Goal: Task Accomplishment & Management: Manage account settings

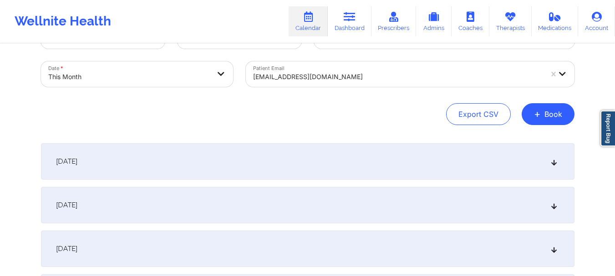
scroll to position [38, 0]
click at [305, 76] on div at bounding box center [397, 76] width 289 height 11
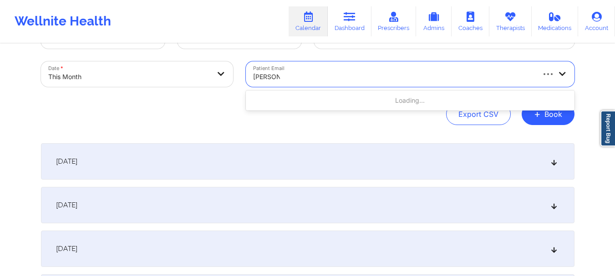
type input "annabelle"
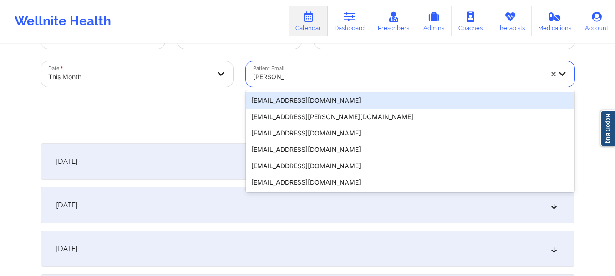
click at [305, 100] on div "[EMAIL_ADDRESS][DOMAIN_NAME]" at bounding box center [410, 100] width 329 height 16
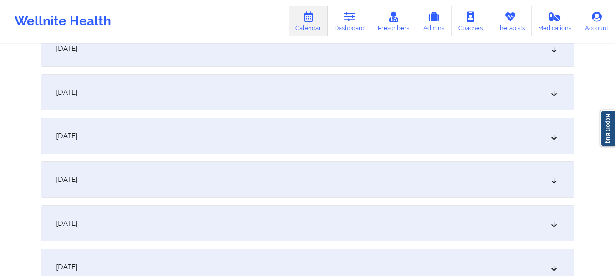
scroll to position [497, 0]
click at [501, 149] on div "October 11, 2025" at bounding box center [307, 139] width 533 height 36
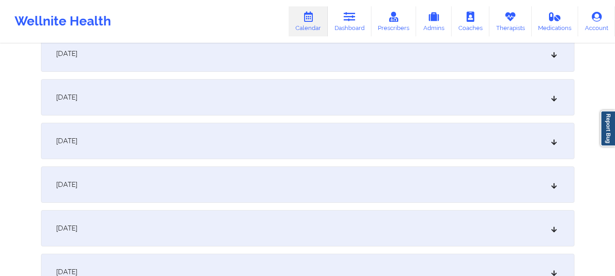
scroll to position [0, 0]
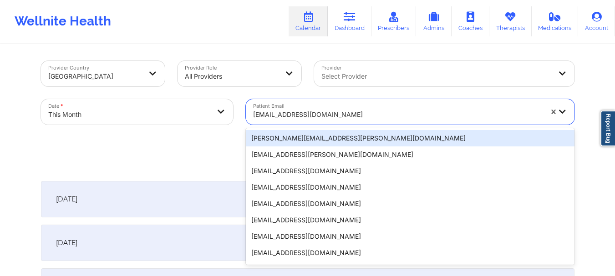
click at [318, 115] on div at bounding box center [397, 114] width 289 height 11
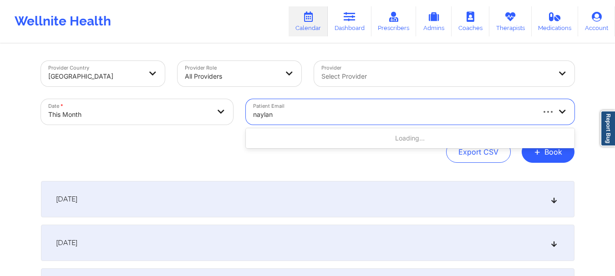
type input "naylani"
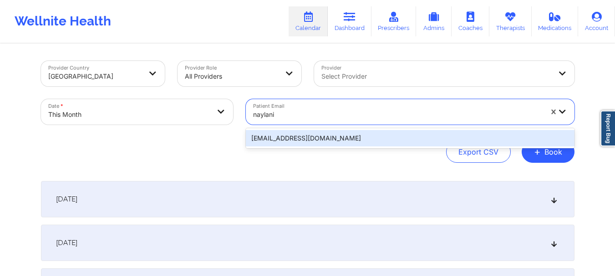
click at [314, 139] on div "naylanibatista@gmail.com" at bounding box center [410, 138] width 329 height 16
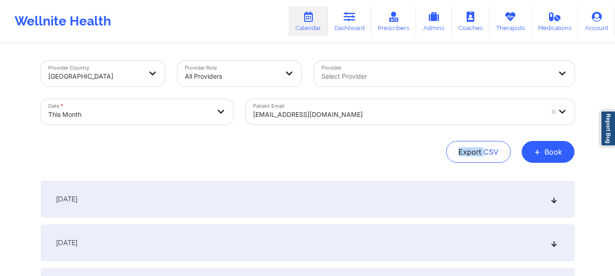
click at [314, 139] on div "Provider Country United States Provider Role All Providers Provider Select Prov…" at bounding box center [307, 112] width 533 height 102
click at [555, 157] on button "+ Book" at bounding box center [548, 152] width 53 height 22
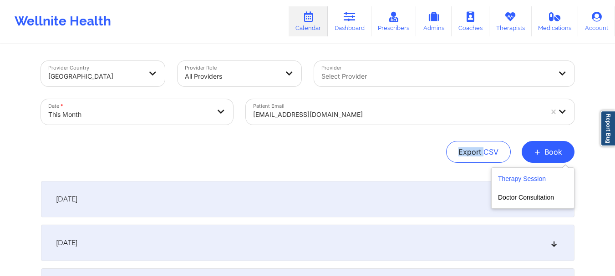
click at [501, 181] on button "Therapy Session" at bounding box center [533, 180] width 70 height 15
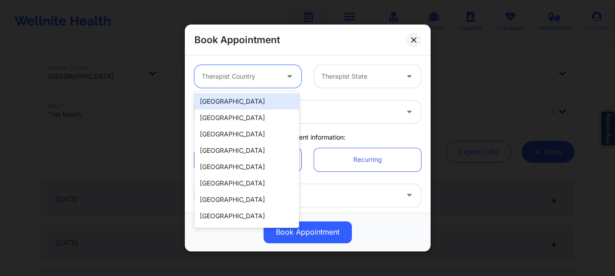
click at [254, 71] on div at bounding box center [240, 76] width 77 height 11
click at [246, 105] on div "[GEOGRAPHIC_DATA]" at bounding box center [246, 101] width 105 height 16
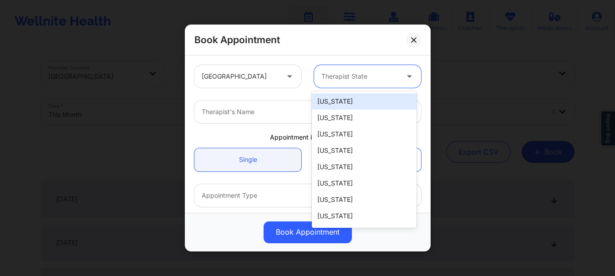
click at [333, 79] on div at bounding box center [359, 76] width 77 height 11
type input "new"
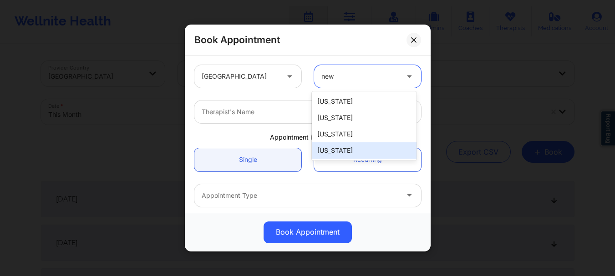
click at [336, 148] on div "[US_STATE]" at bounding box center [364, 150] width 105 height 16
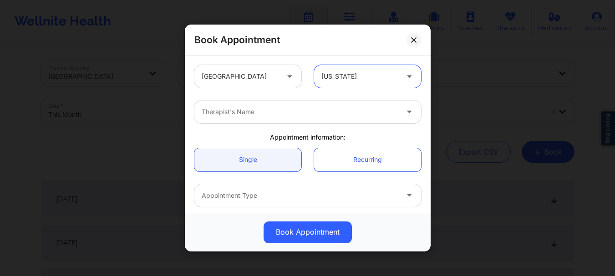
click at [298, 104] on div "Therapist's Name" at bounding box center [296, 112] width 205 height 23
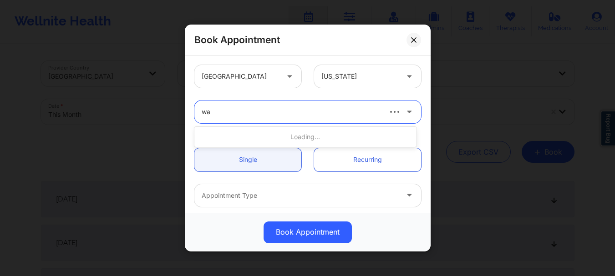
type input "w"
type input "richard ryan"
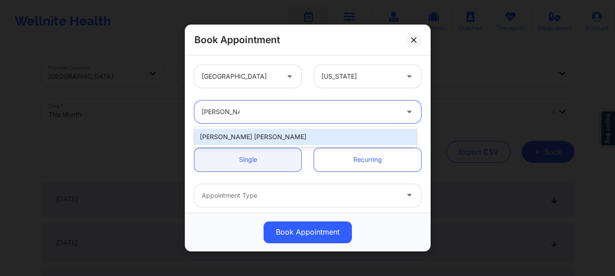
click at [265, 138] on div "Richard Ryan Kenneth Pollino" at bounding box center [305, 137] width 222 height 16
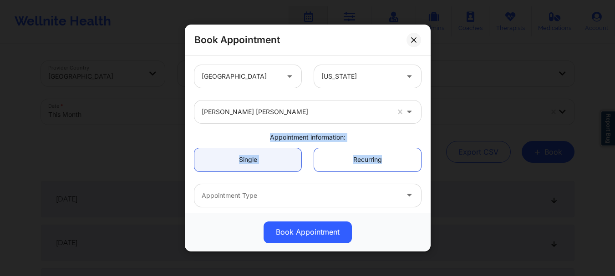
drag, startPoint x: 426, startPoint y: 110, endPoint x: 422, endPoint y: 161, distance: 51.1
click at [422, 161] on div "United States New York Richard Ryan Kenneth Pollino Appointment information: Si…" at bounding box center [308, 134] width 246 height 157
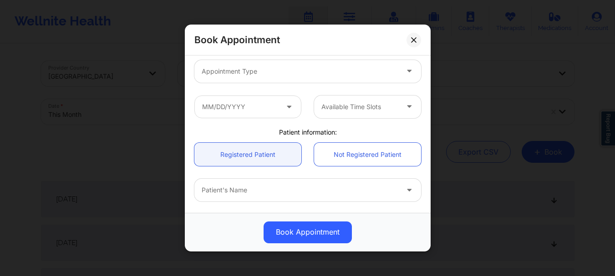
scroll to position [133, 0]
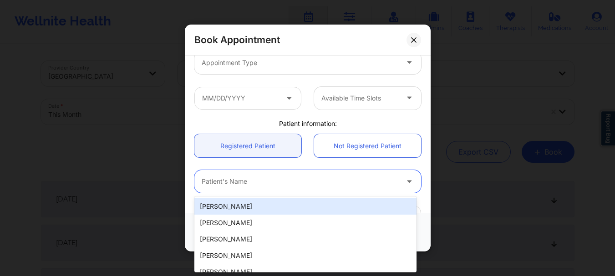
click at [270, 187] on div "Patient's Name" at bounding box center [296, 181] width 205 height 23
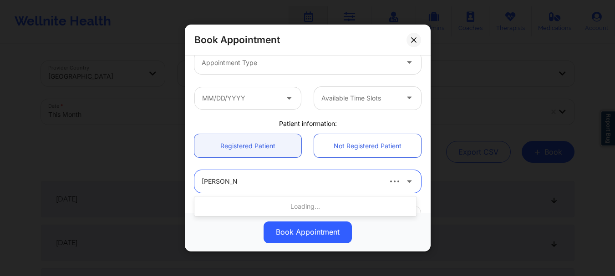
type input "naylani batis"
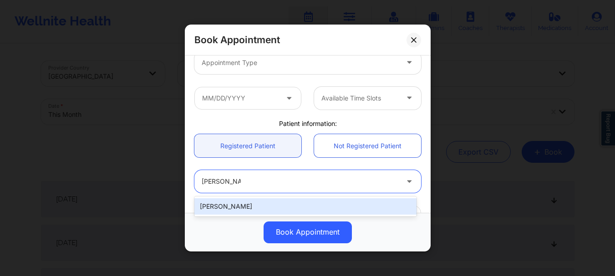
click at [258, 211] on div "Naylani Batista" at bounding box center [305, 206] width 222 height 16
type input "naylanibatista@gmail.com"
type input "+13474040758"
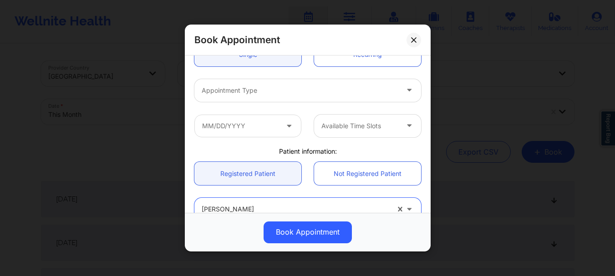
scroll to position [104, 0]
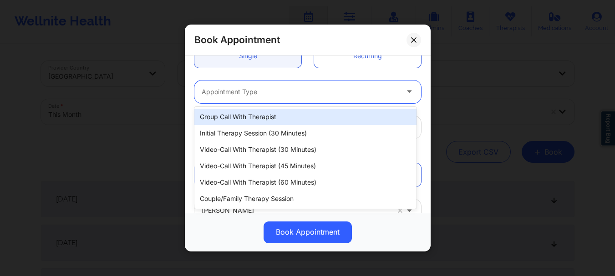
click at [287, 91] on div at bounding box center [300, 91] width 197 height 11
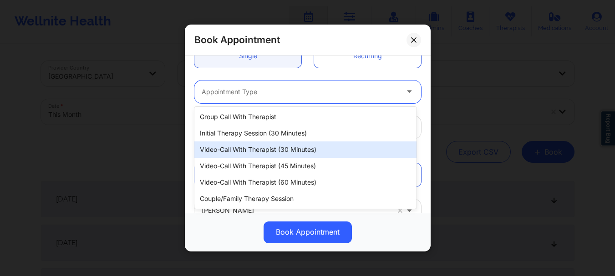
click at [270, 148] on div "Video-Call with Therapist (30 minutes)" at bounding box center [305, 150] width 222 height 16
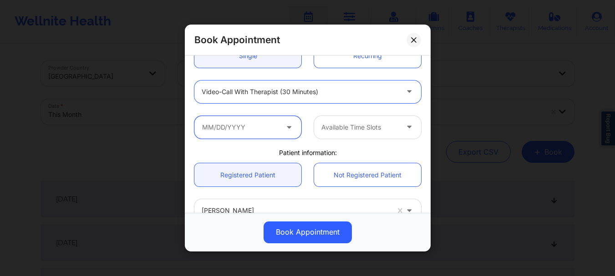
click at [243, 130] on input "text" at bounding box center [247, 127] width 107 height 23
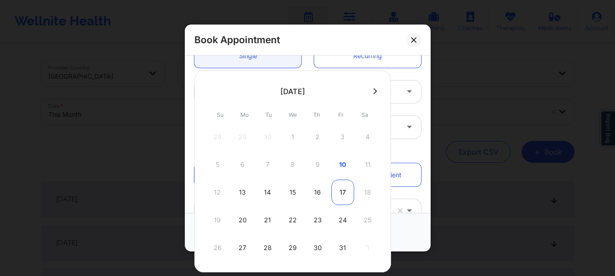
click at [345, 191] on div "17" at bounding box center [342, 192] width 23 height 25
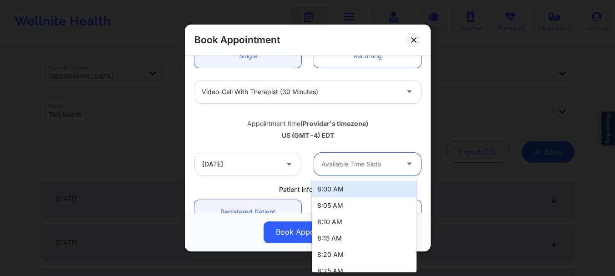
click at [383, 165] on div at bounding box center [359, 164] width 77 height 11
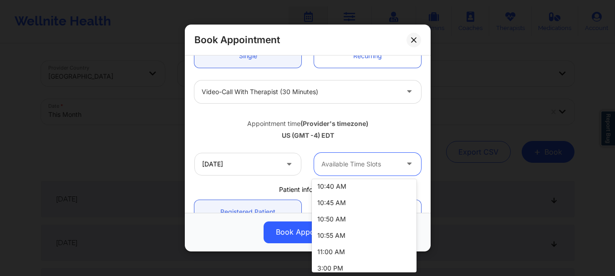
scroll to position [153, 0]
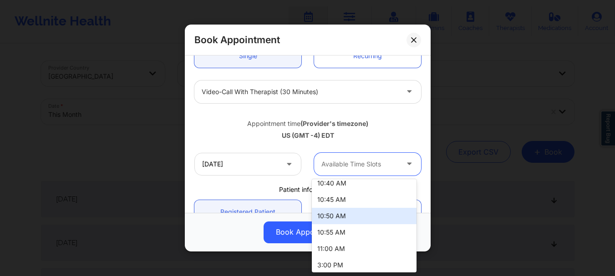
click at [284, 164] on icon at bounding box center [288, 163] width 9 height 8
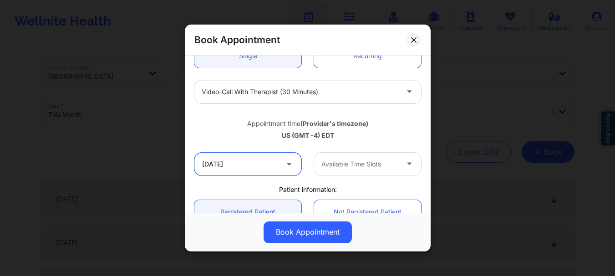
click at [274, 164] on input "10/17/2025" at bounding box center [247, 164] width 107 height 23
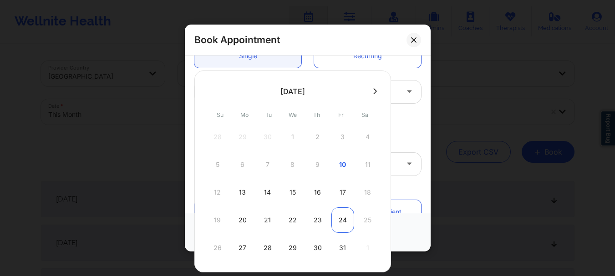
click at [340, 221] on div "24" at bounding box center [342, 220] width 23 height 25
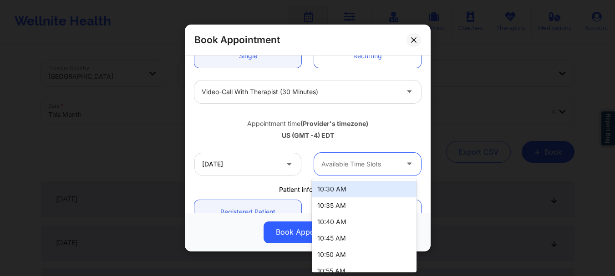
click at [355, 157] on div "Available Time Slots" at bounding box center [356, 164] width 85 height 23
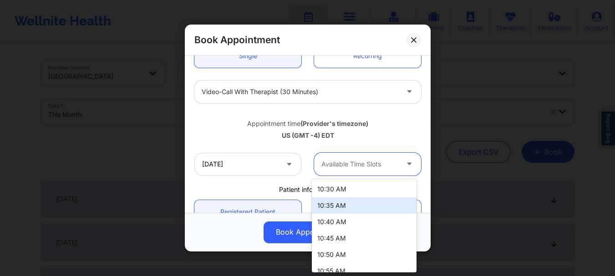
scroll to position [25, 0]
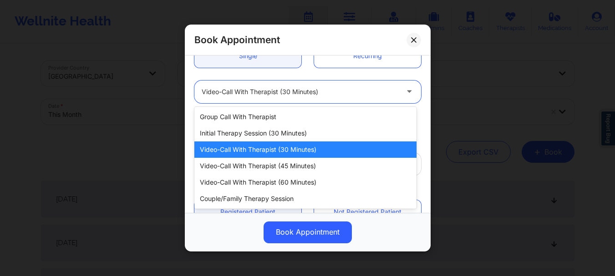
click at [304, 91] on div at bounding box center [300, 91] width 197 height 11
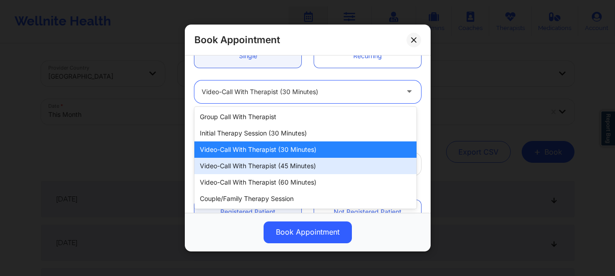
click at [300, 167] on div "Video-Call with Therapist (45 minutes)" at bounding box center [305, 166] width 222 height 16
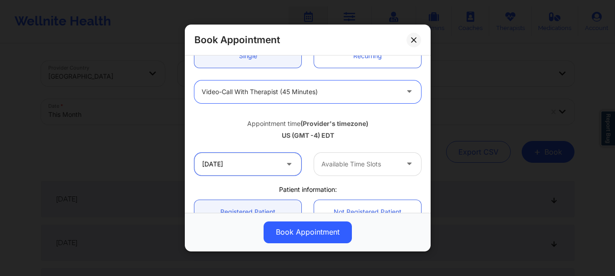
click at [266, 168] on input "10/24/2025" at bounding box center [247, 164] width 107 height 23
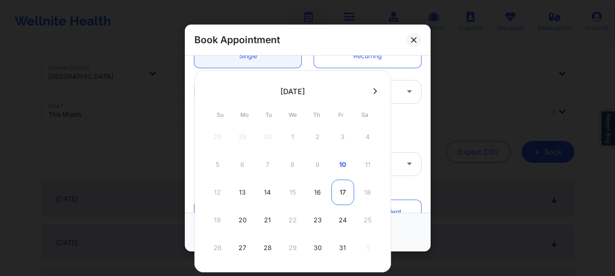
click at [340, 190] on div "17" at bounding box center [342, 192] width 23 height 25
type input "10/17/2025"
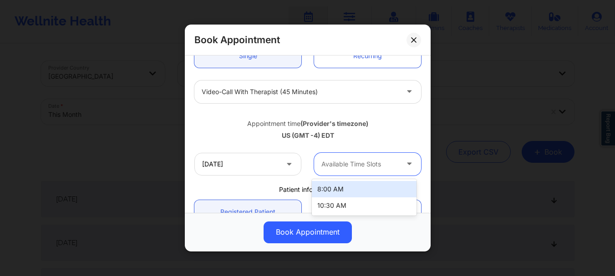
click at [351, 163] on div at bounding box center [359, 164] width 77 height 11
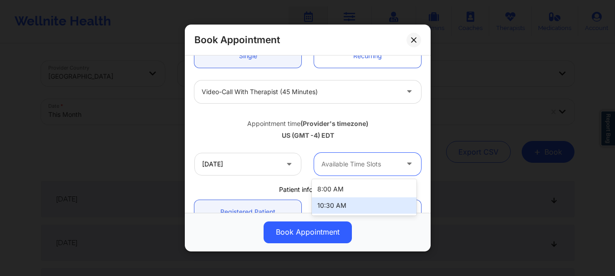
click at [369, 200] on div "10:30 AM" at bounding box center [364, 206] width 105 height 16
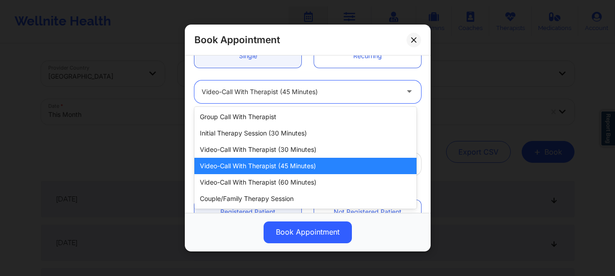
click at [358, 96] on div at bounding box center [300, 91] width 197 height 11
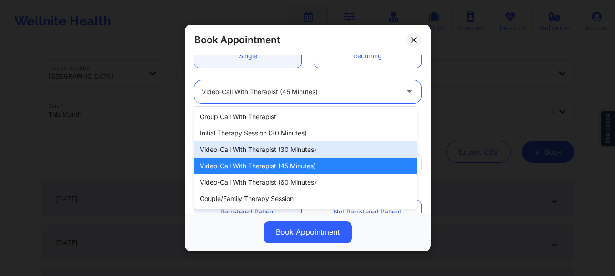
click at [325, 147] on div "Video-Call with Therapist (30 minutes)" at bounding box center [305, 150] width 222 height 16
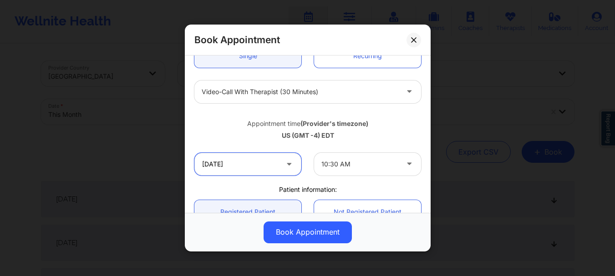
click at [252, 161] on input "10/17/2025" at bounding box center [247, 164] width 107 height 23
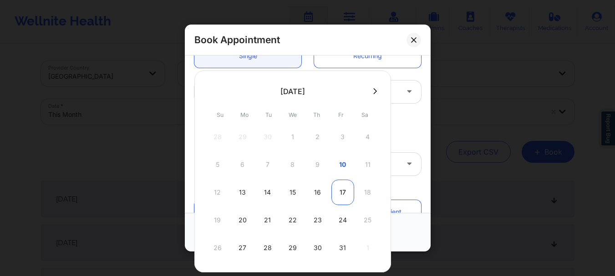
click at [340, 185] on div "17" at bounding box center [342, 192] width 23 height 25
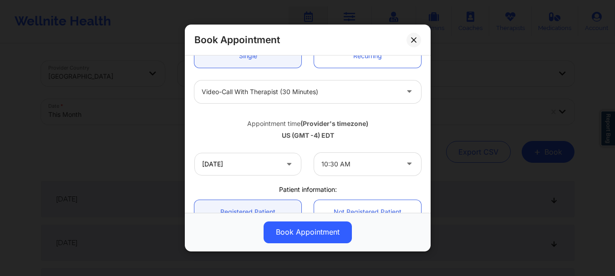
click at [341, 168] on div at bounding box center [359, 164] width 77 height 11
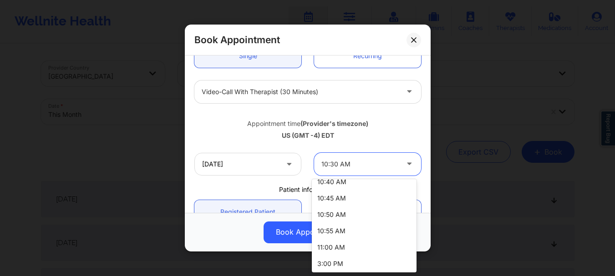
scroll to position [156, 0]
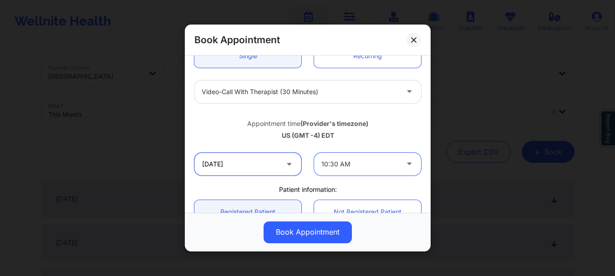
click at [251, 168] on input "10/17/2025" at bounding box center [247, 164] width 107 height 23
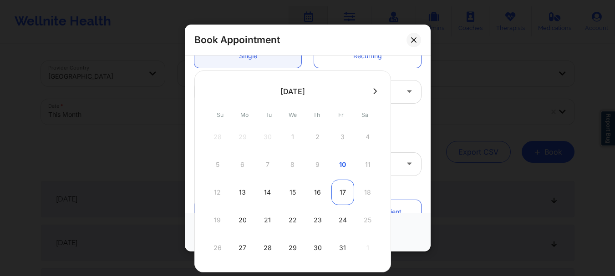
click at [334, 198] on div "17" at bounding box center [342, 192] width 23 height 25
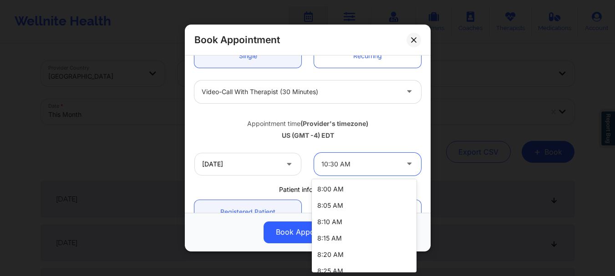
click at [353, 173] on div "10:30 AM" at bounding box center [359, 164] width 77 height 23
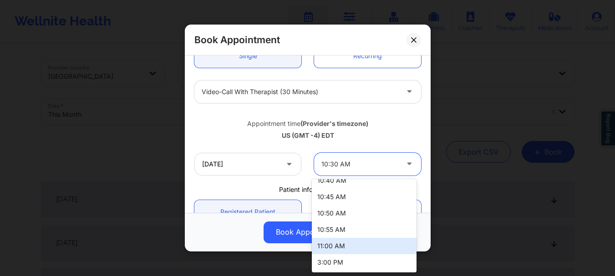
click at [367, 243] on div "11:00 AM" at bounding box center [364, 246] width 105 height 16
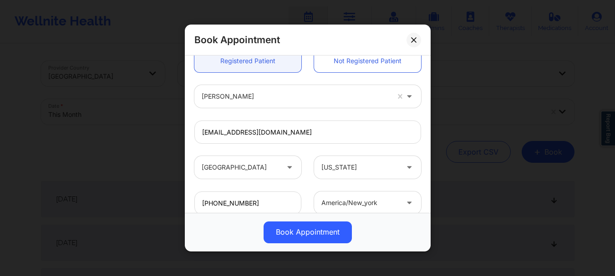
scroll to position [264, 0]
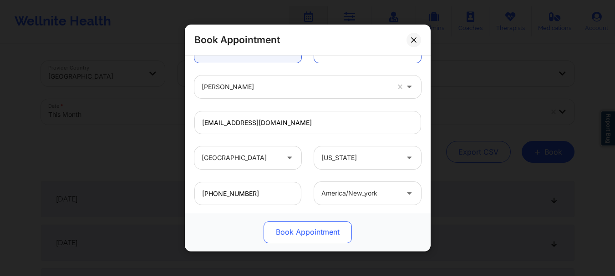
click at [294, 232] on button "Book Appointment" at bounding box center [308, 233] width 88 height 22
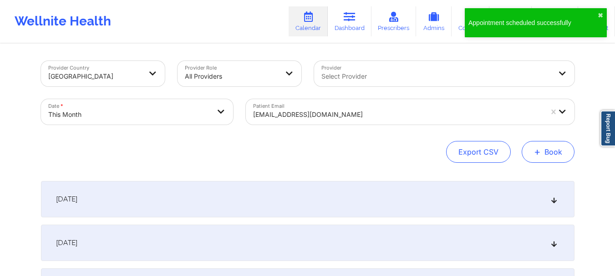
click at [539, 160] on button "+ Book" at bounding box center [548, 152] width 53 height 22
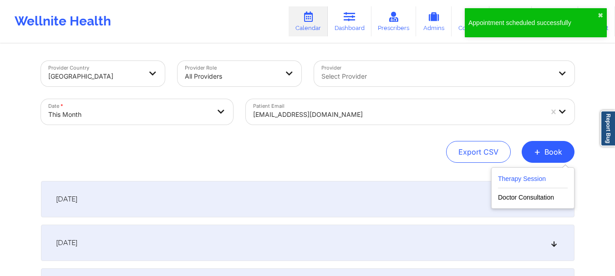
click at [517, 179] on button "Therapy Session" at bounding box center [533, 180] width 70 height 15
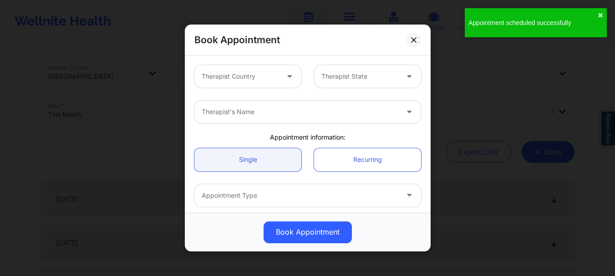
click at [246, 78] on div at bounding box center [240, 76] width 77 height 11
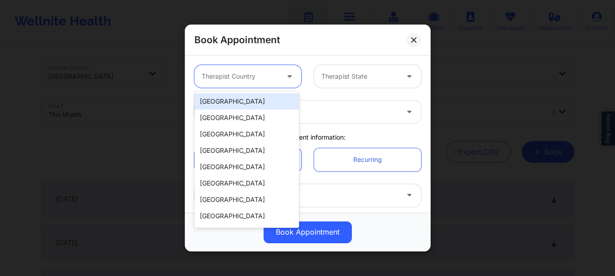
click at [238, 103] on div "[GEOGRAPHIC_DATA]" at bounding box center [246, 101] width 105 height 16
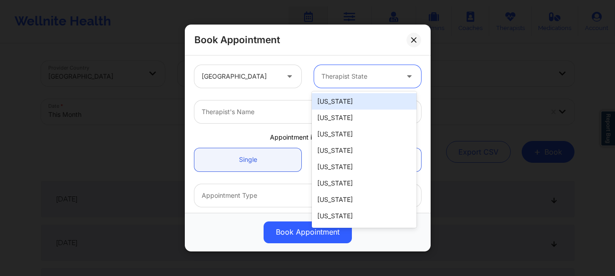
click at [354, 75] on div at bounding box center [359, 76] width 77 height 11
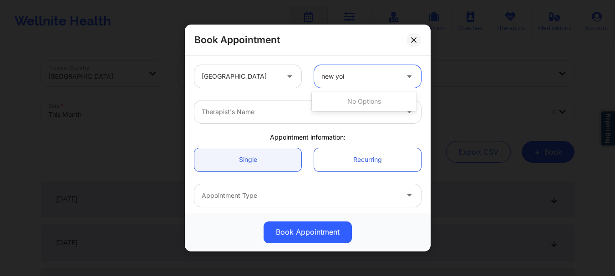
type input "new yo"
click at [341, 100] on div "[US_STATE]" at bounding box center [364, 101] width 105 height 16
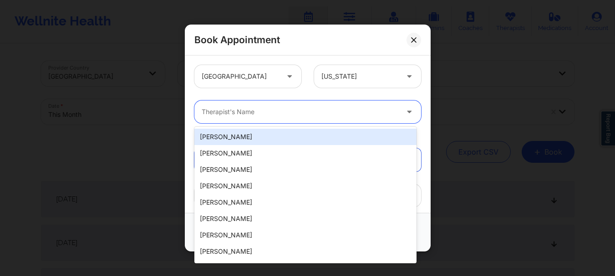
click at [299, 115] on div at bounding box center [300, 111] width 197 height 11
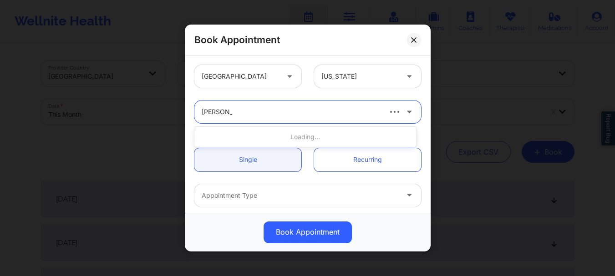
type input "richard ryan"
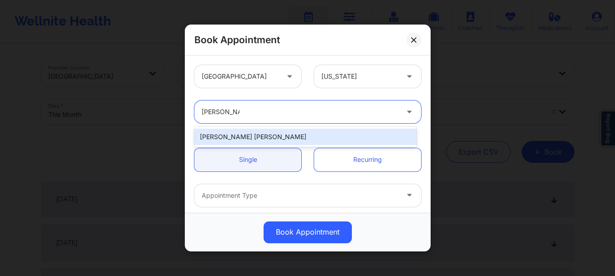
click at [285, 132] on div "Richard Ryan Kenneth Pollino" at bounding box center [305, 137] width 222 height 16
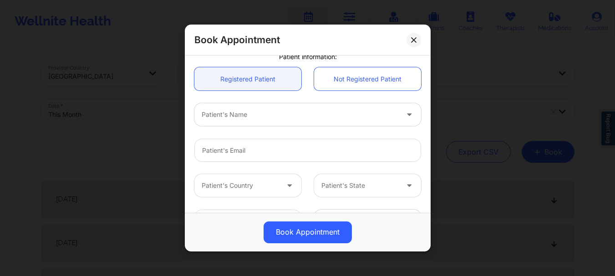
scroll to position [204, 0]
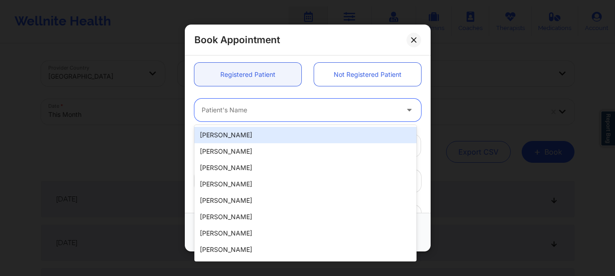
click at [248, 113] on div at bounding box center [300, 110] width 197 height 11
type input "k"
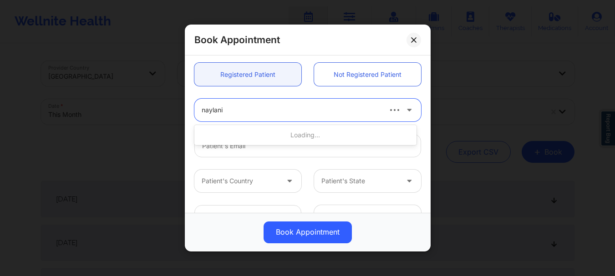
type input "naylani b"
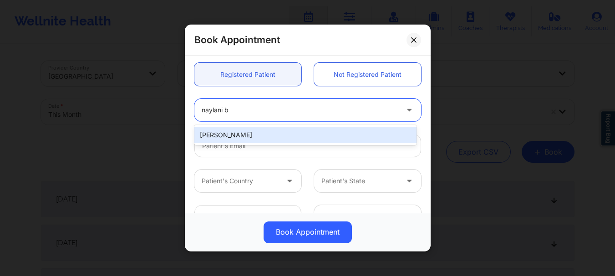
click at [241, 129] on div "Naylani Batista" at bounding box center [305, 135] width 222 height 16
type input "naylanibatista@gmail.com"
type input "+13474040758"
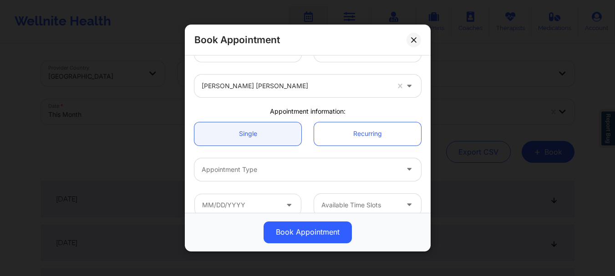
scroll to position [25, 0]
click at [238, 166] on div at bounding box center [300, 171] width 197 height 11
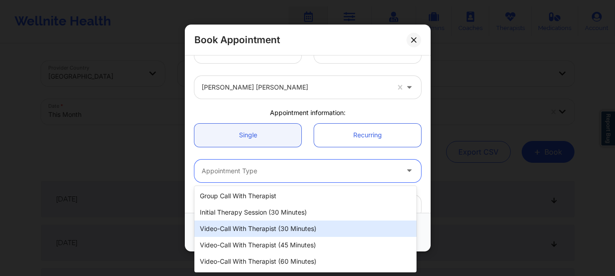
click at [278, 223] on div "Video-Call with Therapist (30 minutes)" at bounding box center [305, 229] width 222 height 16
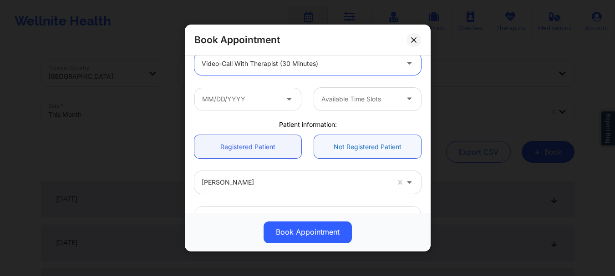
scroll to position [134, 0]
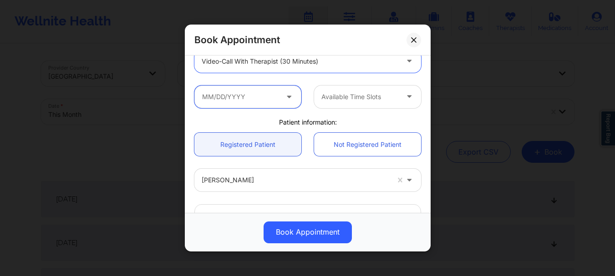
click at [245, 96] on input "text" at bounding box center [247, 97] width 107 height 23
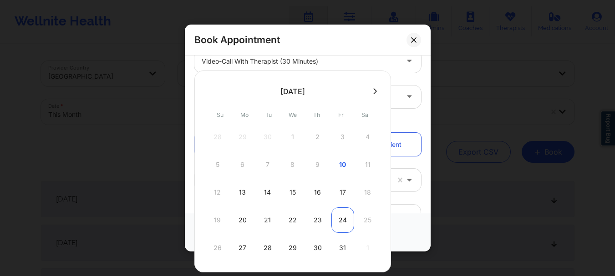
click at [339, 226] on div "24" at bounding box center [342, 220] width 23 height 25
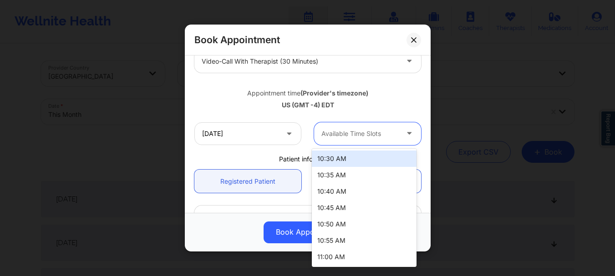
click at [399, 130] on div at bounding box center [410, 133] width 22 height 23
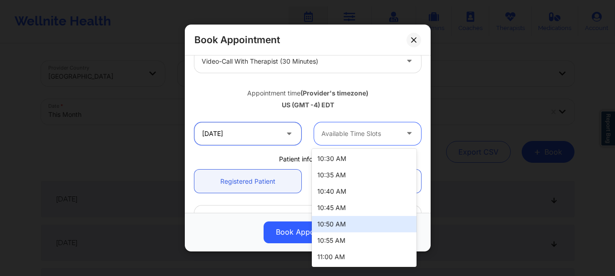
click at [258, 142] on input "10/24/2025" at bounding box center [247, 133] width 107 height 23
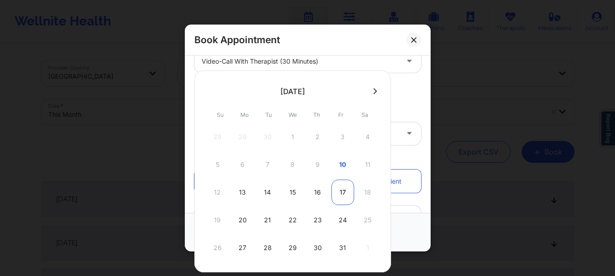
click at [344, 195] on div "17" at bounding box center [342, 192] width 23 height 25
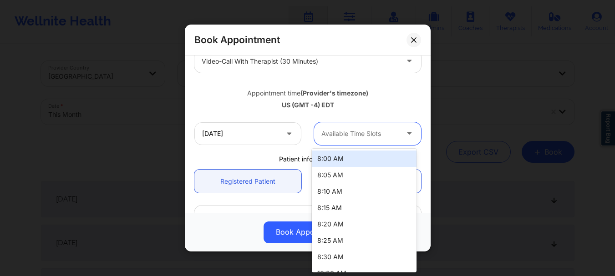
click at [352, 135] on div at bounding box center [359, 133] width 77 height 11
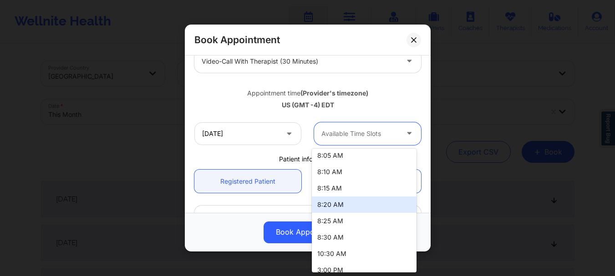
scroll to position [27, 0]
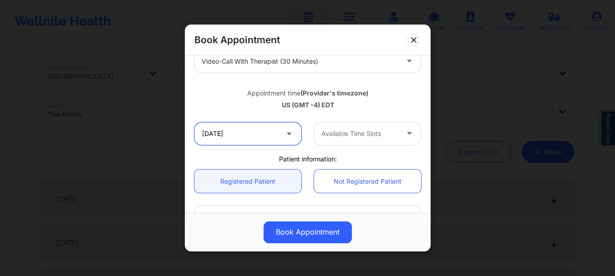
click at [216, 136] on input "10/17/2025" at bounding box center [247, 133] width 107 height 23
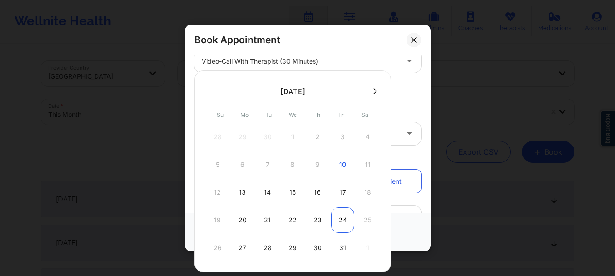
click at [351, 217] on div "24" at bounding box center [342, 220] width 23 height 25
type input "10/24/2025"
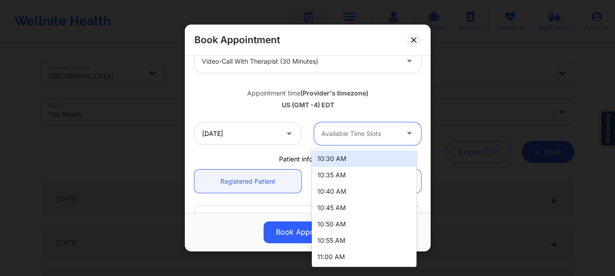
click at [348, 139] on div "Available Time Slots" at bounding box center [356, 133] width 85 height 23
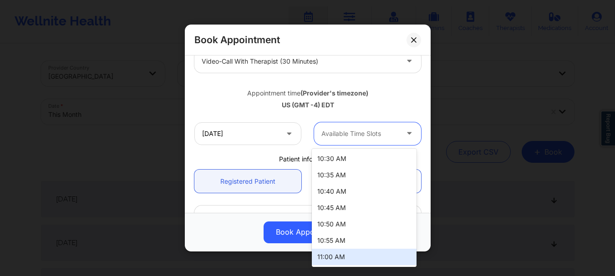
click at [386, 250] on div "11:00 AM" at bounding box center [364, 257] width 105 height 16
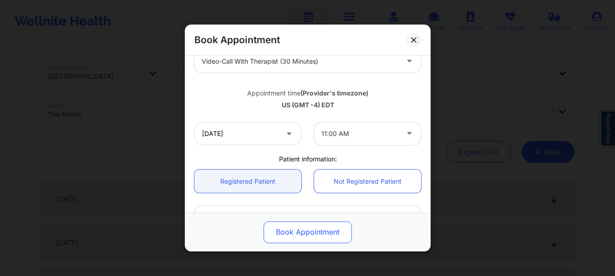
click at [310, 233] on button "Book Appointment" at bounding box center [308, 233] width 88 height 22
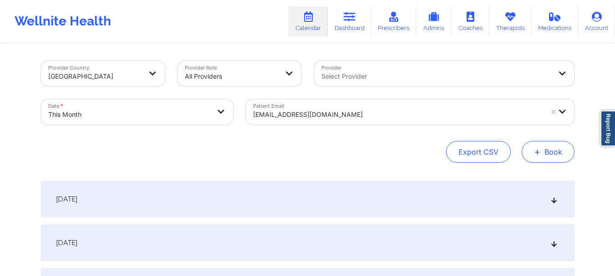
click at [552, 150] on button "+ Book" at bounding box center [548, 152] width 53 height 22
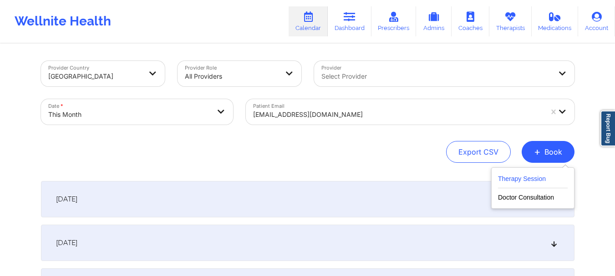
click at [524, 181] on button "Therapy Session" at bounding box center [533, 180] width 70 height 15
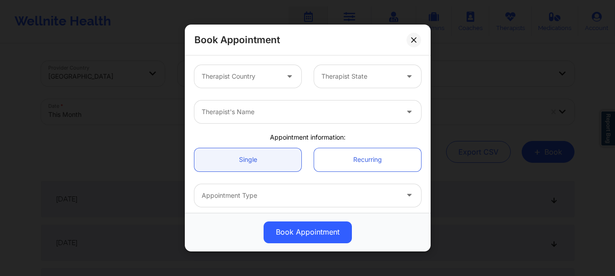
click at [279, 73] on div at bounding box center [290, 76] width 22 height 23
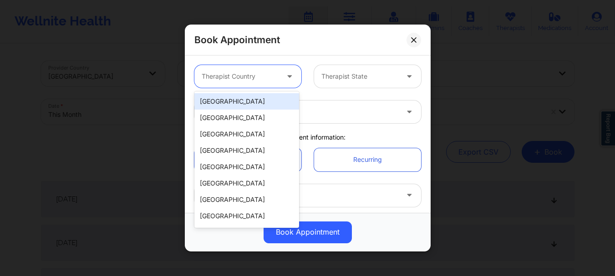
click at [249, 105] on div "[GEOGRAPHIC_DATA]" at bounding box center [246, 101] width 105 height 16
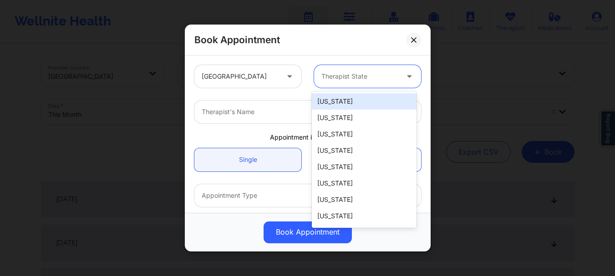
click at [355, 73] on div "Therapist State" at bounding box center [356, 76] width 85 height 23
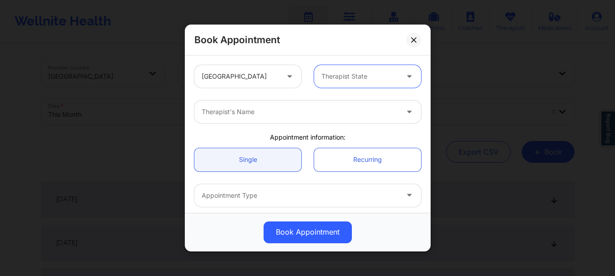
click at [355, 73] on div at bounding box center [359, 76] width 77 height 11
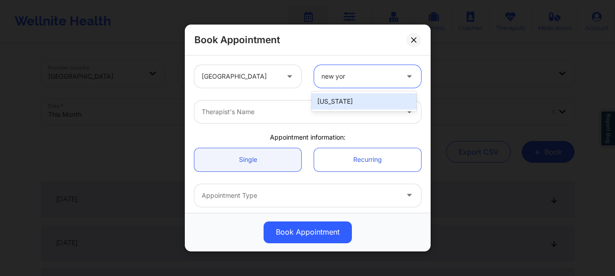
type input "new york"
click at [349, 100] on div "[US_STATE]" at bounding box center [364, 101] width 105 height 16
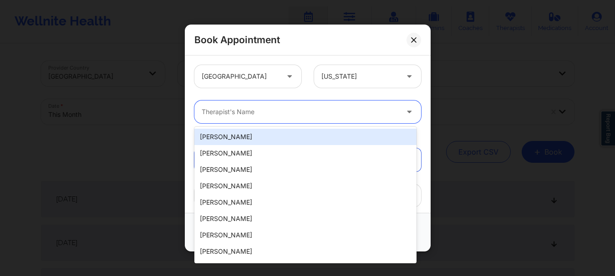
click at [317, 112] on div at bounding box center [300, 111] width 197 height 11
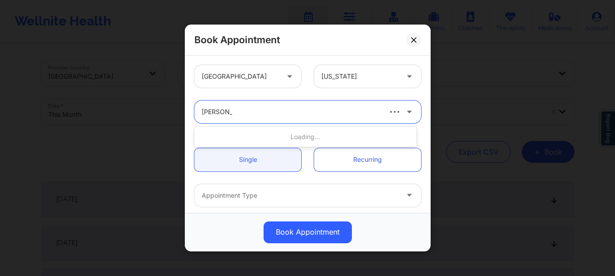
type input "richard ryan"
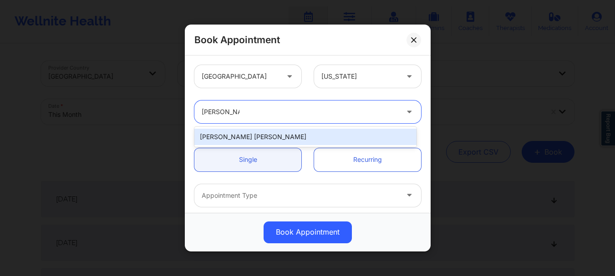
click at [304, 136] on div "Richard Ryan Kenneth Pollino" at bounding box center [305, 137] width 222 height 16
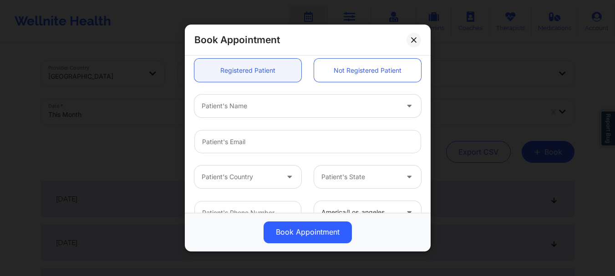
scroll to position [214, 0]
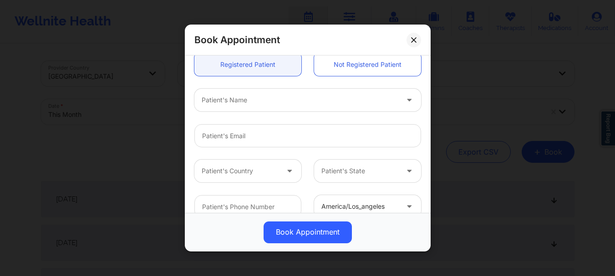
click at [253, 107] on div "Patient's Name" at bounding box center [296, 100] width 205 height 23
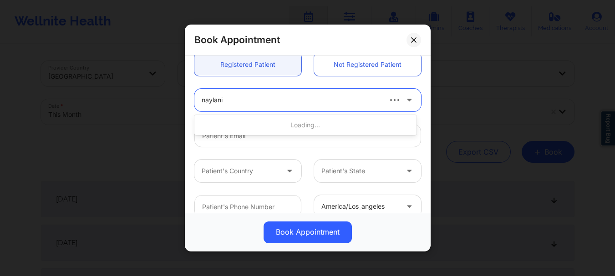
type input "naylani"
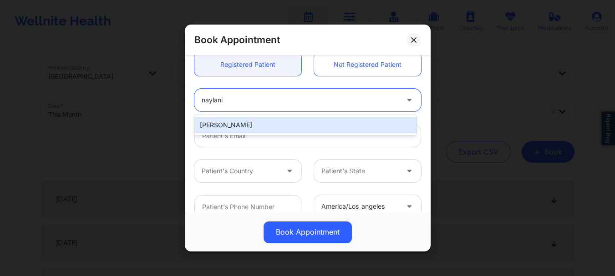
click at [237, 130] on div "Naylani Batista" at bounding box center [305, 125] width 222 height 16
type input "naylanibatista@gmail.com"
type input "+13474040758"
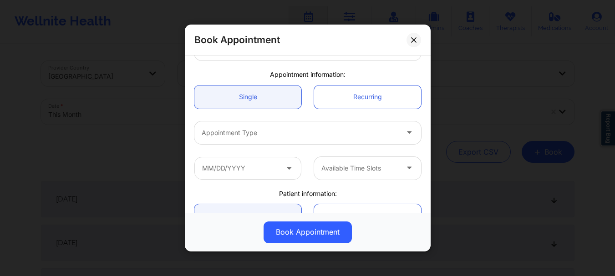
scroll to position [74, 0]
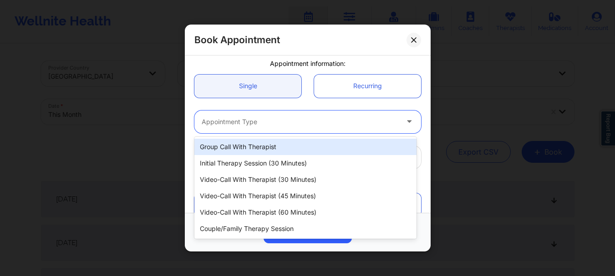
click at [326, 118] on div at bounding box center [300, 122] width 197 height 11
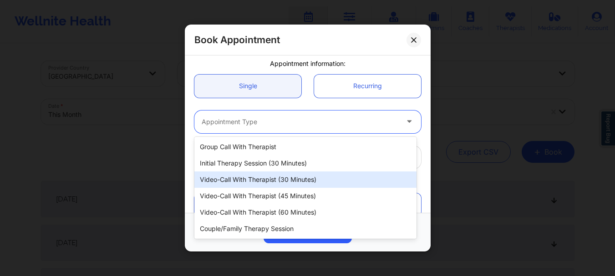
click at [289, 172] on div "Video-Call with Therapist (30 minutes)" at bounding box center [305, 180] width 222 height 16
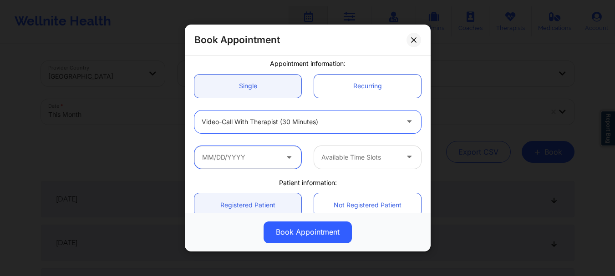
click at [239, 161] on input "text" at bounding box center [247, 157] width 107 height 23
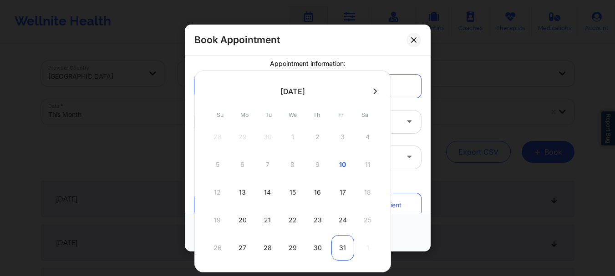
click at [336, 244] on div "31" at bounding box center [342, 247] width 23 height 25
type input "10/31/2025"
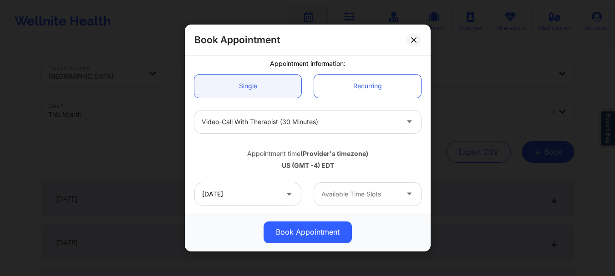
click at [375, 189] on div at bounding box center [359, 194] width 77 height 11
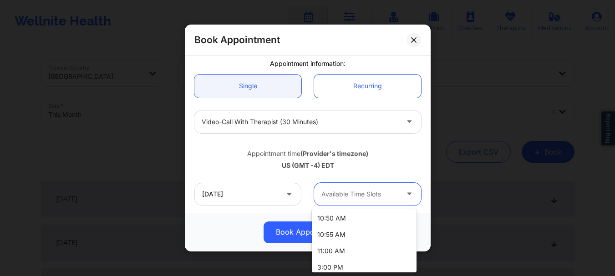
scroll to position [71, 0]
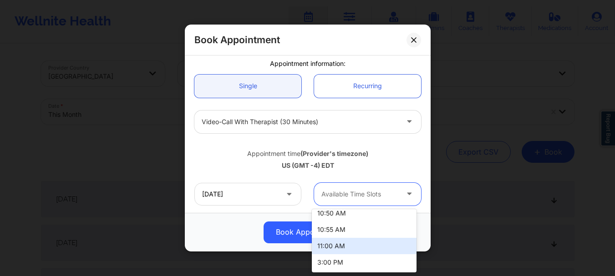
click at [349, 243] on div "11:00 AM" at bounding box center [364, 246] width 105 height 16
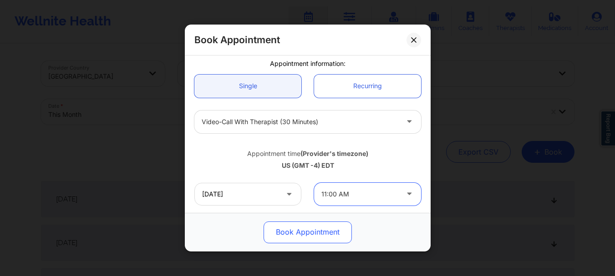
click at [332, 238] on button "Book Appointment" at bounding box center [308, 233] width 88 height 22
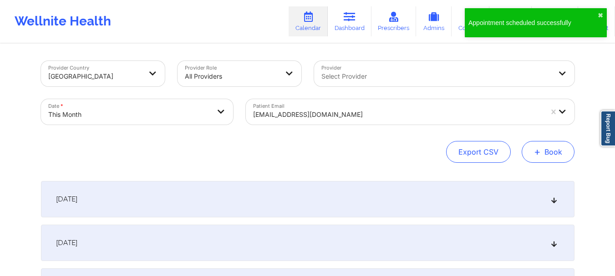
click at [541, 144] on button "+ Book" at bounding box center [548, 152] width 53 height 22
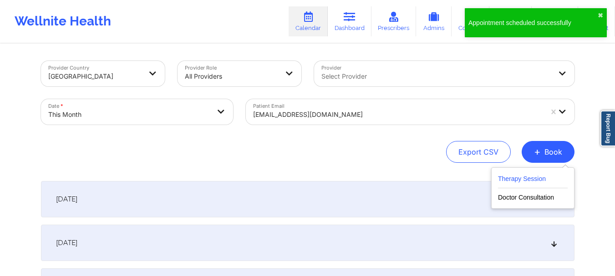
click at [530, 176] on button "Therapy Session" at bounding box center [533, 180] width 70 height 15
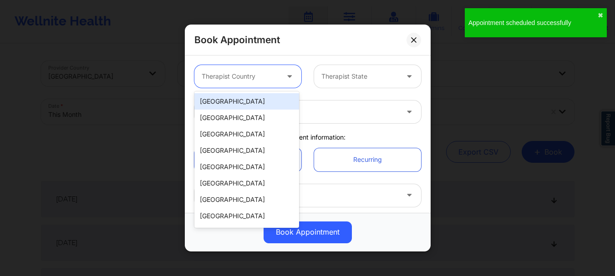
click at [214, 75] on div at bounding box center [240, 76] width 77 height 11
click at [218, 100] on div "[GEOGRAPHIC_DATA]" at bounding box center [246, 101] width 105 height 16
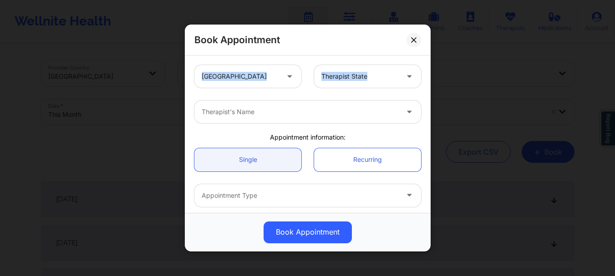
drag, startPoint x: 384, startPoint y: 46, endPoint x: 364, endPoint y: 77, distance: 37.2
click at [364, 77] on div "Book Appointment United States Therapist State Therapist's Name Appointment inf…" at bounding box center [308, 138] width 246 height 227
click at [364, 78] on div at bounding box center [359, 76] width 77 height 11
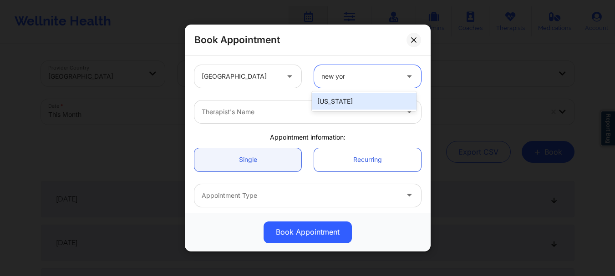
type input "new york"
click at [322, 101] on div "[US_STATE]" at bounding box center [364, 101] width 105 height 16
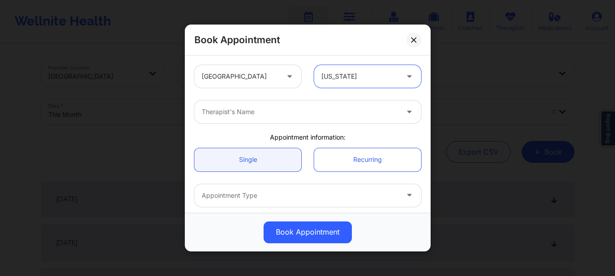
click at [287, 112] on div at bounding box center [300, 111] width 197 height 11
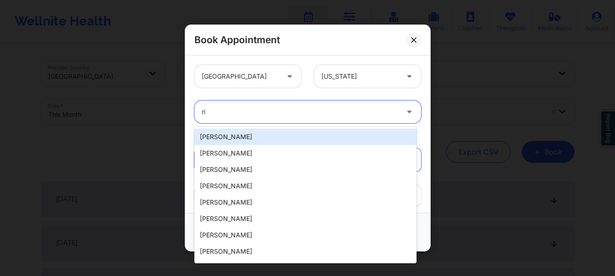
type input "r"
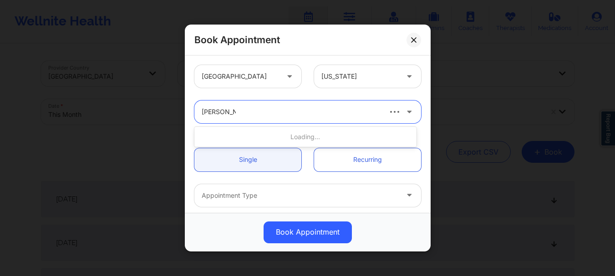
type input "richard ryan"
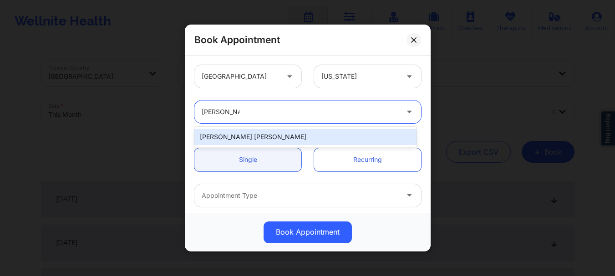
click at [274, 137] on div "Richard Ryan Kenneth Pollino" at bounding box center [305, 137] width 222 height 16
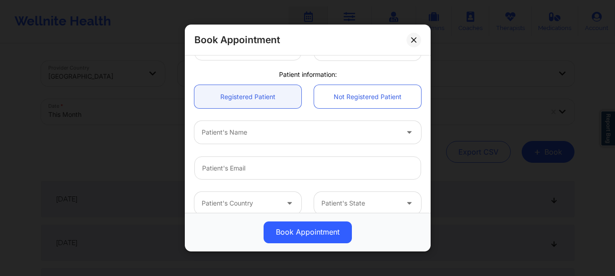
scroll to position [228, 0]
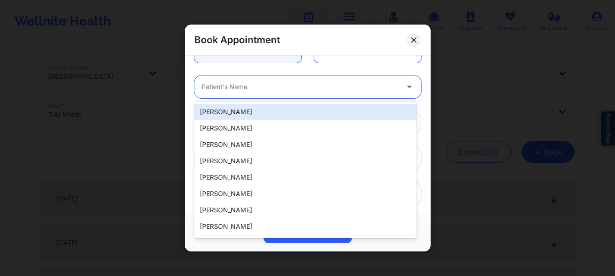
click at [218, 95] on div "Patient's Name" at bounding box center [296, 87] width 205 height 23
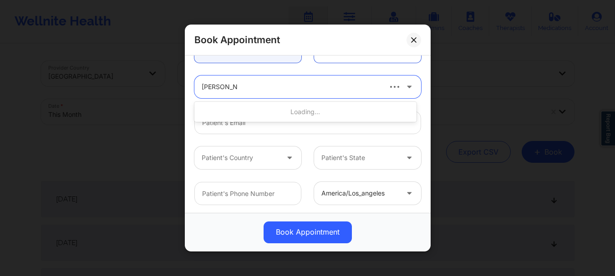
type input "naylani batis"
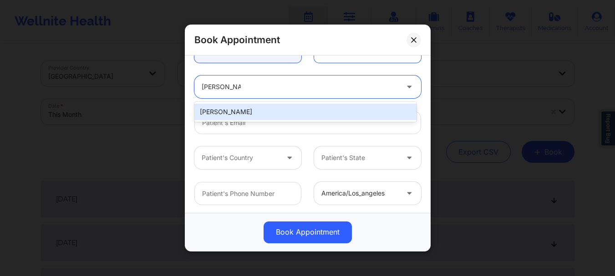
click at [229, 115] on div "Naylani Batista" at bounding box center [305, 112] width 222 height 16
type input "naylanibatista@gmail.com"
type input "+13474040758"
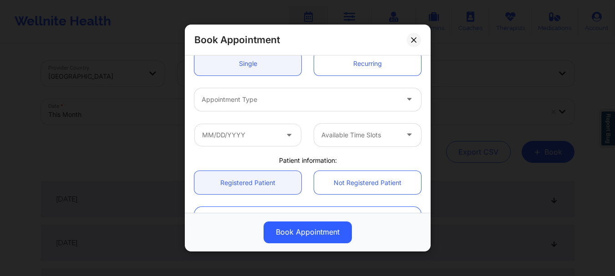
scroll to position [90, 0]
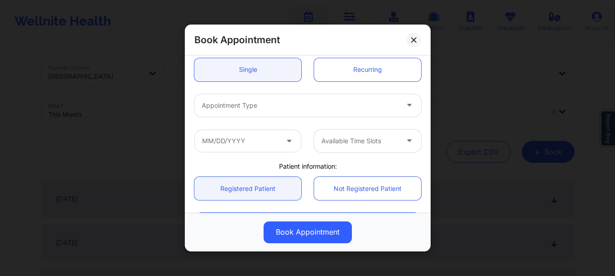
click at [309, 109] on div at bounding box center [300, 105] width 197 height 11
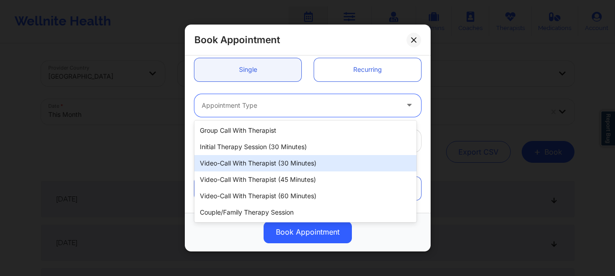
click at [288, 162] on div "Video-Call with Therapist (30 minutes)" at bounding box center [305, 163] width 222 height 16
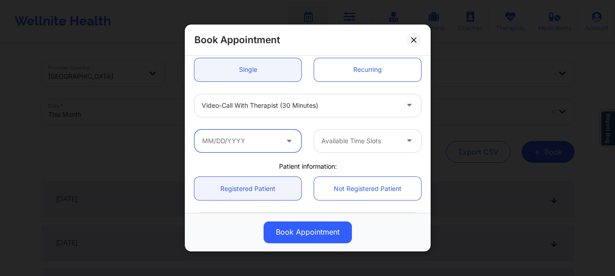
click at [271, 150] on input "text" at bounding box center [247, 141] width 107 height 23
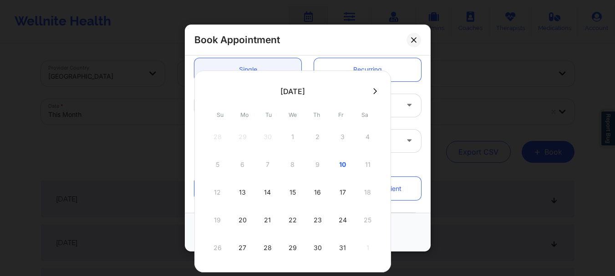
click at [375, 95] on button at bounding box center [374, 91] width 9 height 8
click at [336, 164] on div "7" at bounding box center [342, 164] width 23 height 25
type input "11/07/2025"
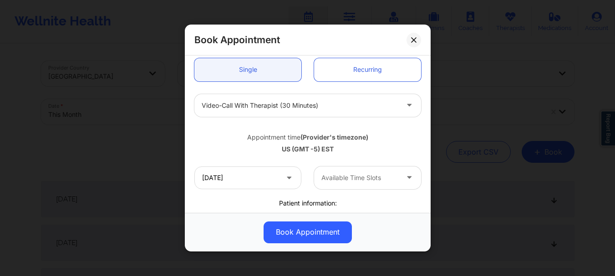
click at [345, 174] on div at bounding box center [359, 177] width 77 height 11
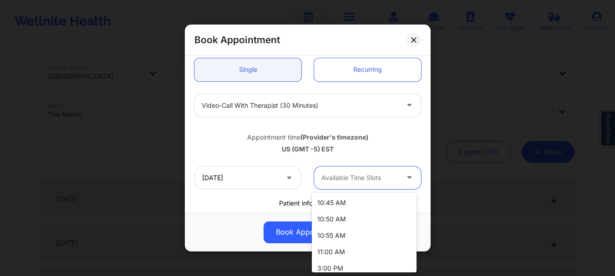
scroll to position [268, 0]
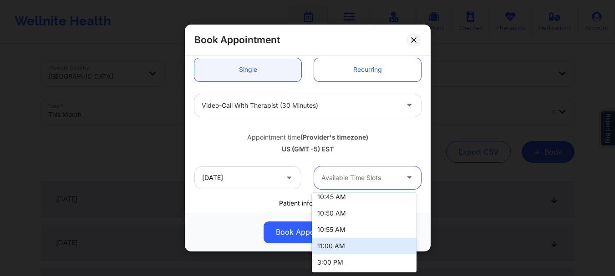
click at [363, 244] on div "11:00 AM" at bounding box center [364, 246] width 105 height 16
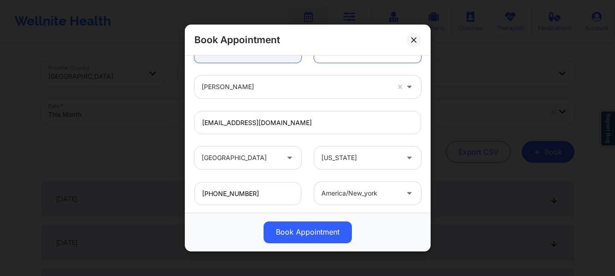
scroll to position [315, 0]
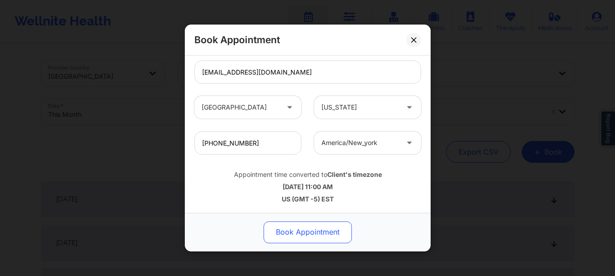
click at [316, 234] on button "Book Appointment" at bounding box center [308, 233] width 88 height 22
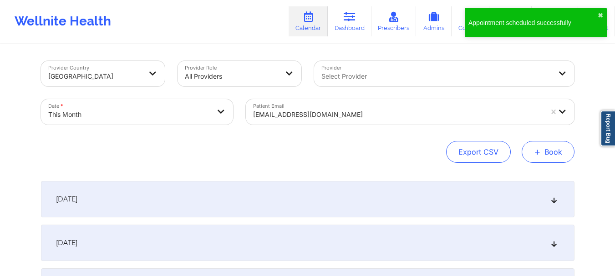
click at [551, 156] on button "+ Book" at bounding box center [548, 152] width 53 height 22
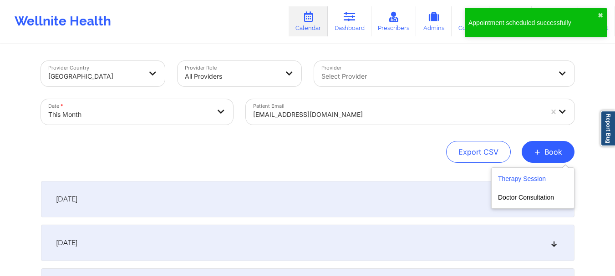
click at [531, 183] on button "Therapy Session" at bounding box center [533, 180] width 70 height 15
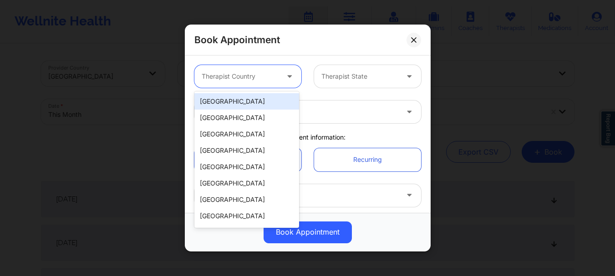
click at [222, 70] on div "Therapist Country" at bounding box center [236, 76] width 85 height 23
click at [227, 96] on div "[GEOGRAPHIC_DATA]" at bounding box center [246, 101] width 105 height 16
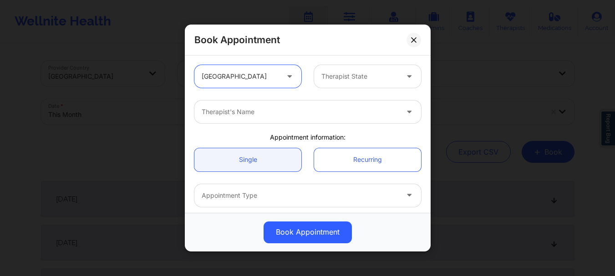
click at [345, 78] on div at bounding box center [359, 76] width 77 height 11
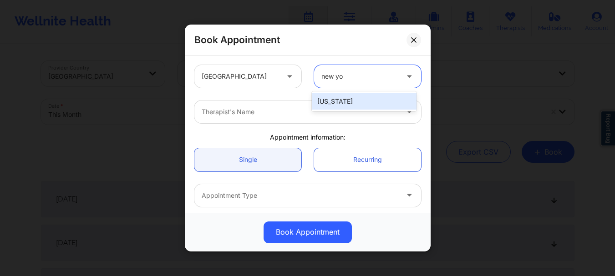
type input "new y"
click at [348, 103] on div "[US_STATE]" at bounding box center [364, 101] width 105 height 16
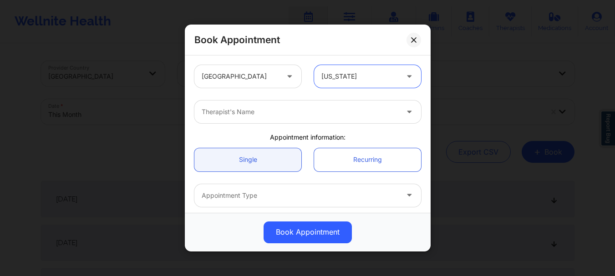
click at [319, 120] on div "Therapist's Name" at bounding box center [296, 112] width 205 height 23
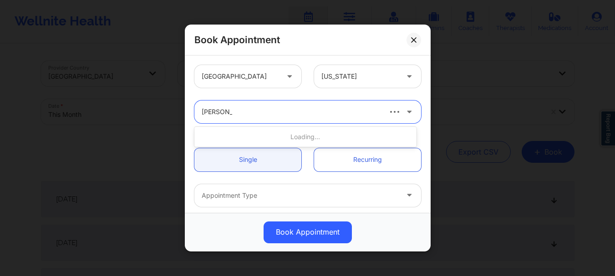
type input "richard ryan"
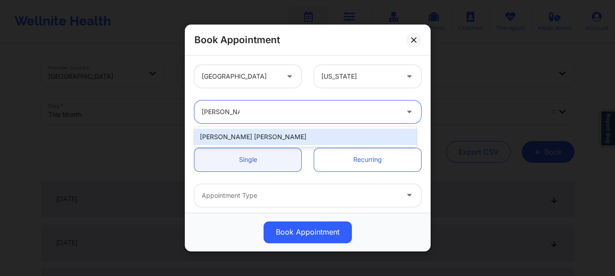
click at [293, 138] on div "Richard Ryan Kenneth Pollino" at bounding box center [305, 137] width 222 height 16
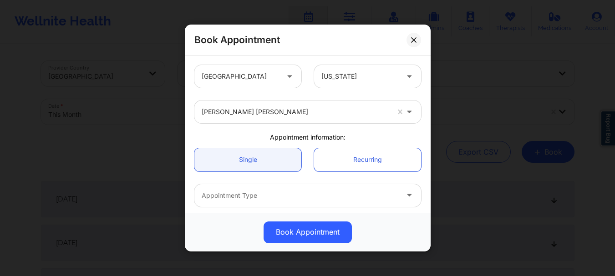
click at [426, 104] on div "United States New York Richard Ryan Kenneth Pollino Appointment information: Si…" at bounding box center [308, 134] width 246 height 157
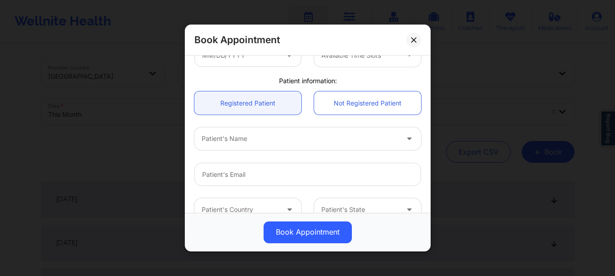
scroll to position [183, 0]
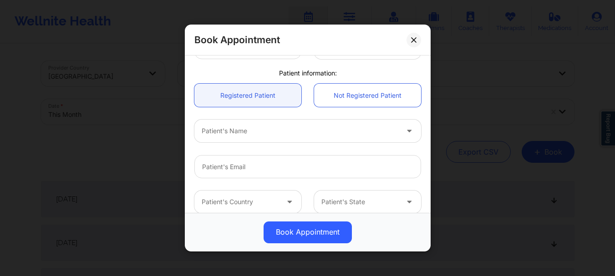
click at [239, 133] on div at bounding box center [300, 131] width 197 height 11
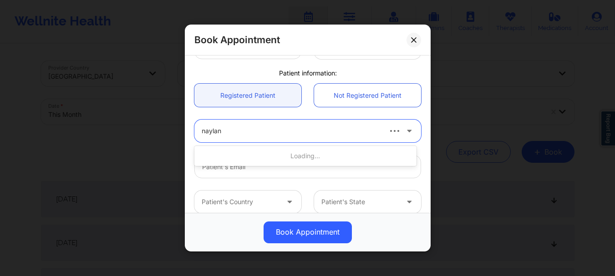
type input "naylani"
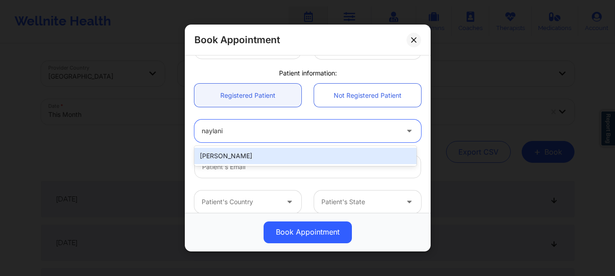
click at [231, 159] on div "Naylani Batista" at bounding box center [305, 156] width 222 height 16
type input "naylanibatista@gmail.com"
type input "+13474040758"
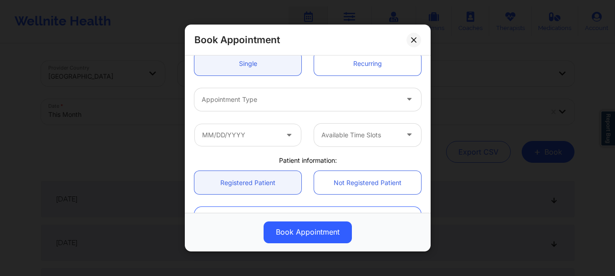
scroll to position [86, 0]
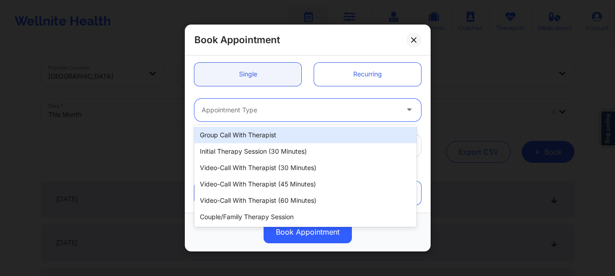
click at [335, 103] on div "Appointment Type" at bounding box center [296, 110] width 205 height 23
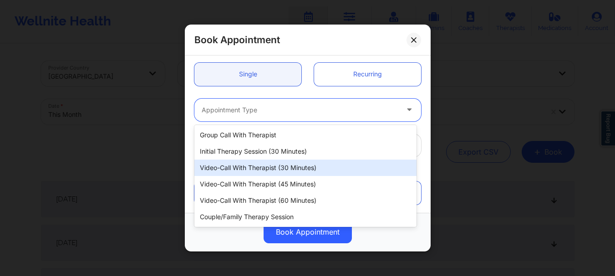
click at [297, 174] on div "Video-Call with Therapist (30 minutes)" at bounding box center [305, 168] width 222 height 16
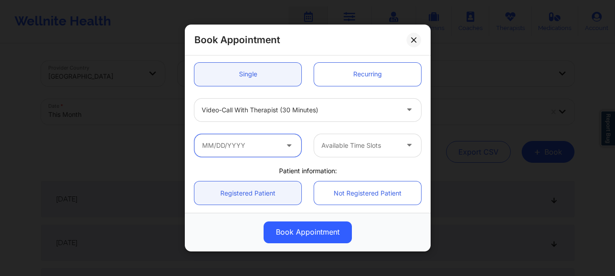
click at [262, 154] on input "text" at bounding box center [247, 145] width 107 height 23
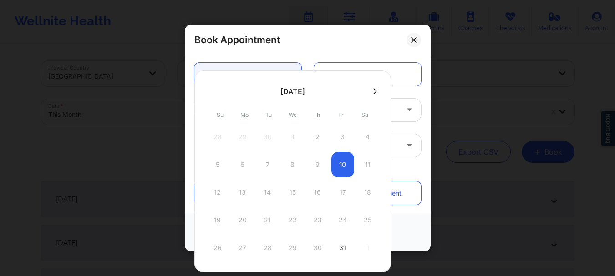
click at [373, 89] on icon at bounding box center [375, 91] width 4 height 6
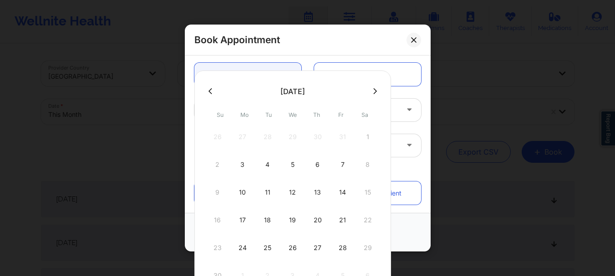
click at [208, 91] on button at bounding box center [210, 91] width 9 height 8
click at [341, 244] on div "31" at bounding box center [342, 247] width 23 height 25
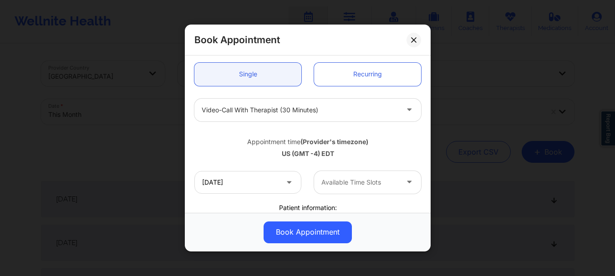
click at [359, 175] on div "Available Time Slots" at bounding box center [356, 182] width 85 height 23
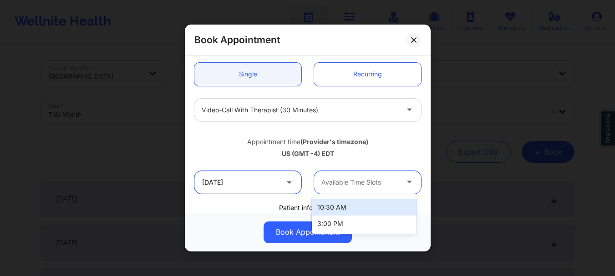
click at [248, 191] on input "10/31/2025" at bounding box center [247, 182] width 107 height 23
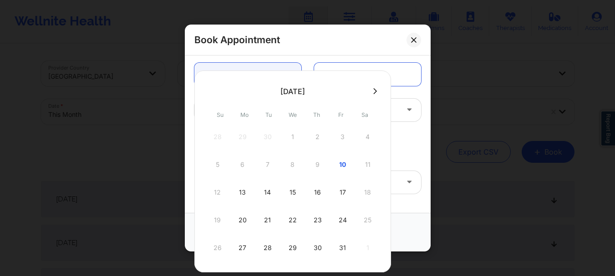
click at [375, 89] on button at bounding box center [374, 91] width 9 height 8
click at [340, 186] on div "14" at bounding box center [342, 192] width 23 height 25
type input "11/14/2025"
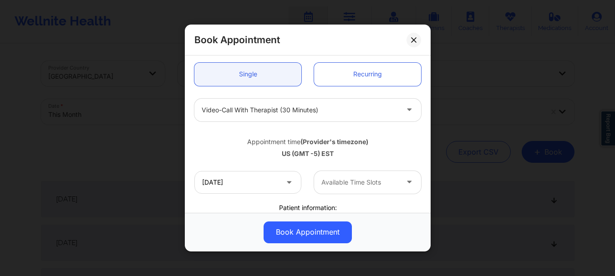
click at [336, 180] on div at bounding box center [359, 182] width 77 height 11
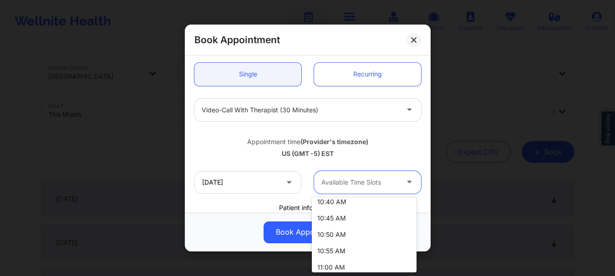
scroll to position [260, 0]
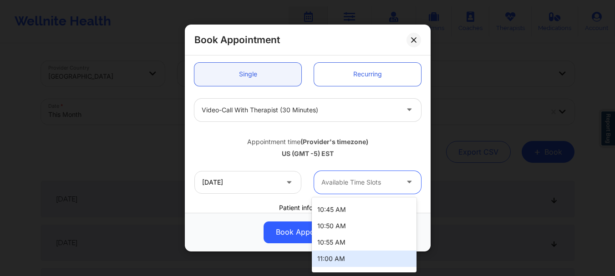
click at [397, 258] on div "11:00 AM" at bounding box center [364, 259] width 105 height 16
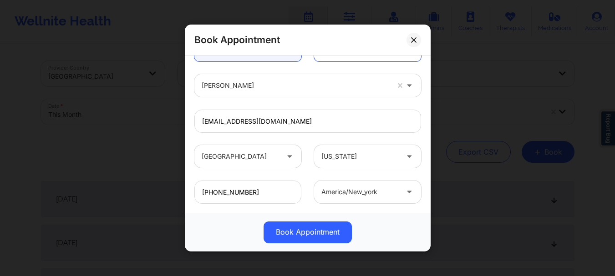
scroll to position [315, 0]
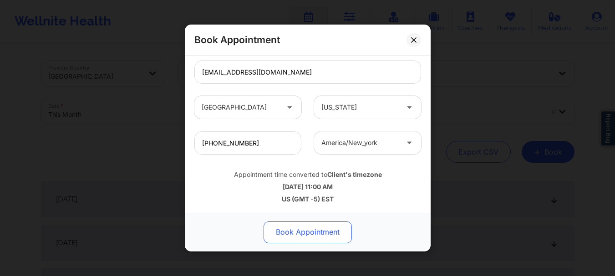
click at [325, 234] on button "Book Appointment" at bounding box center [308, 233] width 88 height 22
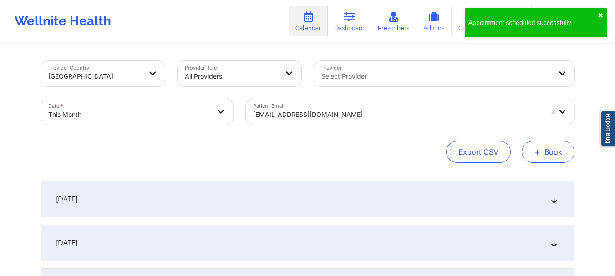
click at [569, 148] on button "+ Book" at bounding box center [548, 152] width 53 height 22
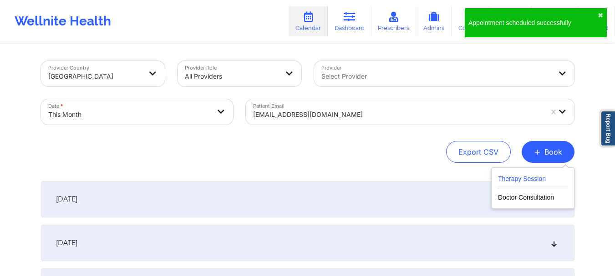
click at [520, 175] on button "Therapy Session" at bounding box center [533, 180] width 70 height 15
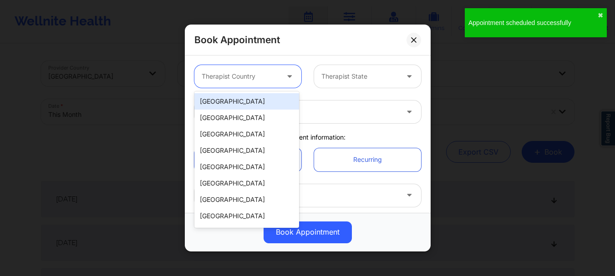
click at [241, 70] on div "Therapist Country" at bounding box center [236, 76] width 85 height 23
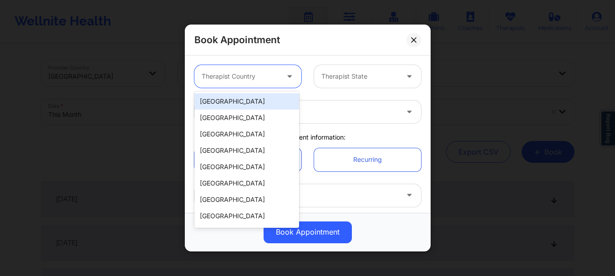
click at [238, 101] on div "[GEOGRAPHIC_DATA]" at bounding box center [246, 101] width 105 height 16
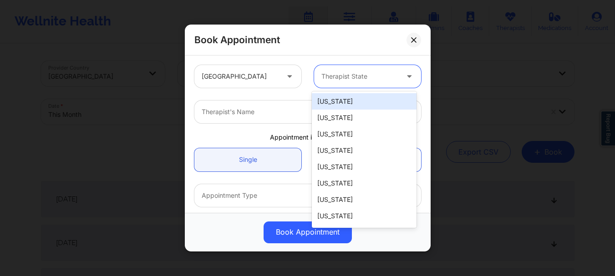
click at [345, 77] on div at bounding box center [359, 76] width 77 height 11
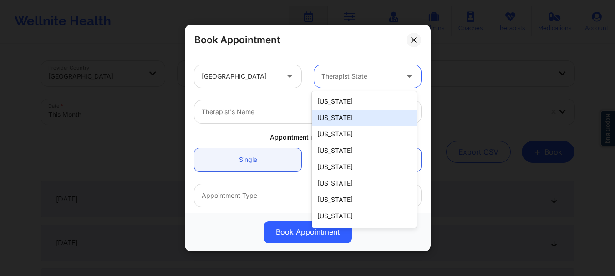
type input "f"
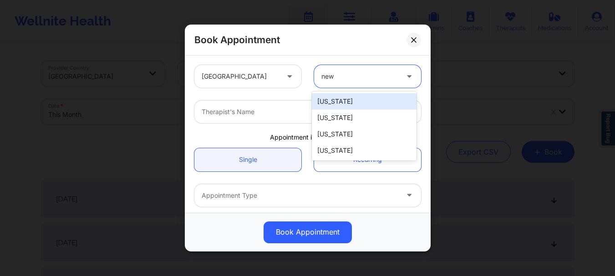
type input "new y"
click at [348, 101] on div "[US_STATE]" at bounding box center [364, 101] width 105 height 16
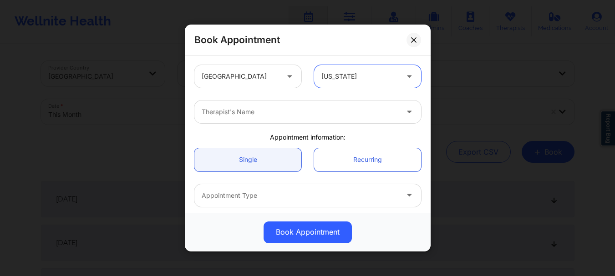
click at [320, 108] on div at bounding box center [300, 111] width 197 height 11
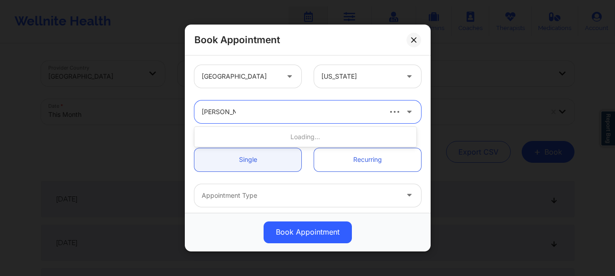
type input "richard ryan"
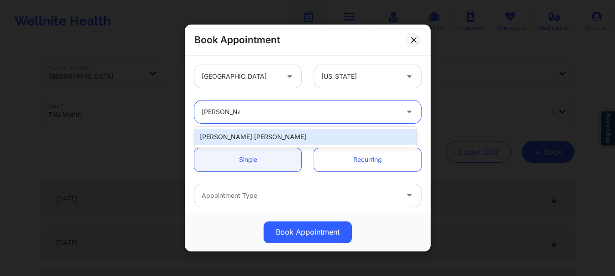
click at [299, 136] on div "Richard Ryan Kenneth Pollino" at bounding box center [305, 137] width 222 height 16
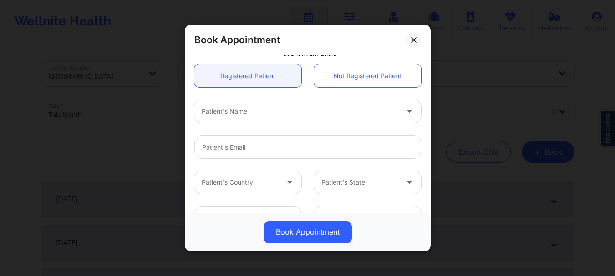
scroll to position [229, 0]
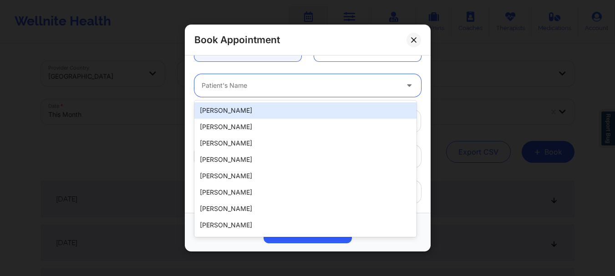
click at [213, 86] on div at bounding box center [300, 86] width 197 height 11
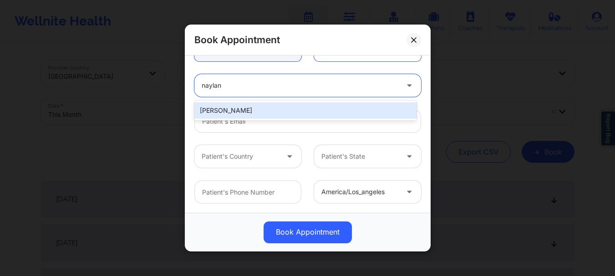
type input "naylani"
click at [224, 107] on div "Naylani Batista" at bounding box center [305, 110] width 222 height 16
type input "naylanibatista@gmail.com"
type input "+13474040758"
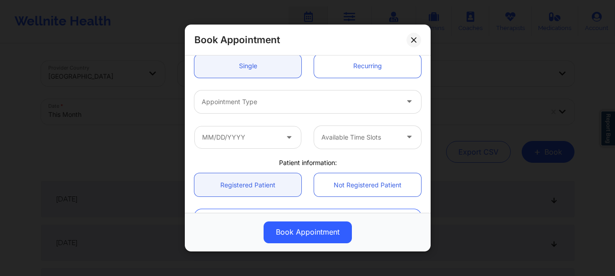
scroll to position [104, 0]
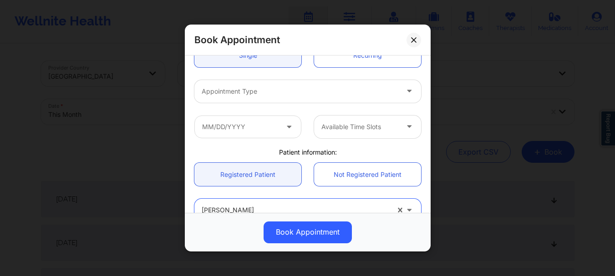
click at [231, 87] on div at bounding box center [300, 91] width 197 height 11
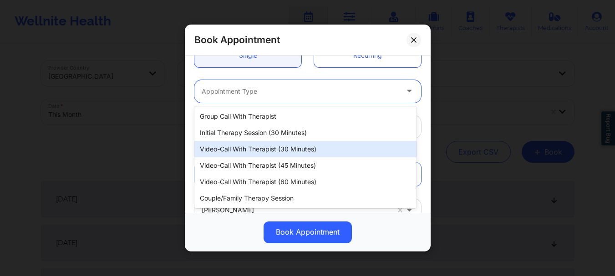
click at [270, 148] on div "Video-Call with Therapist (30 minutes)" at bounding box center [305, 149] width 222 height 16
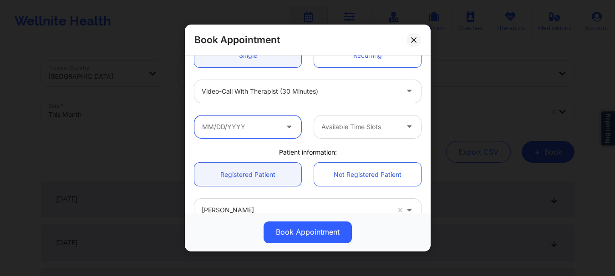
click at [255, 124] on input "text" at bounding box center [247, 127] width 107 height 23
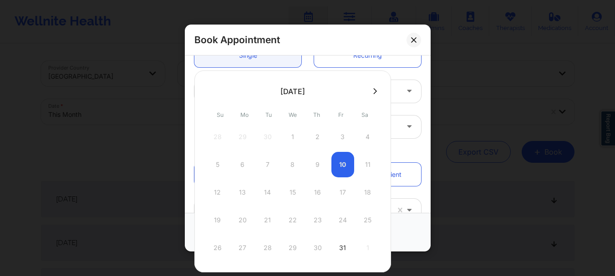
click at [373, 90] on icon at bounding box center [375, 91] width 4 height 7
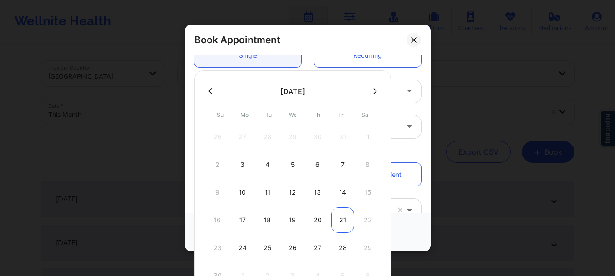
click at [340, 228] on div "21" at bounding box center [342, 220] width 23 height 25
type input "11/21/2025"
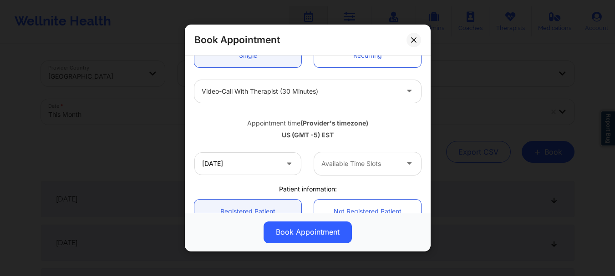
click at [350, 159] on div at bounding box center [359, 163] width 77 height 11
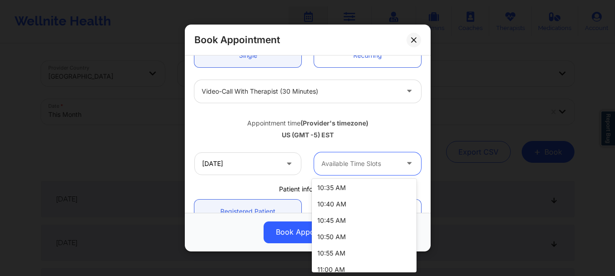
scroll to position [254, 0]
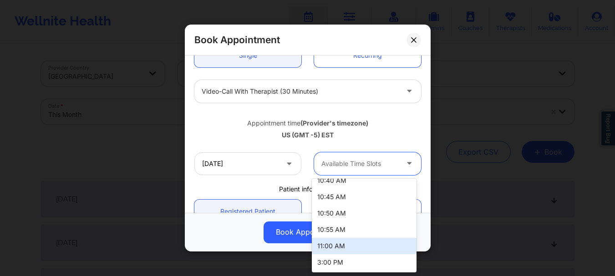
click at [377, 247] on div "11:00 AM" at bounding box center [364, 246] width 105 height 16
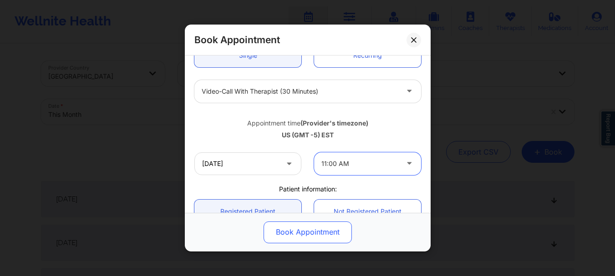
click at [306, 237] on button "Book Appointment" at bounding box center [308, 233] width 88 height 22
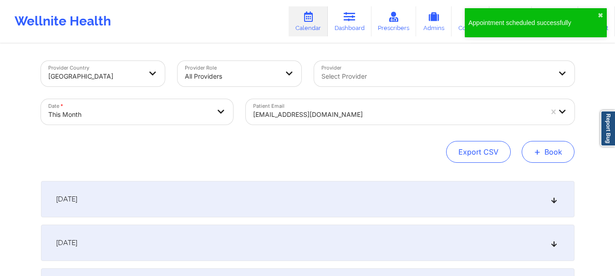
click at [543, 153] on button "+ Book" at bounding box center [548, 152] width 53 height 22
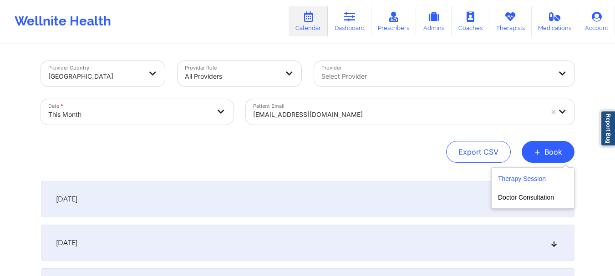
click at [538, 177] on button "Therapy Session" at bounding box center [533, 180] width 70 height 15
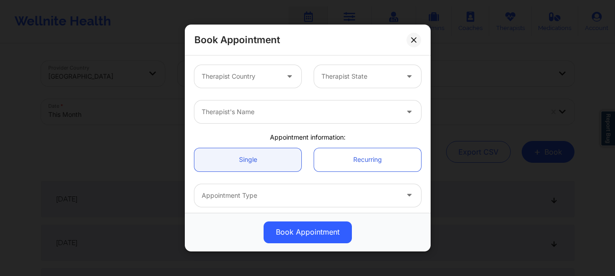
click at [228, 73] on div at bounding box center [240, 76] width 77 height 11
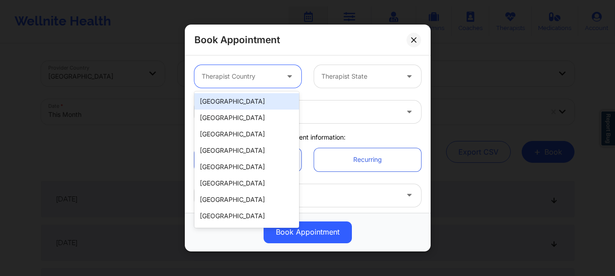
click at [223, 101] on div "[GEOGRAPHIC_DATA]" at bounding box center [246, 101] width 105 height 16
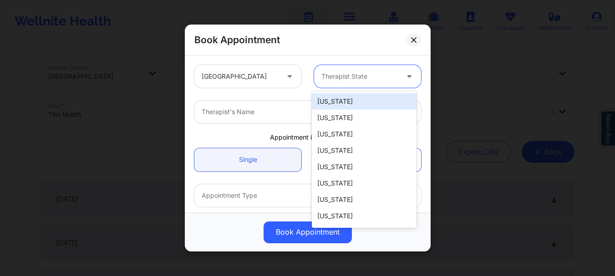
click at [376, 83] on div "Therapist State" at bounding box center [356, 76] width 85 height 23
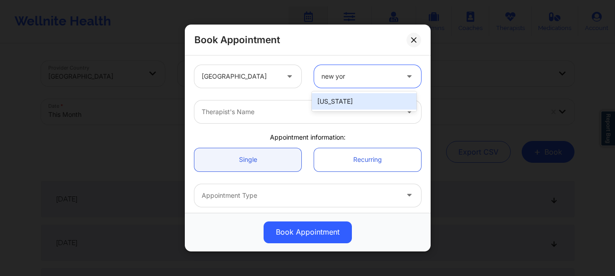
type input "new york"
click at [370, 98] on div "[US_STATE]" at bounding box center [364, 101] width 105 height 16
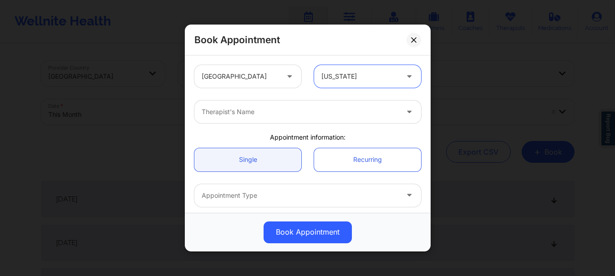
click at [334, 114] on div at bounding box center [300, 111] width 197 height 11
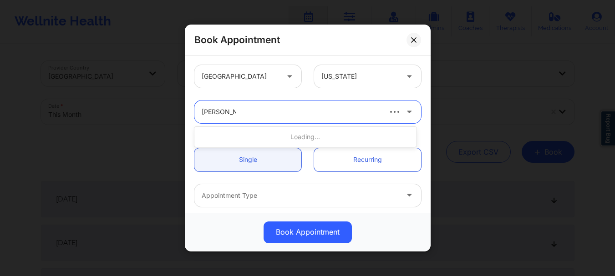
type input "richard ryan"
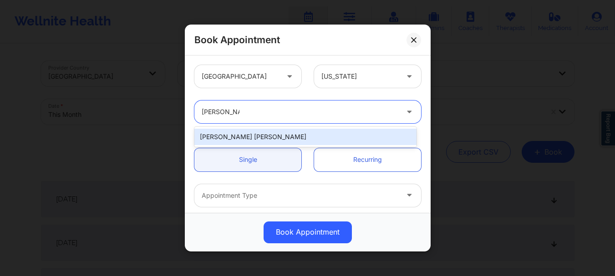
click at [270, 135] on div "Richard Ryan Kenneth Pollino" at bounding box center [305, 137] width 222 height 16
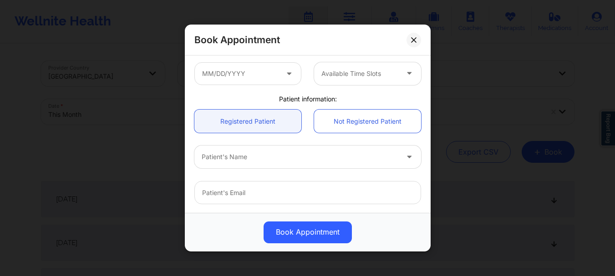
scroll to position [183, 0]
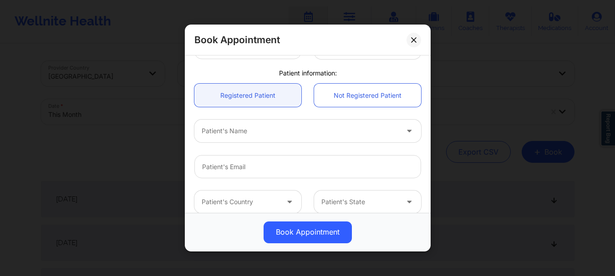
click at [272, 134] on div at bounding box center [300, 131] width 197 height 11
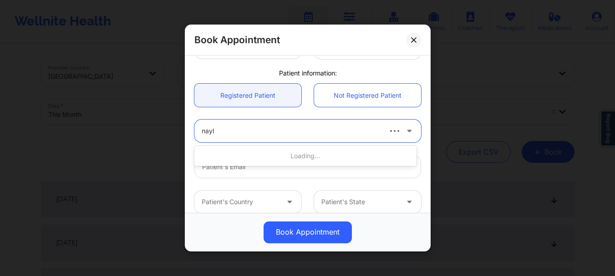
type input "nayla"
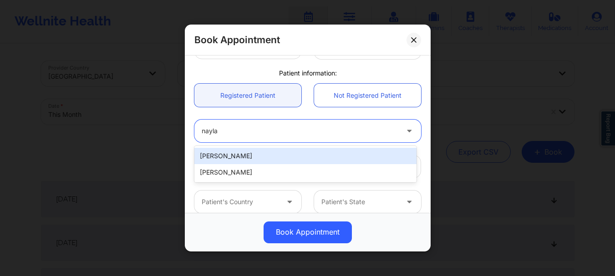
click at [264, 154] on div "Naylani Batista" at bounding box center [305, 156] width 222 height 16
type input "naylanibatista@gmail.com"
type input "+13474040758"
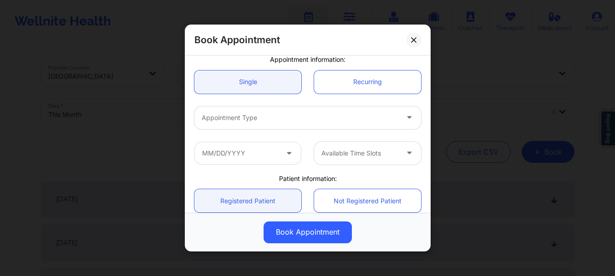
scroll to position [76, 0]
click at [298, 121] on div at bounding box center [300, 119] width 197 height 11
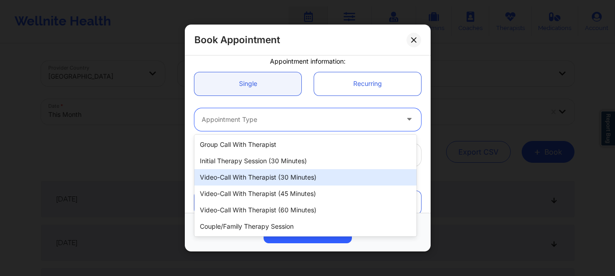
click at [285, 177] on div "Video-Call with Therapist (30 minutes)" at bounding box center [305, 177] width 222 height 16
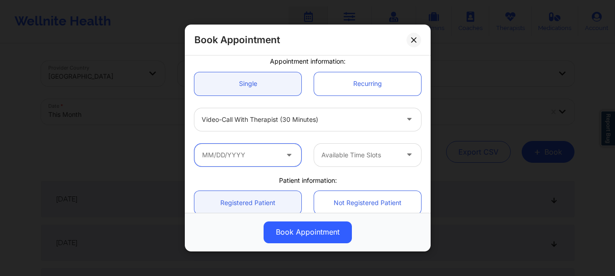
click at [249, 160] on input "text" at bounding box center [247, 155] width 107 height 23
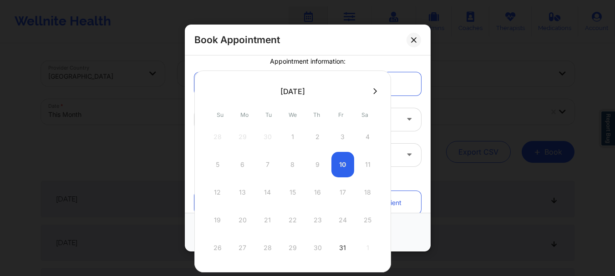
click at [375, 93] on button at bounding box center [374, 91] width 9 height 8
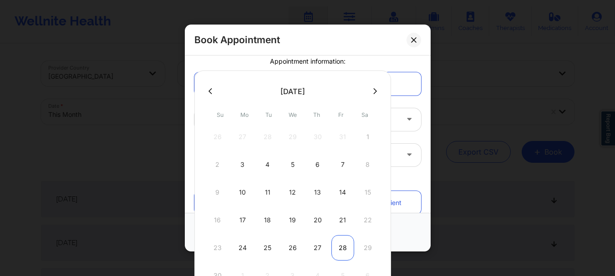
click at [341, 243] on div "28" at bounding box center [342, 247] width 23 height 25
type input "11/28/2025"
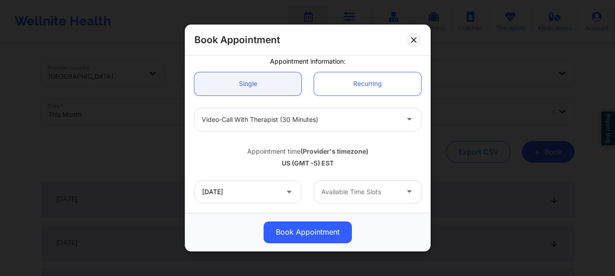
click at [342, 191] on div at bounding box center [359, 192] width 77 height 11
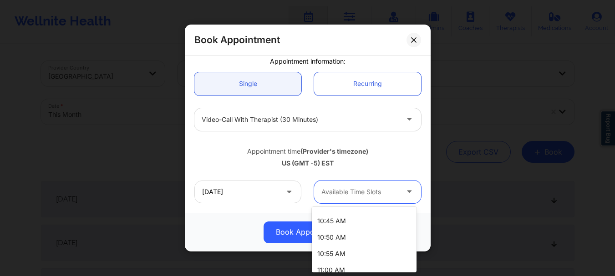
scroll to position [282, 0]
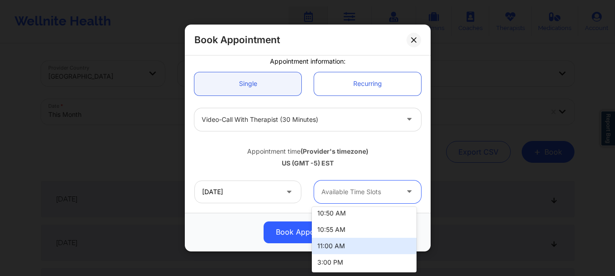
click at [366, 249] on div "11:00 AM" at bounding box center [364, 246] width 105 height 16
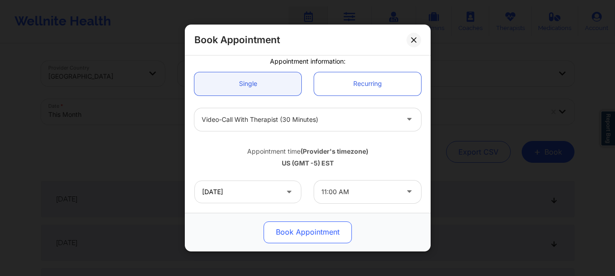
click at [327, 231] on button "Book Appointment" at bounding box center [308, 233] width 88 height 22
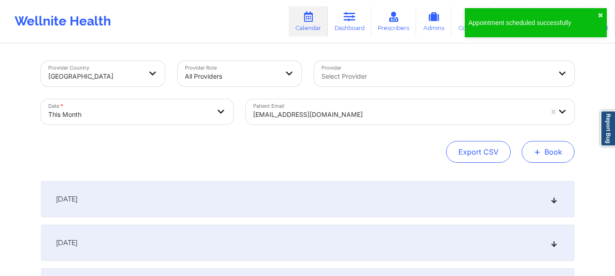
click at [549, 149] on button "+ Book" at bounding box center [548, 152] width 53 height 22
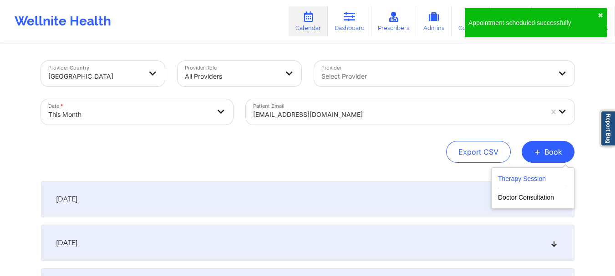
click at [513, 186] on button "Therapy Session" at bounding box center [533, 180] width 70 height 15
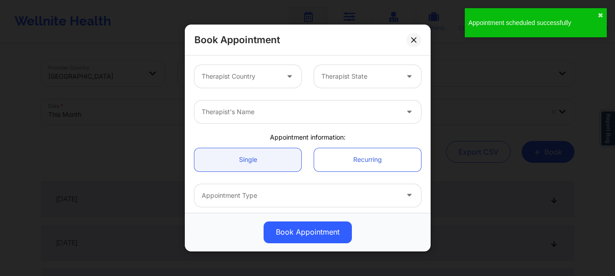
click at [215, 80] on div at bounding box center [240, 76] width 77 height 11
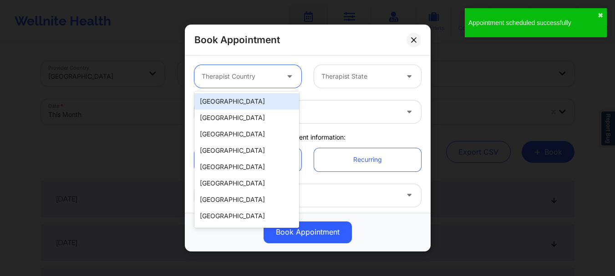
click at [218, 102] on div "[GEOGRAPHIC_DATA]" at bounding box center [246, 101] width 105 height 16
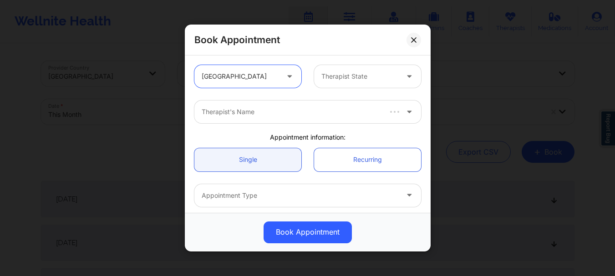
click at [348, 71] on div at bounding box center [359, 76] width 77 height 11
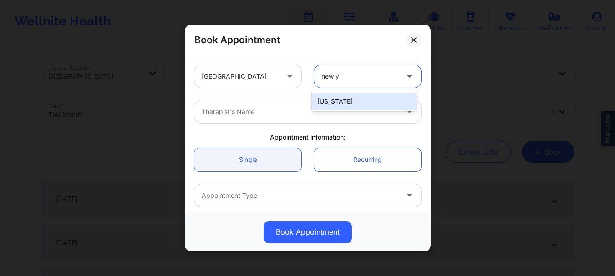
type input "new yo"
click at [338, 96] on div "[US_STATE]" at bounding box center [364, 101] width 105 height 16
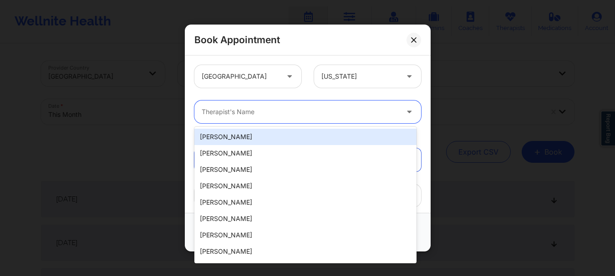
click at [299, 122] on div "Therapist's Name" at bounding box center [296, 112] width 205 height 23
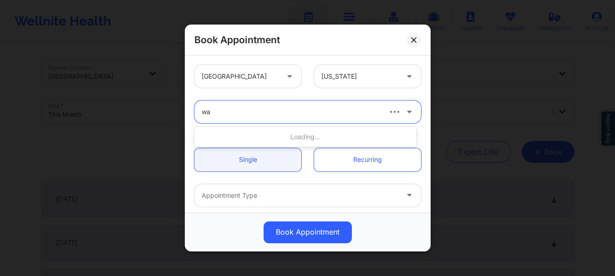
type input "w"
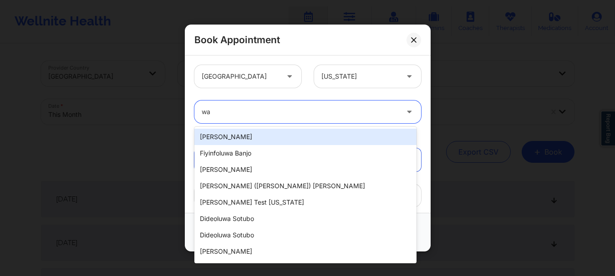
type input "w"
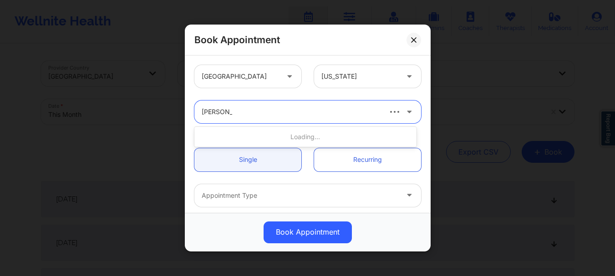
type input "richard ryan"
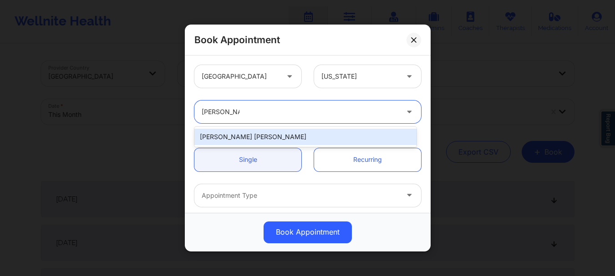
click at [293, 139] on div "Richard Ryan Kenneth Pollino" at bounding box center [305, 137] width 222 height 16
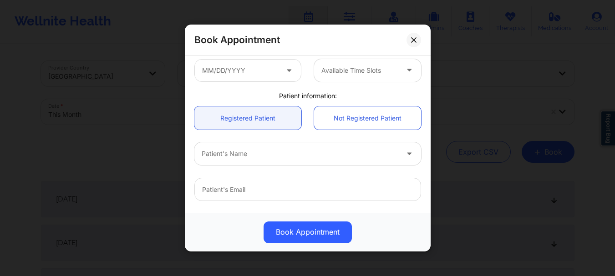
scroll to position [175, 0]
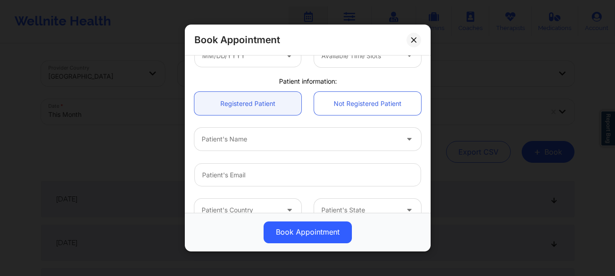
click at [236, 138] on div at bounding box center [300, 139] width 197 height 11
type input "naylani"
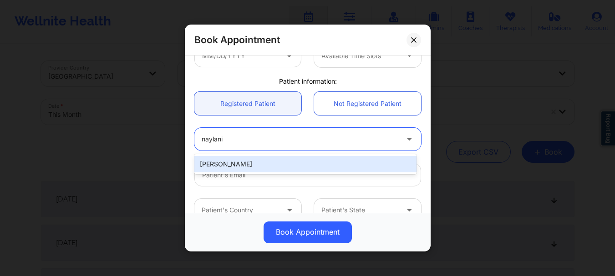
click at [271, 163] on div "Naylani Batista" at bounding box center [305, 164] width 222 height 16
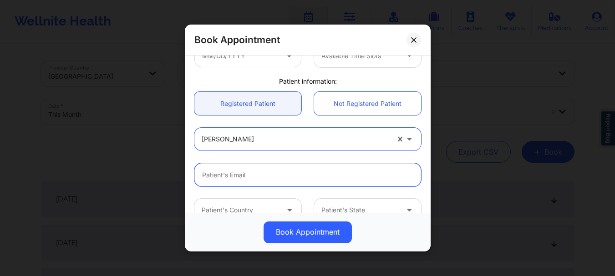
click at [264, 174] on input "Patient Email" at bounding box center [307, 174] width 227 height 23
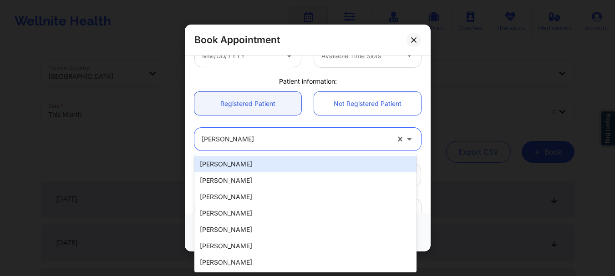
click at [231, 147] on div "Naylani Batista" at bounding box center [296, 139] width 188 height 23
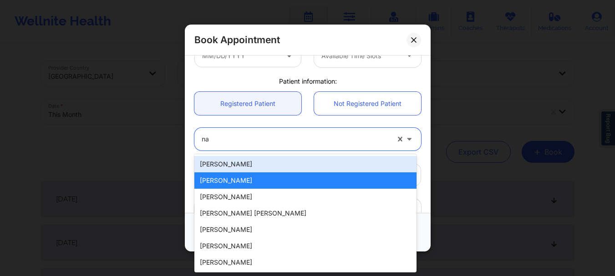
type input "nay"
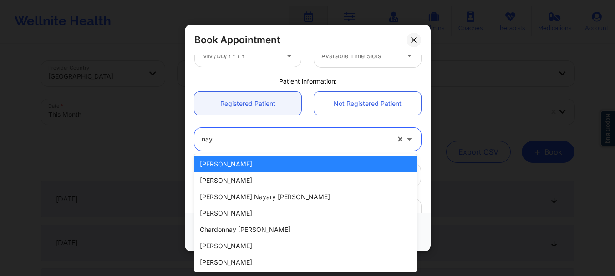
click at [234, 166] on div "Naylani Batista" at bounding box center [305, 164] width 222 height 16
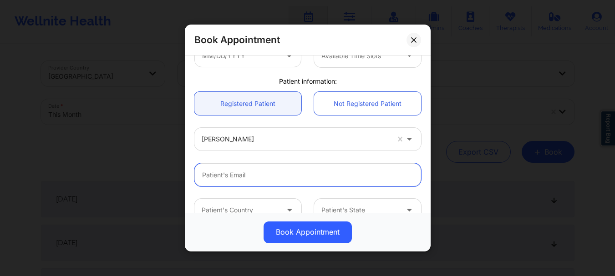
click at [233, 174] on input "Patient Email" at bounding box center [307, 174] width 227 height 23
click at [415, 42] on icon at bounding box center [413, 39] width 5 height 5
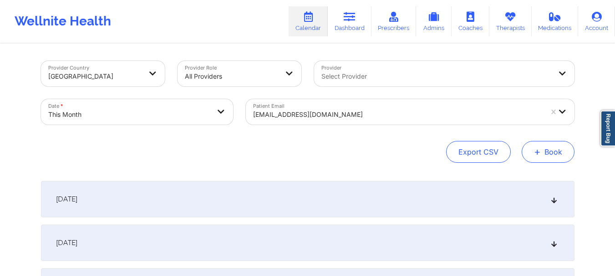
click at [562, 147] on button "+ Book" at bounding box center [548, 152] width 53 height 22
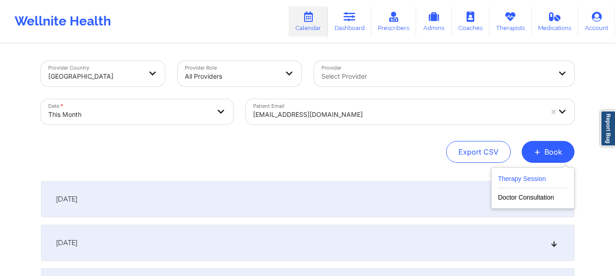
click at [512, 174] on button "Therapy Session" at bounding box center [533, 180] width 70 height 15
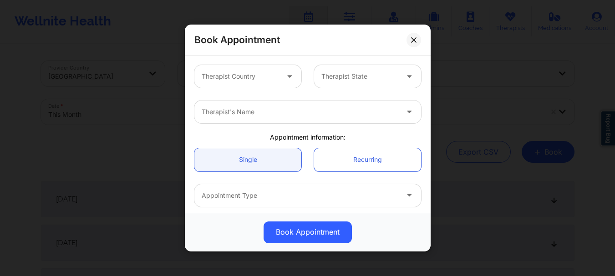
click at [225, 79] on div at bounding box center [240, 76] width 77 height 11
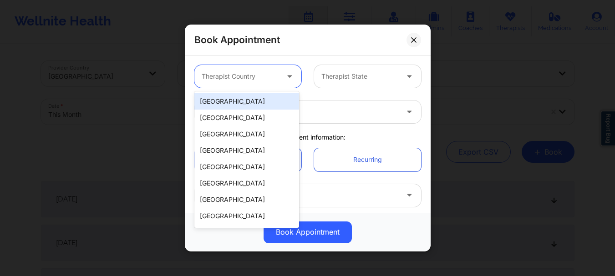
click at [226, 105] on div "[GEOGRAPHIC_DATA]" at bounding box center [246, 101] width 105 height 16
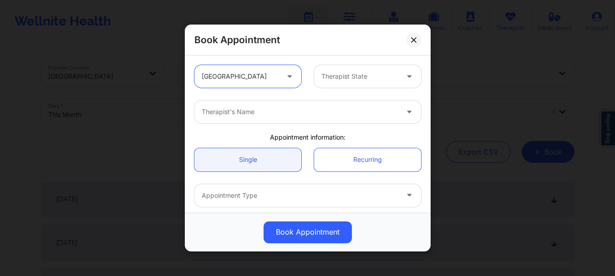
click at [364, 73] on div at bounding box center [359, 76] width 77 height 11
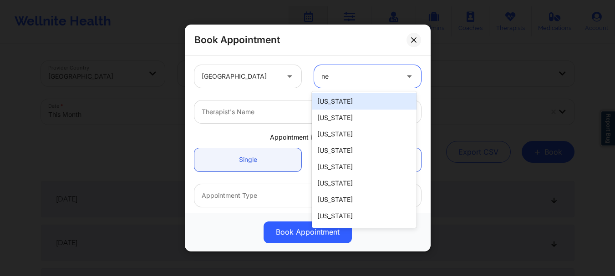
type input "new"
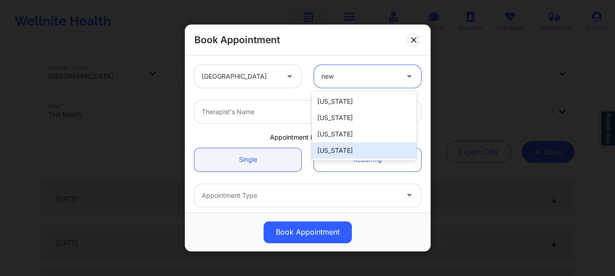
click at [340, 146] on div "[US_STATE]" at bounding box center [364, 150] width 105 height 16
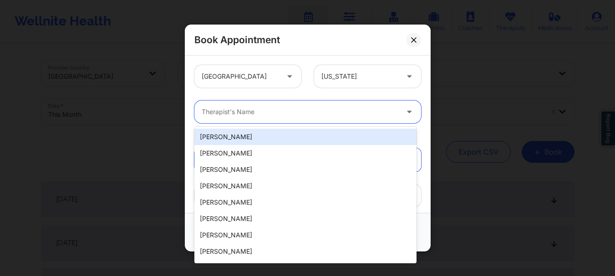
click at [211, 115] on div at bounding box center [300, 111] width 197 height 11
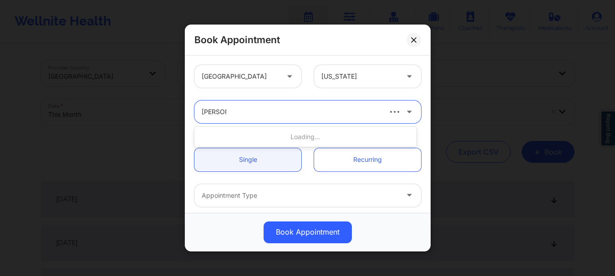
type input "richard r"
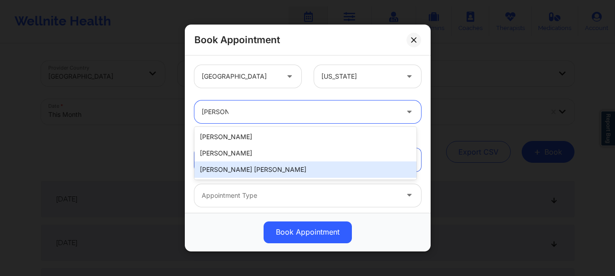
click at [228, 165] on div "Richard Ryan Kenneth Pollino" at bounding box center [305, 170] width 222 height 16
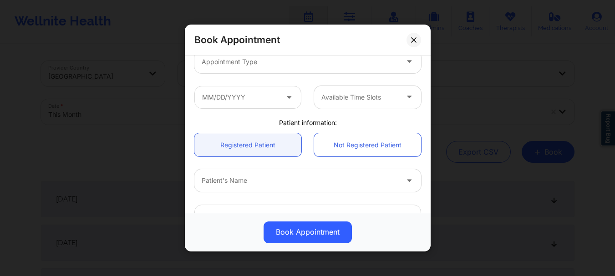
scroll to position [167, 0]
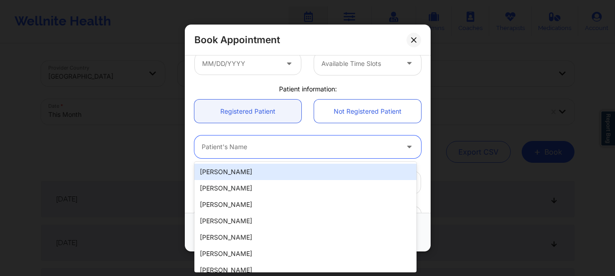
click at [321, 149] on div at bounding box center [300, 147] width 197 height 11
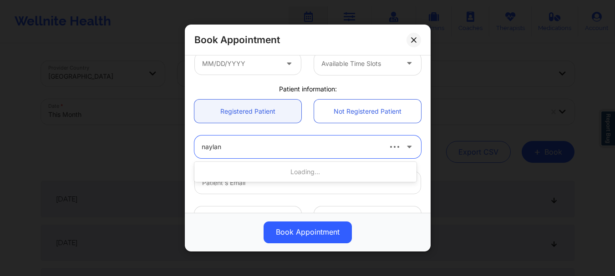
type input "naylani"
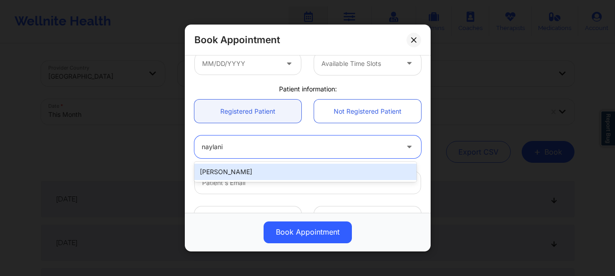
click at [299, 167] on div "Naylani Batista" at bounding box center [305, 172] width 222 height 16
type input "naylanibatista@gmail.com"
type input "+13474040758"
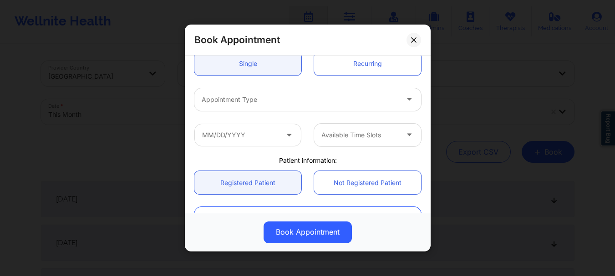
scroll to position [94, 0]
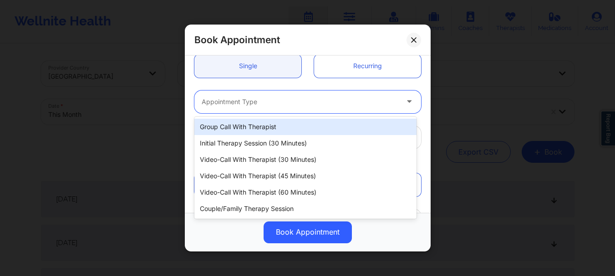
click at [340, 106] on div at bounding box center [300, 101] width 197 height 11
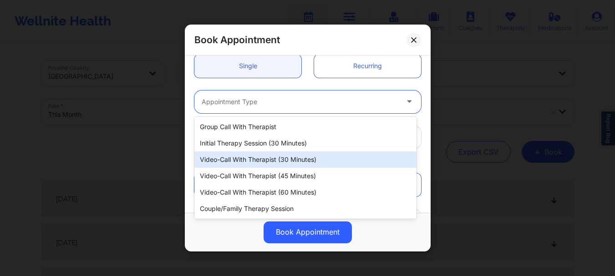
click at [309, 163] on div "Video-Call with Therapist (30 minutes)" at bounding box center [305, 160] width 222 height 16
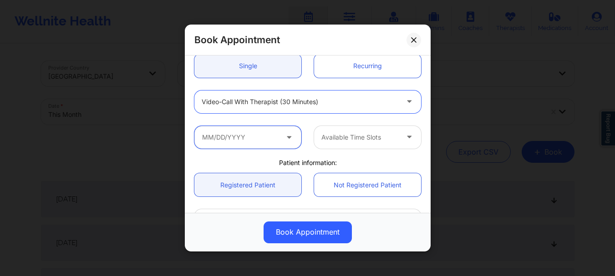
click at [275, 142] on input "text" at bounding box center [247, 137] width 107 height 23
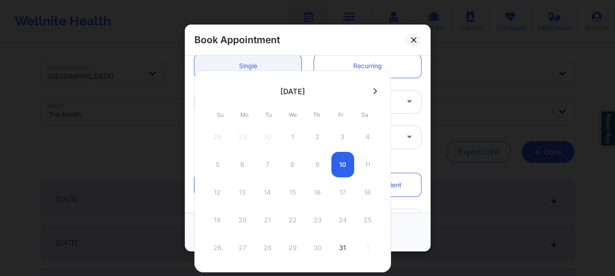
click at [373, 89] on icon at bounding box center [375, 91] width 4 height 7
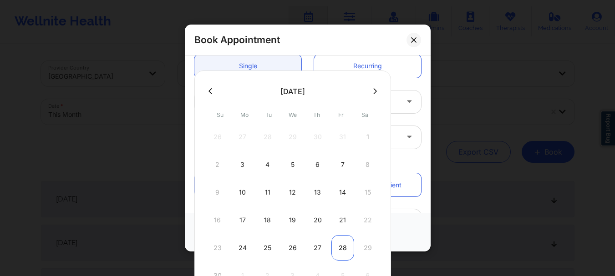
click at [342, 252] on div "28" at bounding box center [342, 247] width 23 height 25
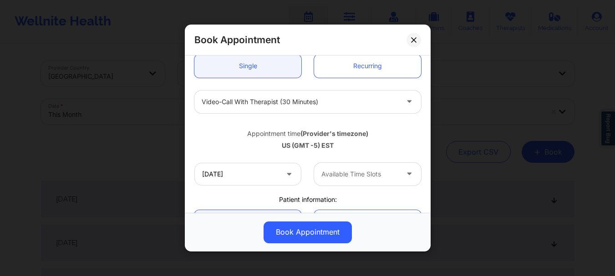
click at [356, 174] on div at bounding box center [359, 174] width 77 height 11
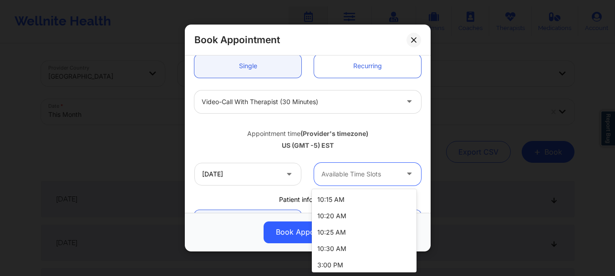
scroll to position [166, 0]
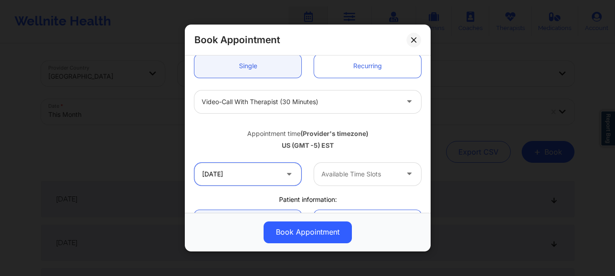
click at [226, 182] on input "11/28/2025" at bounding box center [247, 174] width 107 height 23
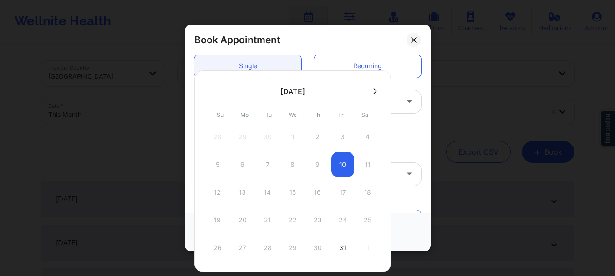
click at [372, 86] on div at bounding box center [292, 91] width 197 height 14
click at [374, 90] on icon at bounding box center [375, 91] width 4 height 7
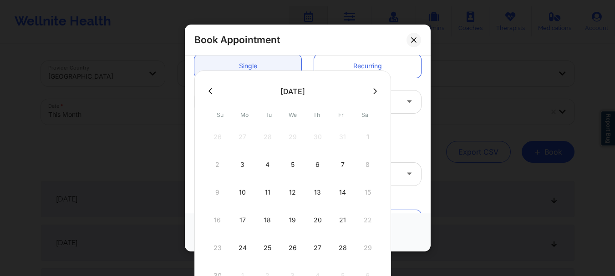
click at [374, 90] on icon at bounding box center [375, 91] width 4 height 7
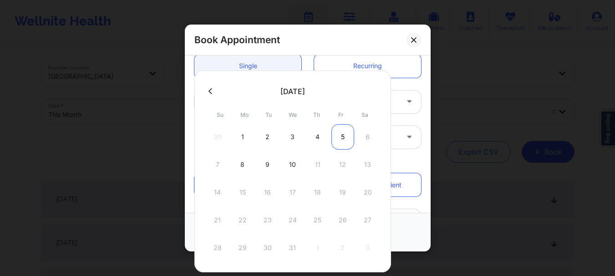
click at [341, 139] on div "5" at bounding box center [342, 136] width 23 height 25
type input "12/05/2025"
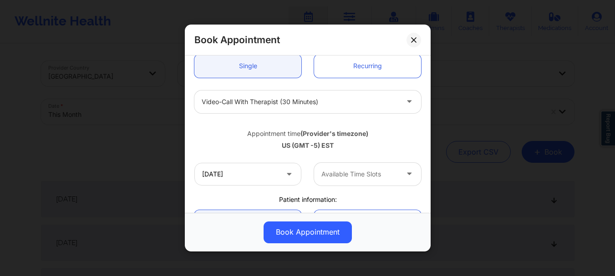
click at [339, 173] on div at bounding box center [359, 174] width 77 height 11
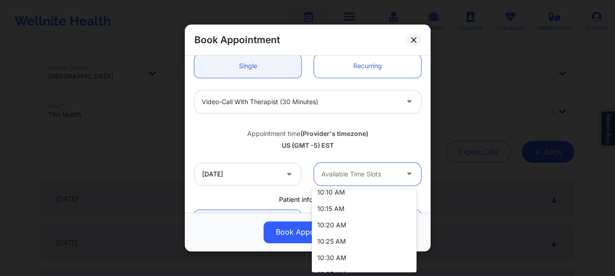
scroll to position [160, 0]
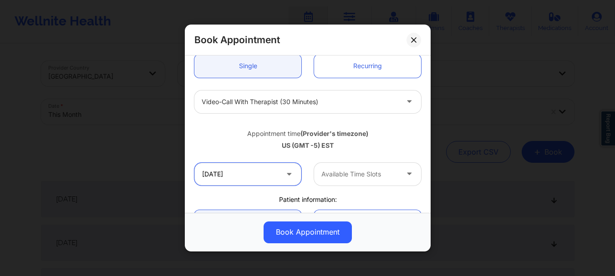
click at [279, 178] on input "12/05/2025" at bounding box center [247, 174] width 107 height 23
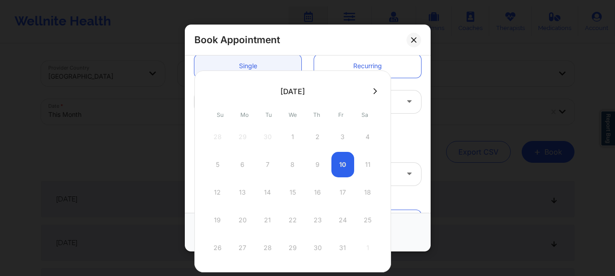
click at [370, 91] on button at bounding box center [374, 91] width 9 height 8
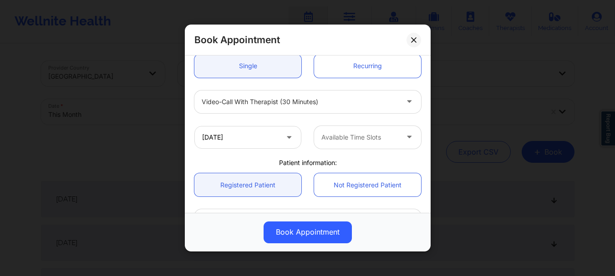
click at [400, 164] on div "Patient information:" at bounding box center [307, 162] width 239 height 9
click at [321, 137] on input "text" at bounding box center [322, 137] width 2 height 9
click at [390, 159] on div "No options" at bounding box center [364, 162] width 105 height 16
click at [255, 135] on input "12/05/2025" at bounding box center [247, 137] width 107 height 23
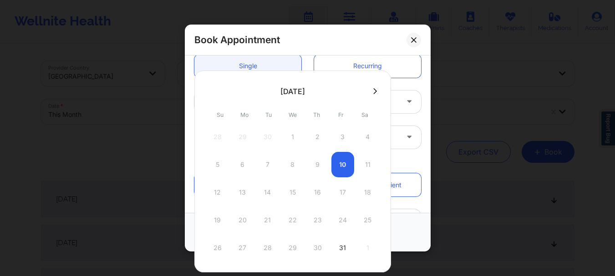
click at [370, 92] on button at bounding box center [374, 91] width 9 height 8
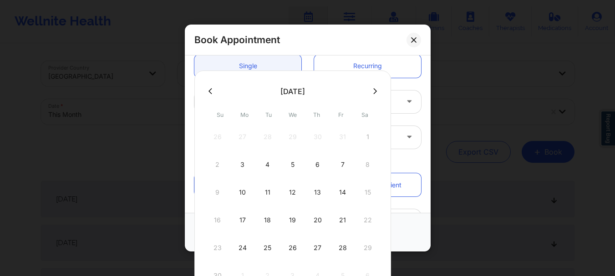
click at [370, 92] on button at bounding box center [374, 91] width 9 height 8
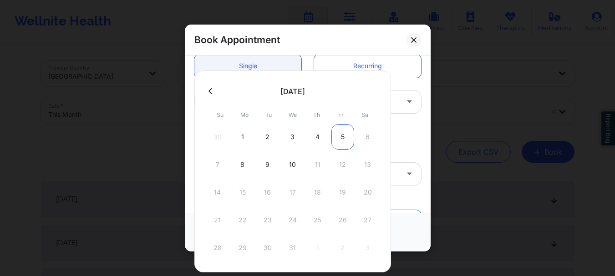
click at [342, 138] on div "5" at bounding box center [342, 136] width 23 height 25
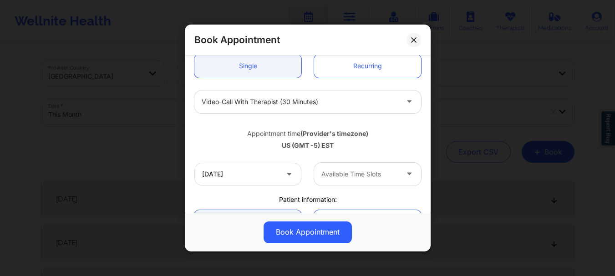
click at [342, 165] on div "Available Time Slots" at bounding box center [356, 174] width 85 height 23
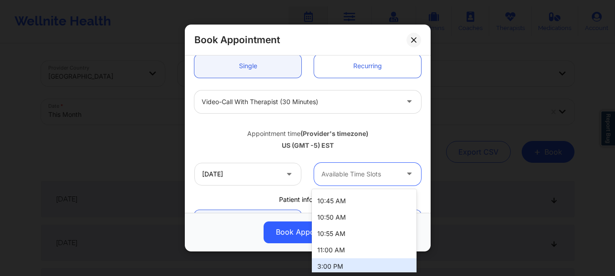
scroll to position [264, 0]
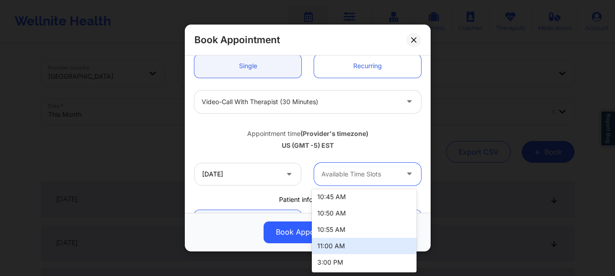
click at [376, 248] on div "11:00 AM" at bounding box center [364, 246] width 105 height 16
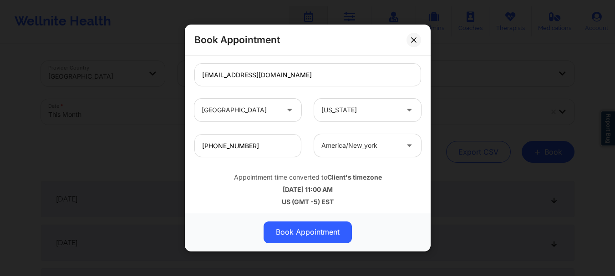
scroll to position [315, 0]
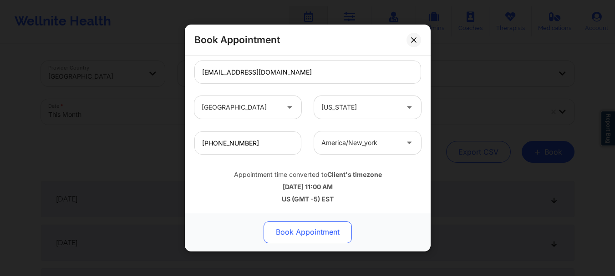
click at [332, 225] on button "Book Appointment" at bounding box center [308, 233] width 88 height 22
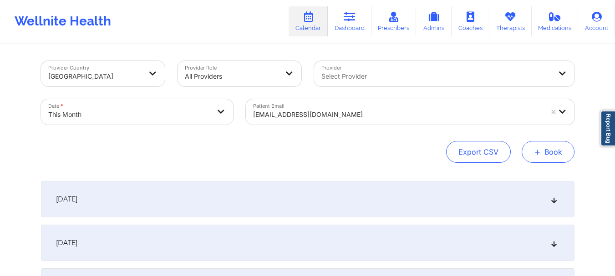
click at [542, 157] on button "+ Book" at bounding box center [548, 152] width 53 height 22
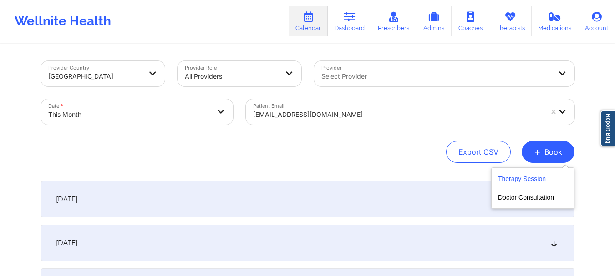
click at [537, 178] on button "Therapy Session" at bounding box center [533, 180] width 70 height 15
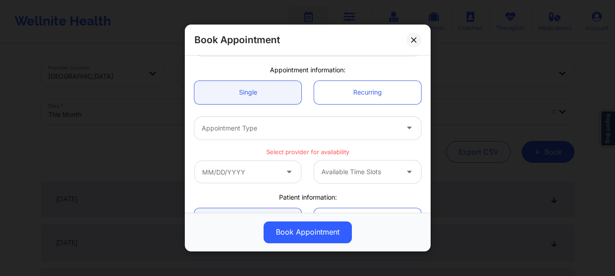
scroll to position [96, 0]
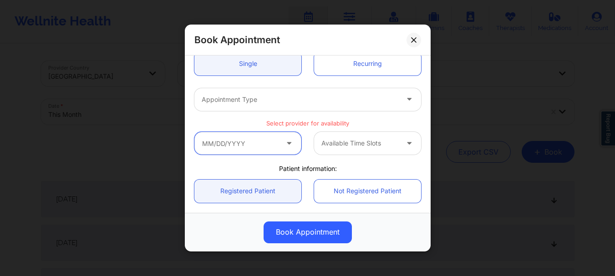
click at [217, 141] on input "text" at bounding box center [247, 143] width 107 height 23
click at [415, 42] on icon at bounding box center [413, 39] width 5 height 5
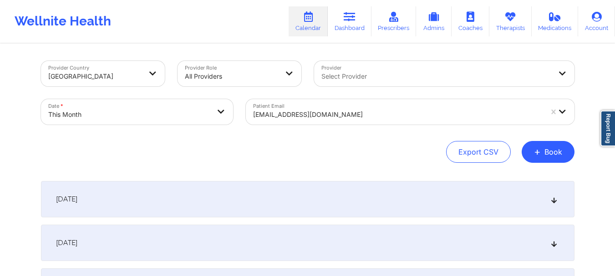
click at [310, 115] on div at bounding box center [397, 114] width 289 height 11
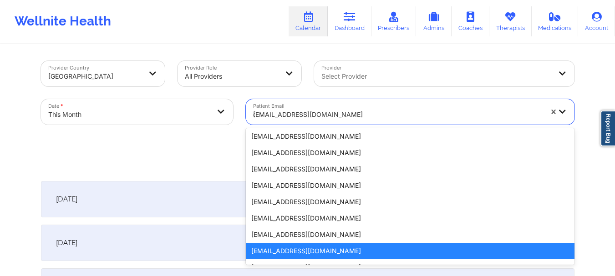
scroll to position [0, 0]
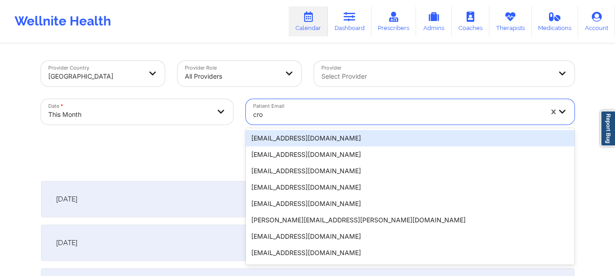
type input "crod"
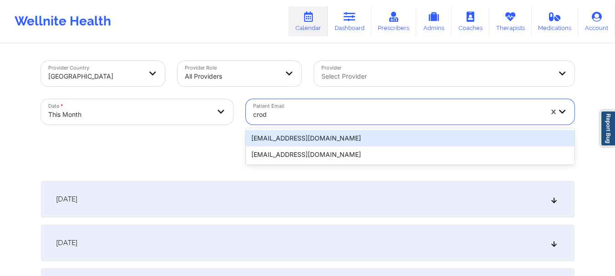
click at [309, 135] on div "[EMAIL_ADDRESS][DOMAIN_NAME]" at bounding box center [410, 138] width 329 height 16
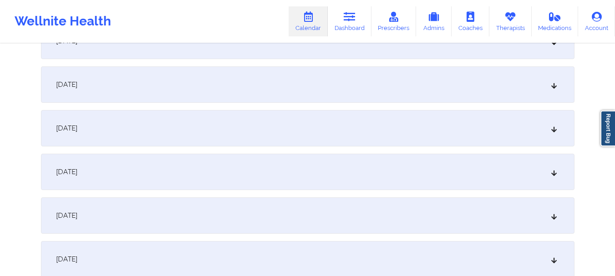
scroll to position [406, 0]
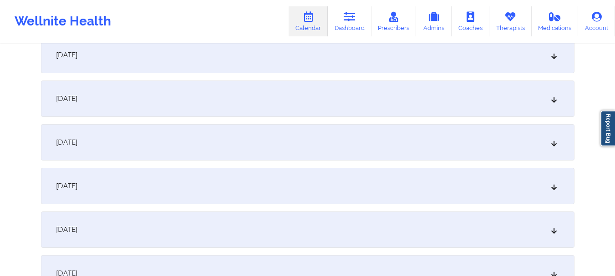
click at [404, 62] on div "October 7, 2025" at bounding box center [307, 55] width 533 height 36
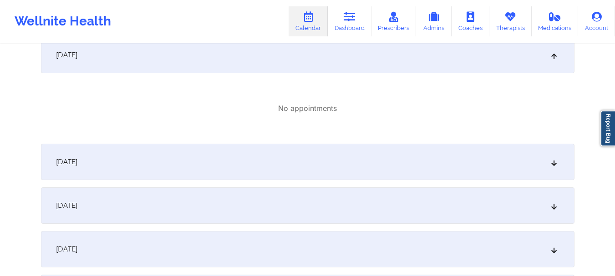
scroll to position [0, 0]
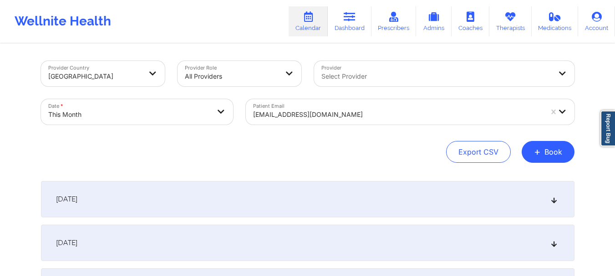
click at [264, 111] on div at bounding box center [397, 114] width 289 height 11
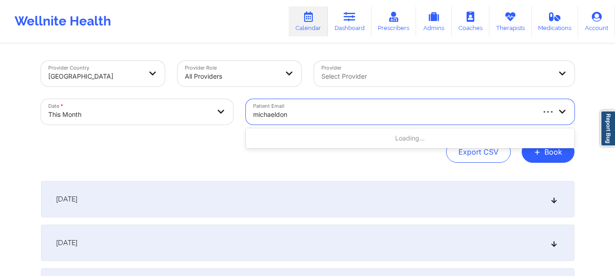
type input "michaeldonn"
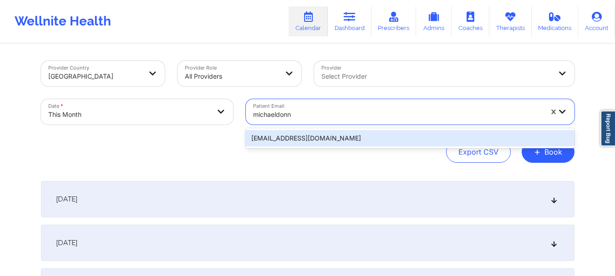
click at [272, 137] on div "[EMAIL_ADDRESS][DOMAIN_NAME]" at bounding box center [410, 138] width 329 height 16
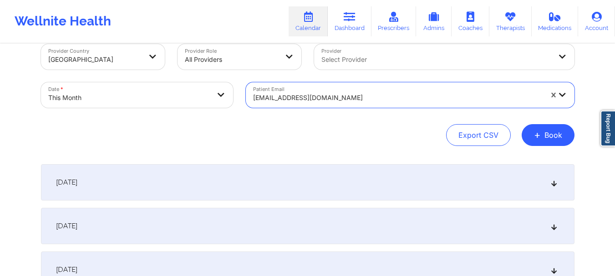
scroll to position [14, 0]
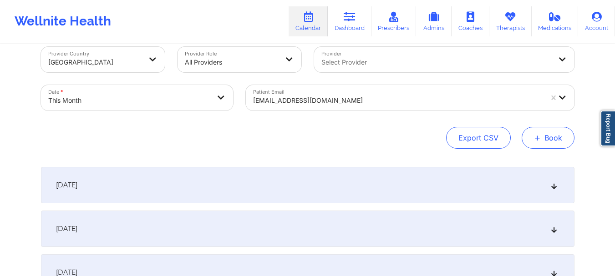
click at [553, 143] on button "+ Book" at bounding box center [548, 138] width 53 height 22
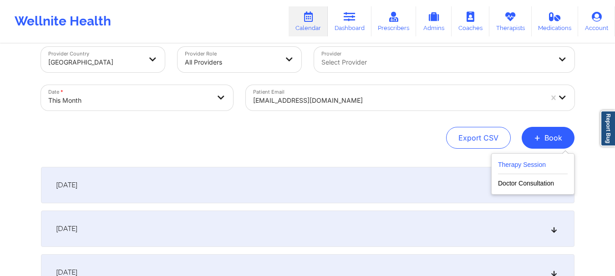
click at [514, 171] on button "Therapy Session" at bounding box center [533, 166] width 70 height 15
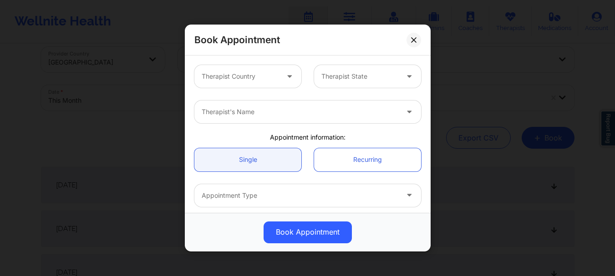
click at [257, 81] on div at bounding box center [240, 76] width 77 height 11
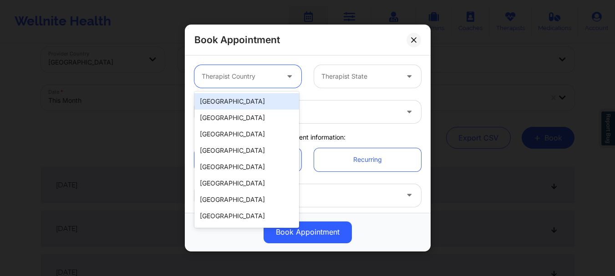
click at [248, 106] on div "[GEOGRAPHIC_DATA]" at bounding box center [246, 101] width 105 height 16
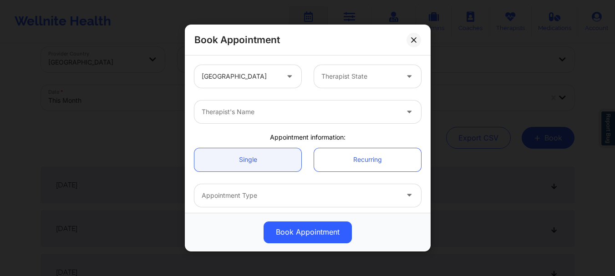
click at [314, 88] on div "United States Therapist State" at bounding box center [307, 76] width 239 height 35
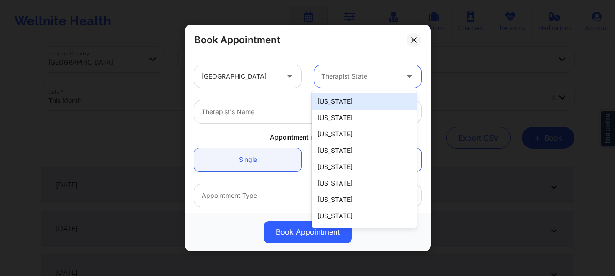
click at [326, 83] on div "Therapist State" at bounding box center [356, 76] width 85 height 23
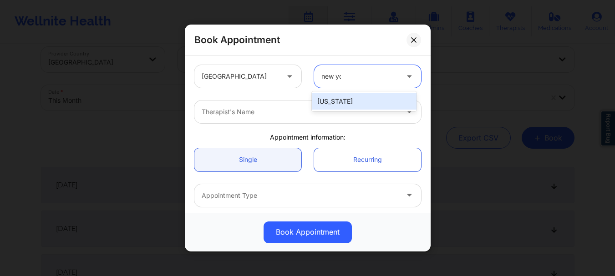
type input "new yor"
click at [325, 104] on div "[US_STATE]" at bounding box center [364, 101] width 105 height 16
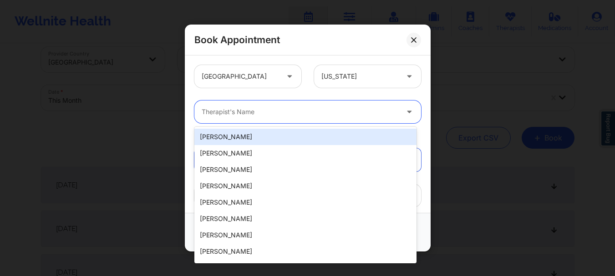
click at [294, 113] on div at bounding box center [300, 111] width 197 height 11
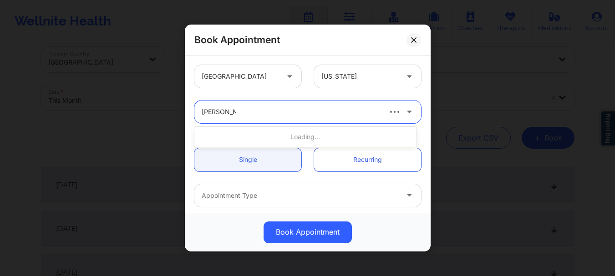
type input "melissa glen"
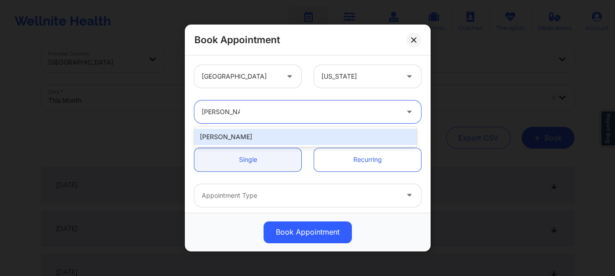
click at [278, 137] on div "[PERSON_NAME]" at bounding box center [305, 137] width 222 height 16
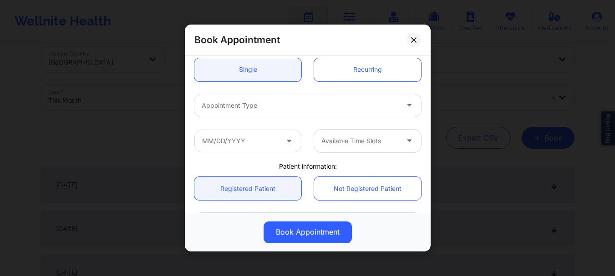
scroll to position [96, 0]
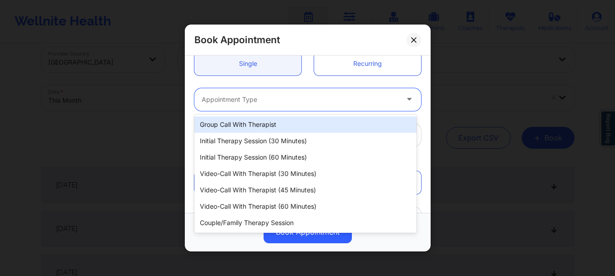
click at [298, 97] on div at bounding box center [300, 99] width 197 height 11
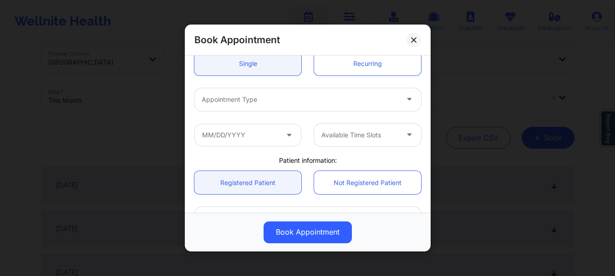
click at [352, 82] on div "Appointment Type" at bounding box center [307, 99] width 239 height 35
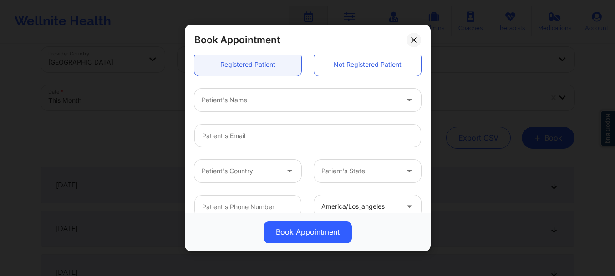
scroll to position [229, 0]
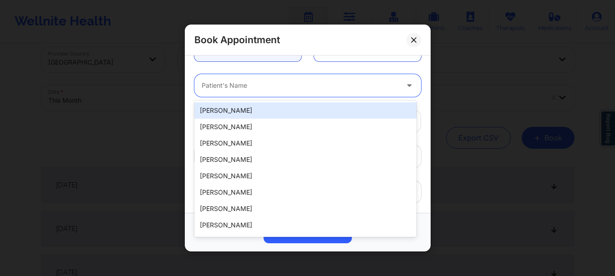
click at [235, 83] on div at bounding box center [300, 86] width 197 height 11
type input "[PERSON_NAME]"
click at [231, 87] on div at bounding box center [300, 86] width 197 height 11
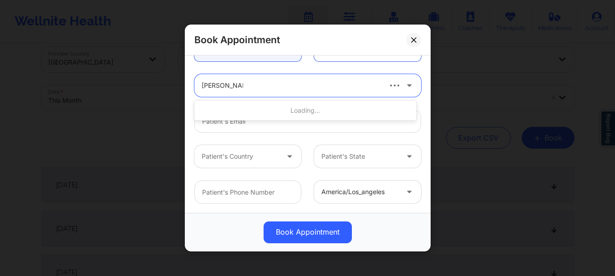
type input "michael donn"
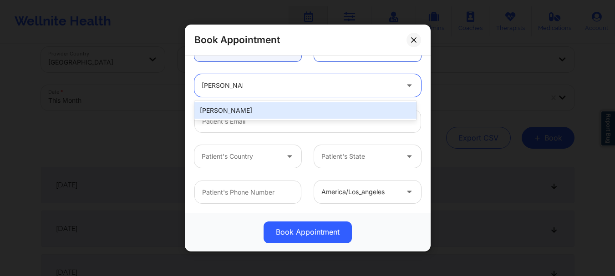
click at [229, 110] on div "[PERSON_NAME]" at bounding box center [305, 110] width 222 height 16
type input "[EMAIL_ADDRESS][DOMAIN_NAME]"
type input "[PHONE_NUMBER]"
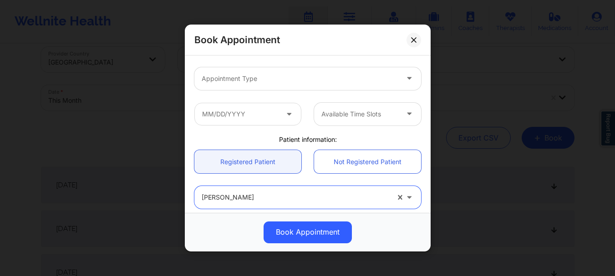
scroll to position [114, 0]
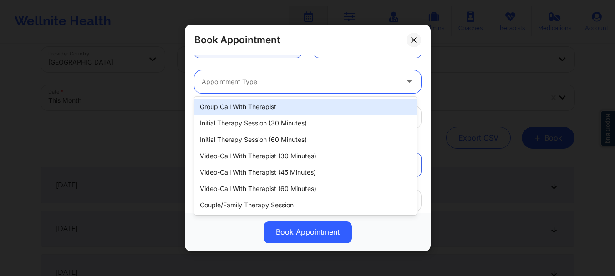
click at [257, 77] on div at bounding box center [300, 81] width 197 height 11
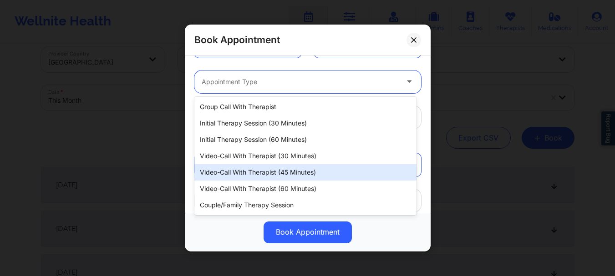
click at [269, 180] on div "Video-Call with Therapist (45 minutes)" at bounding box center [305, 172] width 222 height 16
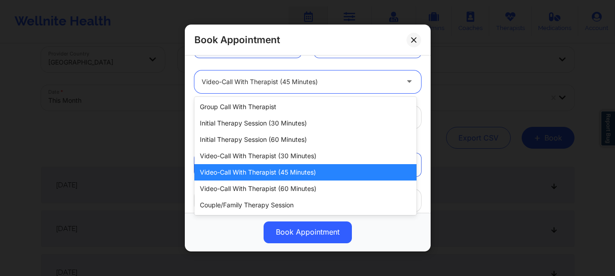
click at [232, 81] on div at bounding box center [300, 81] width 197 height 11
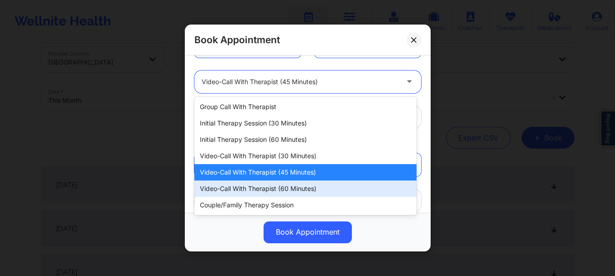
click at [246, 183] on div "Video-Call with Therapist (60 minutes)" at bounding box center [305, 189] width 222 height 16
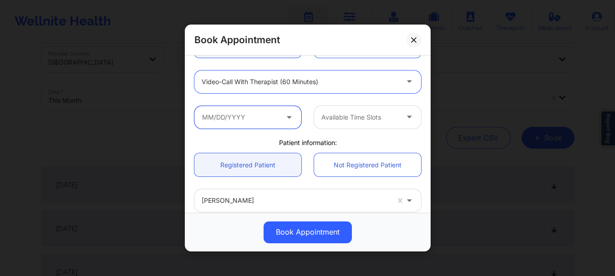
click at [241, 121] on input "text" at bounding box center [247, 117] width 107 height 23
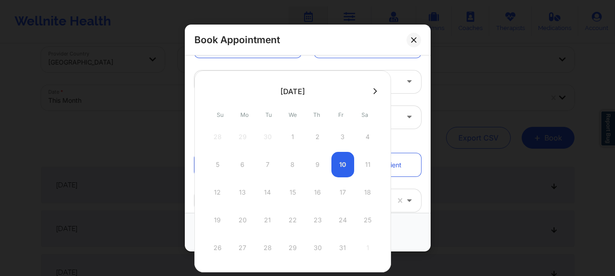
click at [373, 94] on icon at bounding box center [375, 91] width 4 height 7
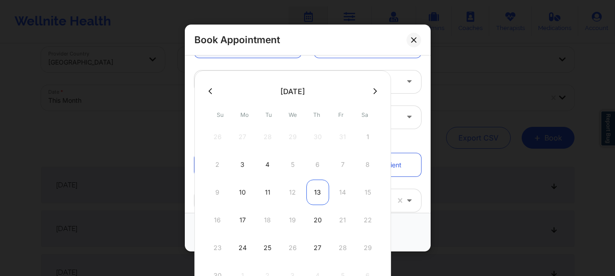
click at [317, 192] on div "13" at bounding box center [317, 192] width 23 height 25
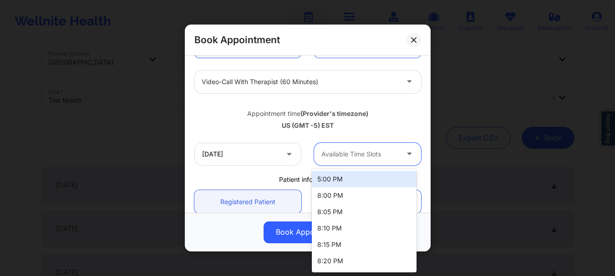
click at [329, 156] on div at bounding box center [359, 154] width 77 height 11
click at [265, 156] on input "11/13/2025" at bounding box center [247, 154] width 107 height 23
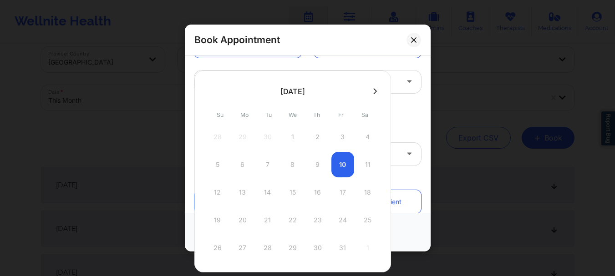
click at [392, 126] on div "US (GMT -5) EST" at bounding box center [307, 125] width 227 height 9
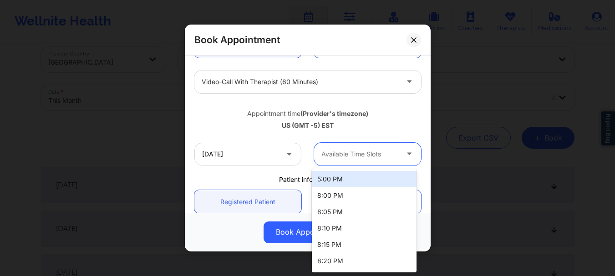
click at [374, 157] on div at bounding box center [359, 154] width 77 height 11
click at [210, 154] on input "11/13/2025" at bounding box center [247, 154] width 107 height 23
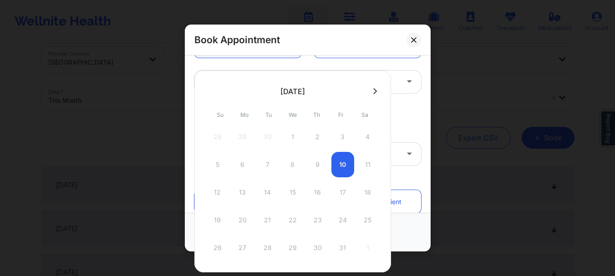
click at [373, 90] on icon at bounding box center [375, 91] width 4 height 7
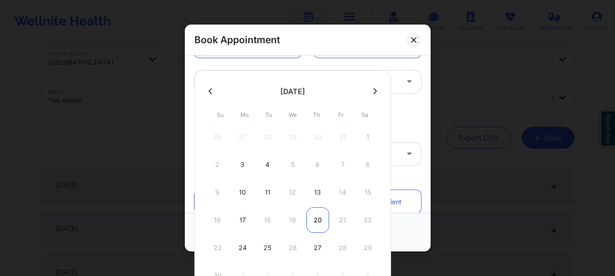
click at [312, 226] on div "20" at bounding box center [317, 220] width 23 height 25
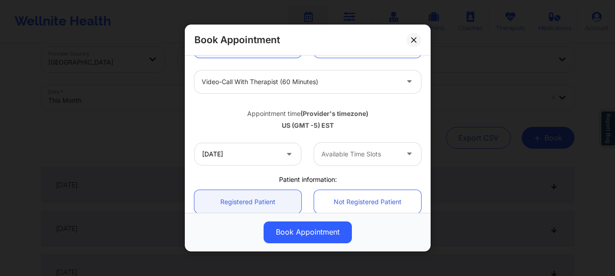
click at [351, 157] on div at bounding box center [359, 154] width 77 height 11
click at [238, 150] on input "11/20/2025" at bounding box center [247, 154] width 107 height 23
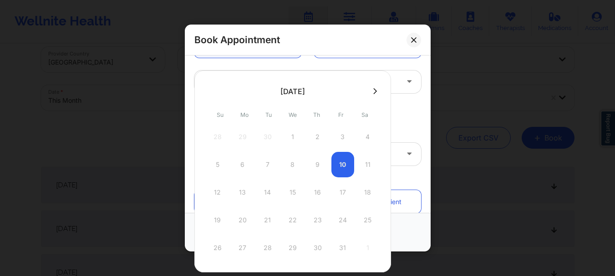
click at [373, 94] on icon at bounding box center [375, 91] width 4 height 7
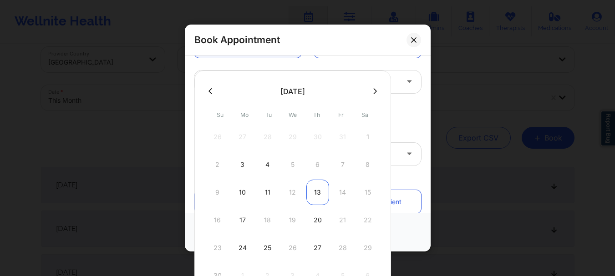
click at [318, 192] on div "13" at bounding box center [317, 192] width 23 height 25
type input "11/13/2025"
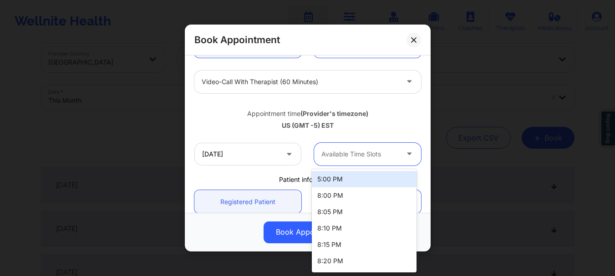
click at [342, 157] on div at bounding box center [359, 154] width 77 height 11
click at [341, 182] on div "5:00 PM" at bounding box center [364, 179] width 105 height 16
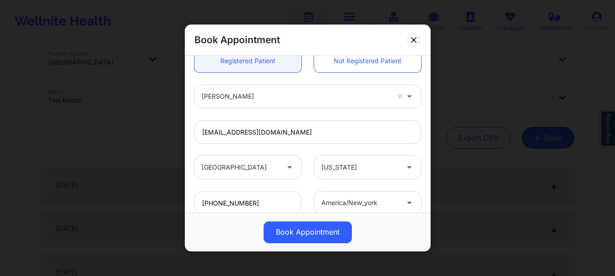
scroll to position [315, 0]
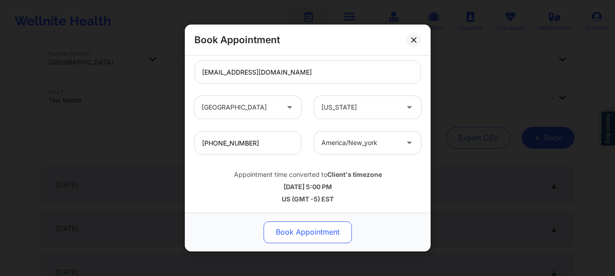
click at [339, 226] on button "Book Appointment" at bounding box center [308, 233] width 88 height 22
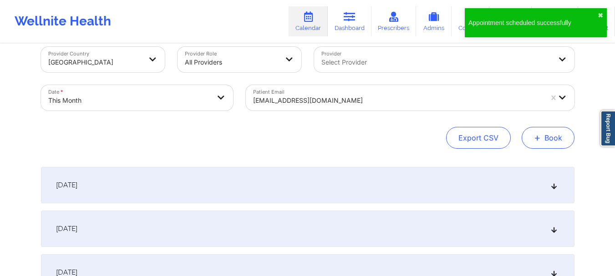
click at [553, 134] on button "+ Book" at bounding box center [548, 138] width 53 height 22
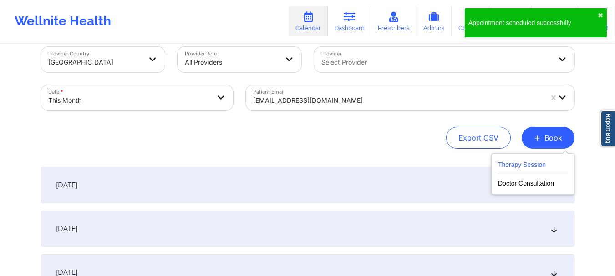
click at [528, 162] on button "Therapy Session" at bounding box center [533, 166] width 70 height 15
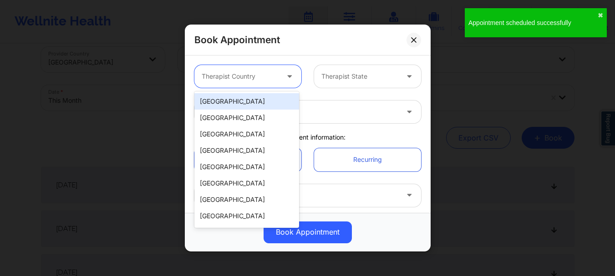
click at [251, 78] on div at bounding box center [240, 76] width 77 height 11
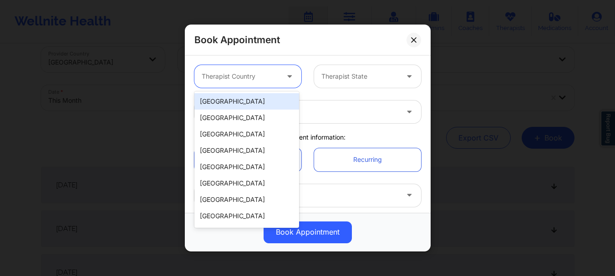
click at [243, 101] on div "[GEOGRAPHIC_DATA]" at bounding box center [246, 101] width 105 height 16
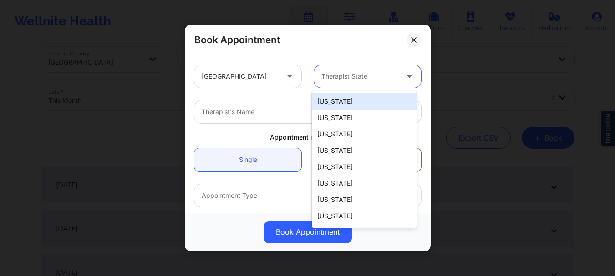
click at [342, 73] on div at bounding box center [359, 76] width 77 height 11
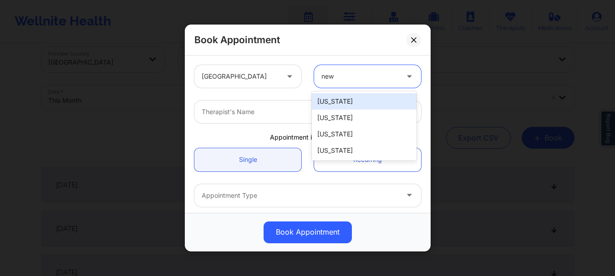
type input "new y"
click at [335, 96] on div "[US_STATE]" at bounding box center [364, 101] width 105 height 16
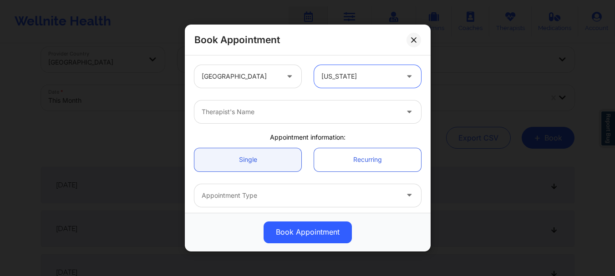
click at [295, 110] on div at bounding box center [300, 111] width 197 height 11
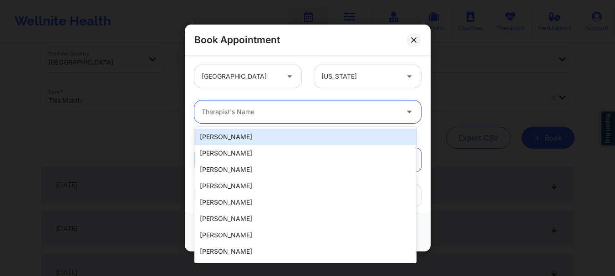
type input "w"
type input "b"
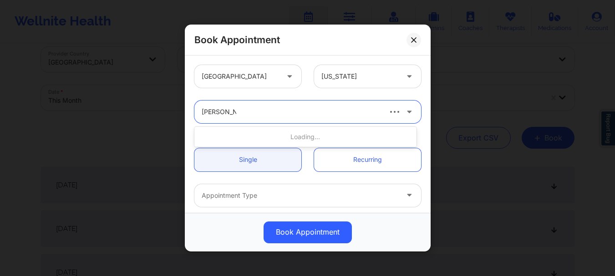
type input "melissa gle"
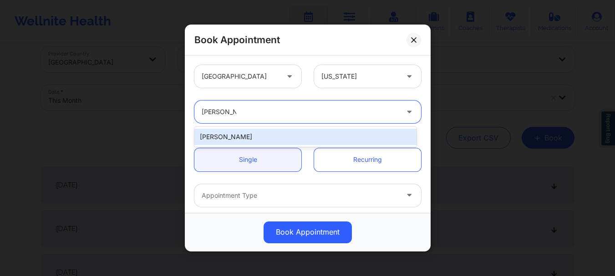
click at [247, 140] on div "[PERSON_NAME]" at bounding box center [305, 137] width 222 height 16
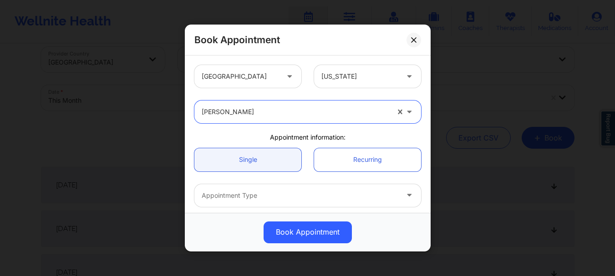
click at [234, 196] on div at bounding box center [300, 195] width 197 height 11
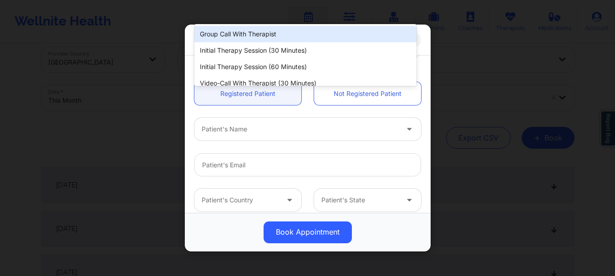
scroll to position [187, 0]
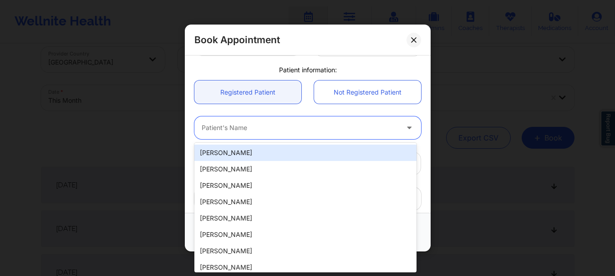
click at [221, 136] on div "Patient's Name" at bounding box center [296, 128] width 205 height 23
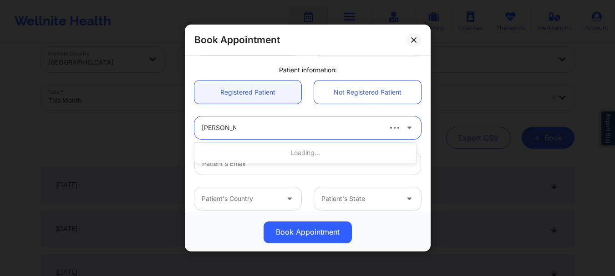
type input "[PERSON_NAME]"
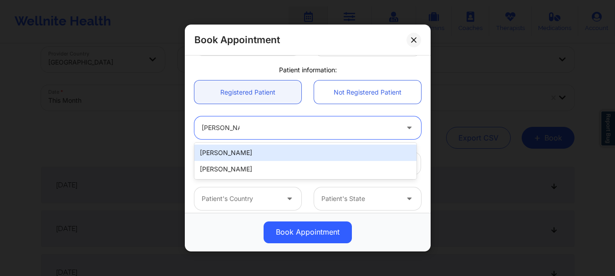
click at [223, 153] on div "[PERSON_NAME]" at bounding box center [305, 153] width 222 height 16
type input "[EMAIL_ADDRESS][DOMAIN_NAME]"
type input "[PHONE_NUMBER]"
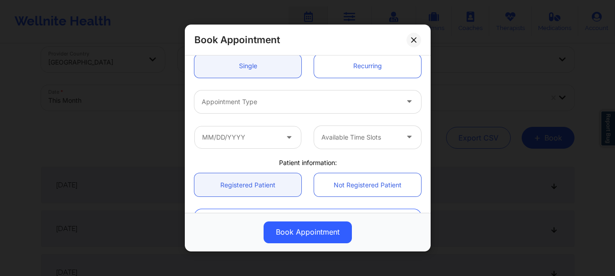
scroll to position [91, 0]
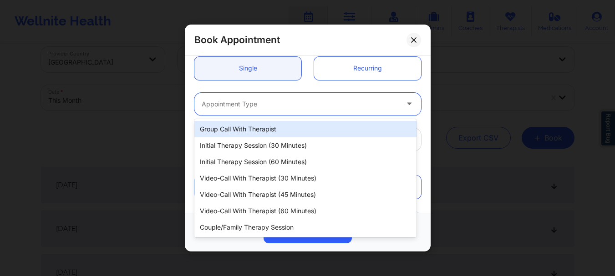
click at [294, 112] on div "Appointment Type" at bounding box center [296, 104] width 205 height 23
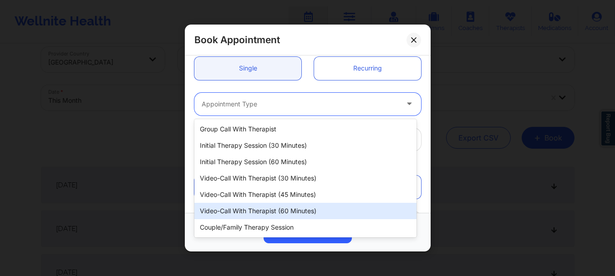
click at [284, 209] on div "Video-Call with Therapist (60 minutes)" at bounding box center [305, 211] width 222 height 16
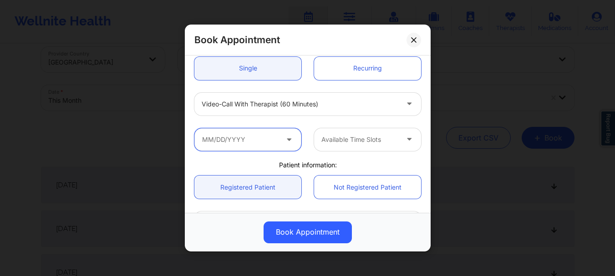
click at [230, 143] on input "text" at bounding box center [247, 139] width 107 height 23
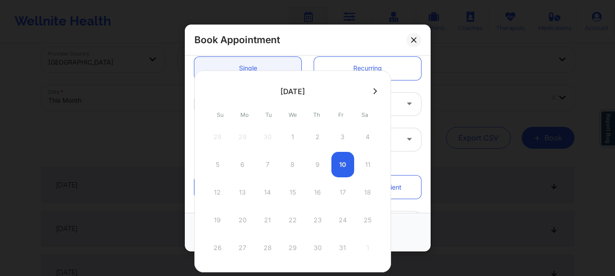
click at [375, 87] on button at bounding box center [374, 91] width 9 height 8
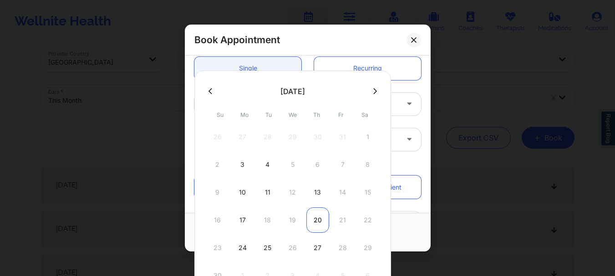
click at [313, 218] on div "20" at bounding box center [317, 220] width 23 height 25
type input "11/20/2025"
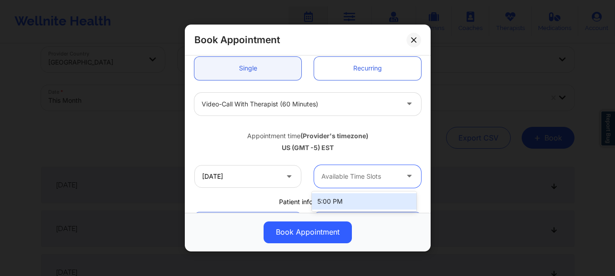
click at [339, 182] on div "Available Time Slots" at bounding box center [356, 176] width 85 height 23
click at [348, 194] on div "5:00 PM" at bounding box center [364, 201] width 105 height 16
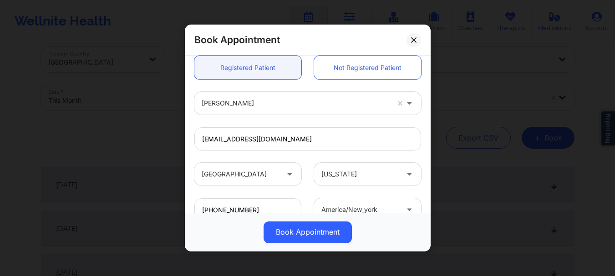
scroll to position [262, 0]
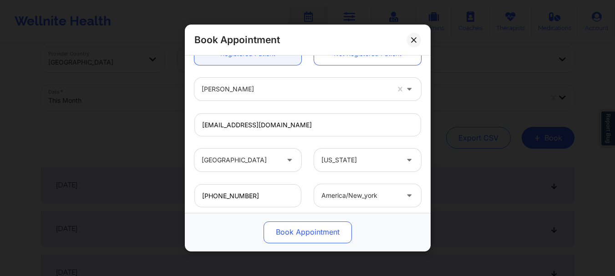
click at [281, 232] on button "Book Appointment" at bounding box center [308, 233] width 88 height 22
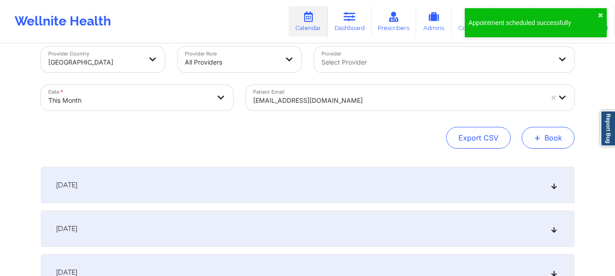
click at [540, 135] on span "+" at bounding box center [537, 137] width 7 height 5
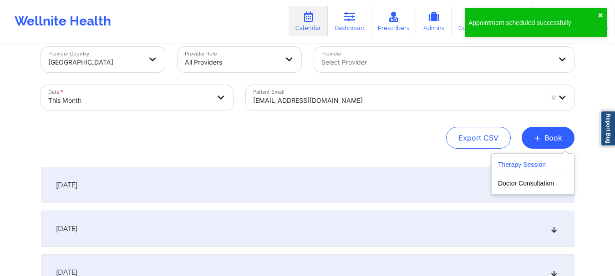
click at [525, 169] on button "Therapy Session" at bounding box center [533, 166] width 70 height 15
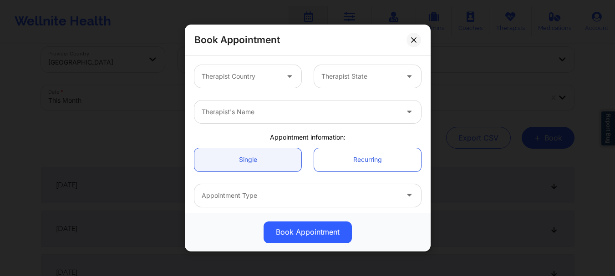
click at [248, 79] on div at bounding box center [240, 76] width 77 height 11
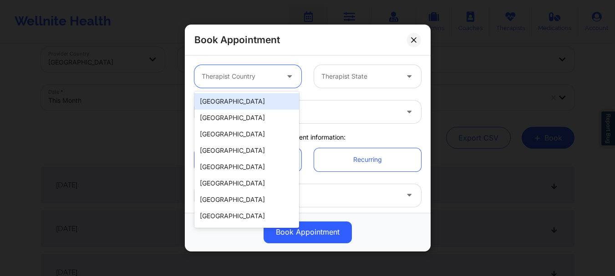
click at [241, 101] on div "[GEOGRAPHIC_DATA]" at bounding box center [246, 101] width 105 height 16
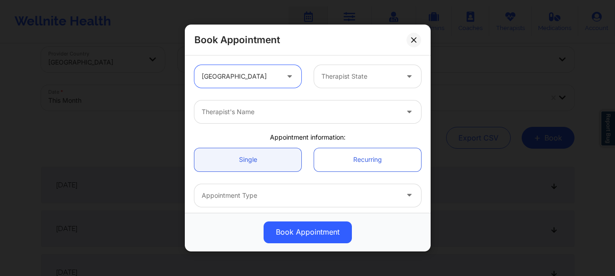
click at [342, 72] on div at bounding box center [359, 76] width 77 height 11
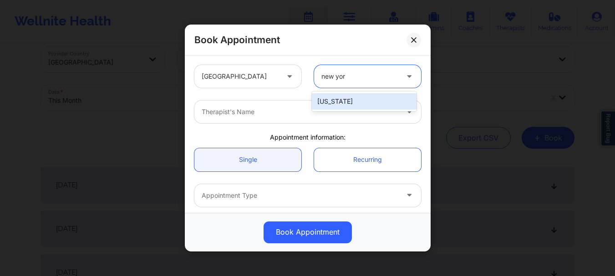
type input "new york"
click at [346, 96] on div "[US_STATE]" at bounding box center [364, 101] width 105 height 16
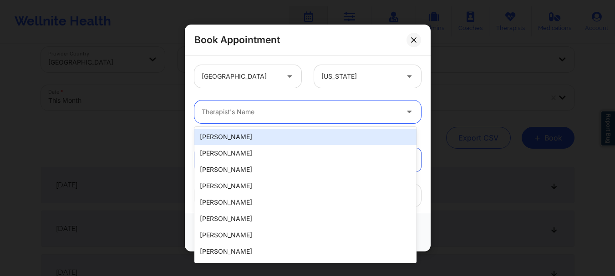
click at [362, 110] on div at bounding box center [300, 111] width 197 height 11
type input "w"
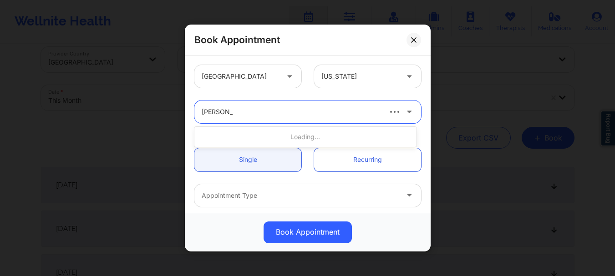
type input "melissa gle"
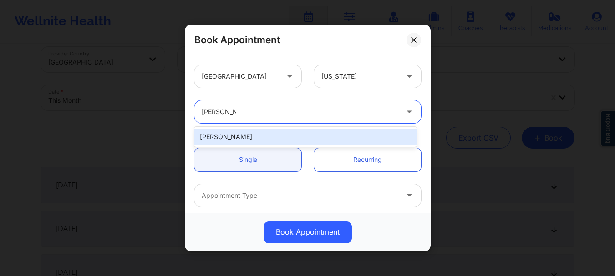
click at [284, 138] on div "[PERSON_NAME]" at bounding box center [305, 137] width 222 height 16
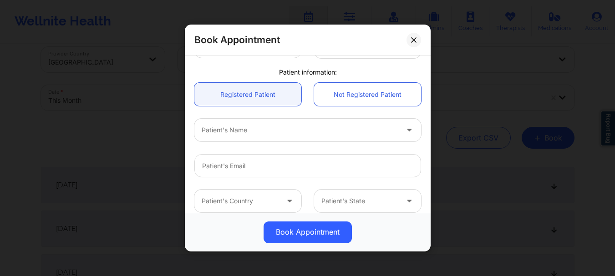
scroll to position [209, 0]
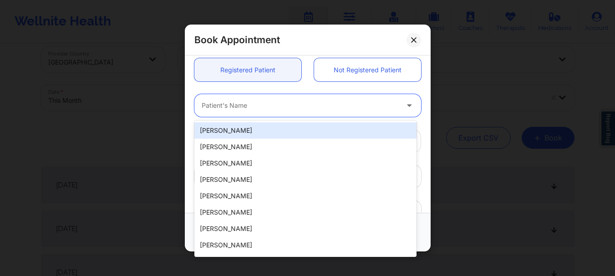
click at [234, 115] on div "Patient's Name" at bounding box center [296, 105] width 205 height 23
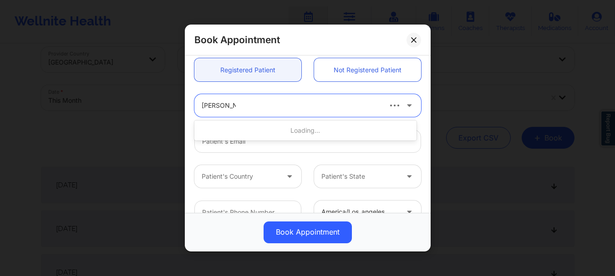
type input "michael donn"
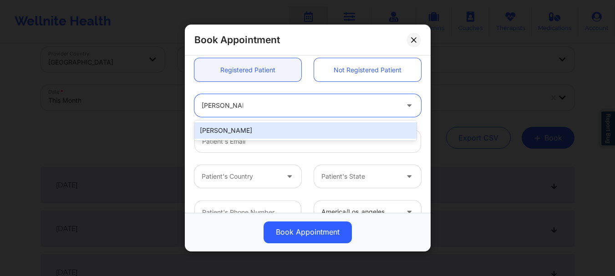
click at [241, 129] on div "[PERSON_NAME]" at bounding box center [305, 130] width 222 height 16
type input "[EMAIL_ADDRESS][DOMAIN_NAME]"
type input "[PHONE_NUMBER]"
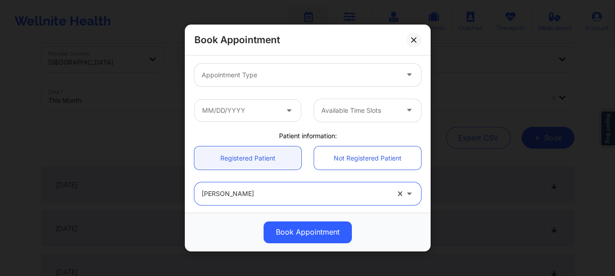
scroll to position [119, 0]
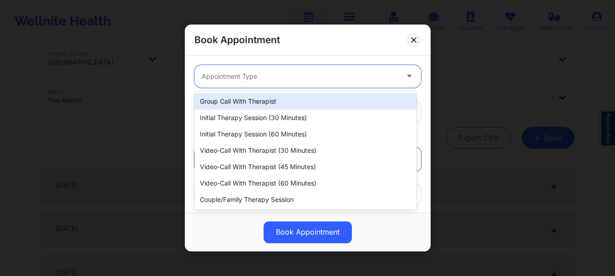
click at [282, 77] on div at bounding box center [300, 76] width 197 height 11
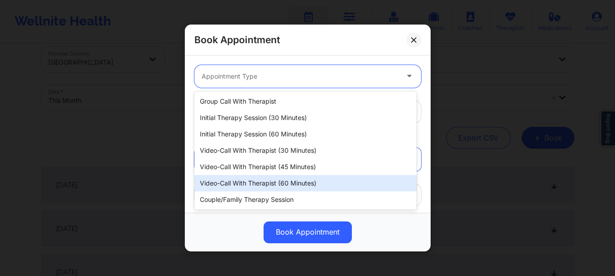
click at [288, 180] on div "Video-Call with Therapist (60 minutes)" at bounding box center [305, 183] width 222 height 16
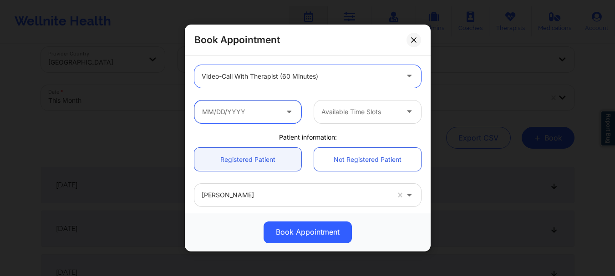
click at [253, 116] on input "text" at bounding box center [247, 112] width 107 height 23
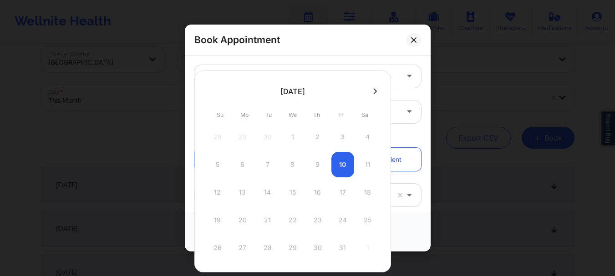
click at [374, 98] on div "October 2025 Su Mo Tu We Th Fr Sa 28 29 30 1 2 3 4 5 6 7 8 9 10 11 12 13 14 15 …" at bounding box center [292, 172] width 197 height 202
click at [374, 93] on icon at bounding box center [375, 91] width 4 height 7
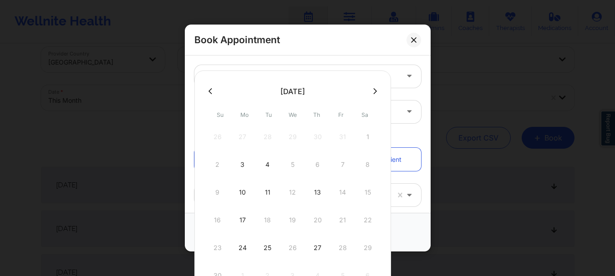
click at [373, 89] on icon at bounding box center [375, 91] width 4 height 7
click at [214, 92] on button at bounding box center [210, 91] width 9 height 8
click at [319, 247] on div "27" at bounding box center [317, 247] width 23 height 25
type input "11/27/2025"
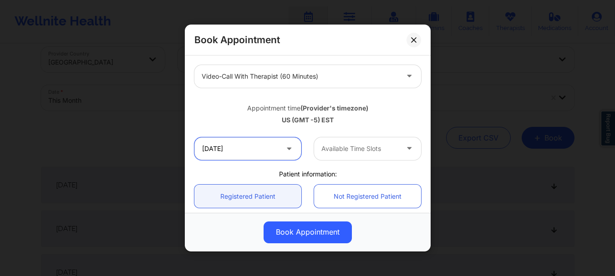
click at [247, 143] on input "11/27/2025" at bounding box center [247, 148] width 107 height 23
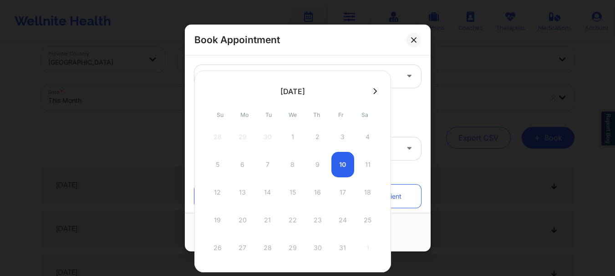
click at [375, 93] on button at bounding box center [374, 91] width 9 height 8
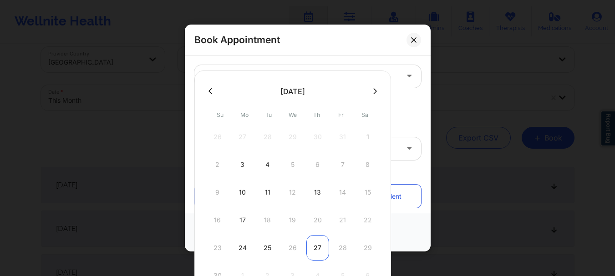
click at [313, 256] on div "27" at bounding box center [317, 247] width 23 height 25
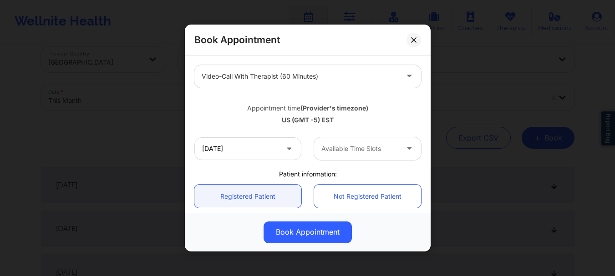
click at [340, 146] on div at bounding box center [359, 148] width 77 height 11
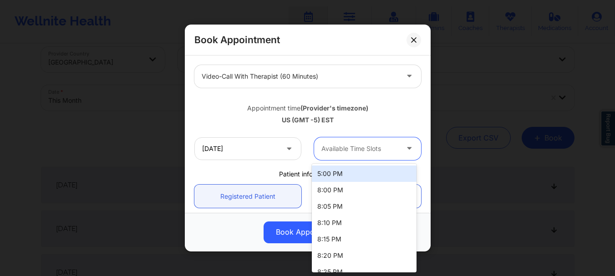
click at [343, 173] on div "5:00 PM" at bounding box center [364, 174] width 105 height 16
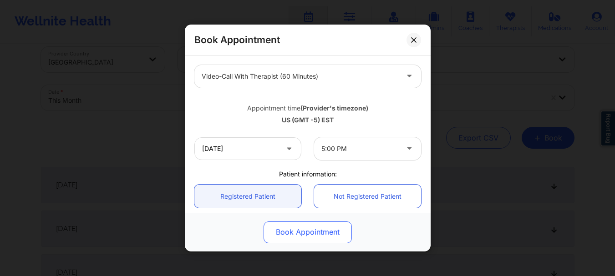
click at [310, 230] on button "Book Appointment" at bounding box center [308, 233] width 88 height 22
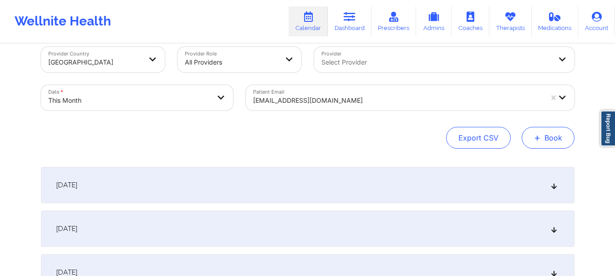
click at [550, 143] on button "+ Book" at bounding box center [548, 138] width 53 height 22
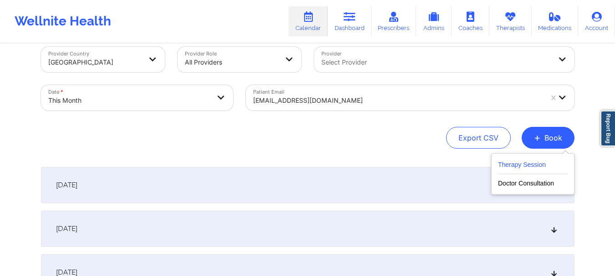
click at [511, 172] on button "Therapy Session" at bounding box center [533, 166] width 70 height 15
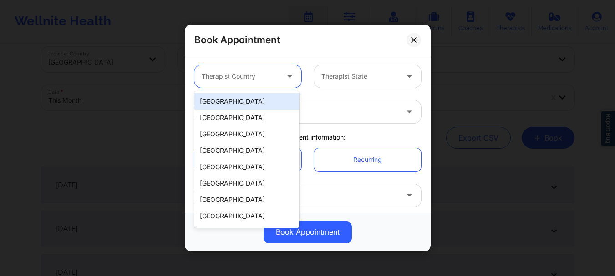
click at [255, 87] on div "Therapist Country" at bounding box center [236, 76] width 85 height 23
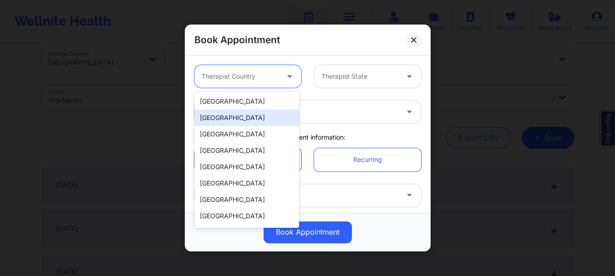
click at [245, 110] on div "Spain" at bounding box center [246, 118] width 105 height 16
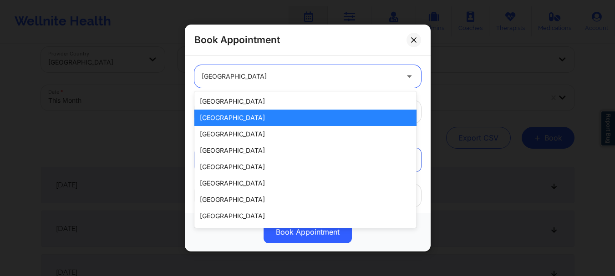
click at [244, 84] on div "Spain" at bounding box center [300, 76] width 197 height 23
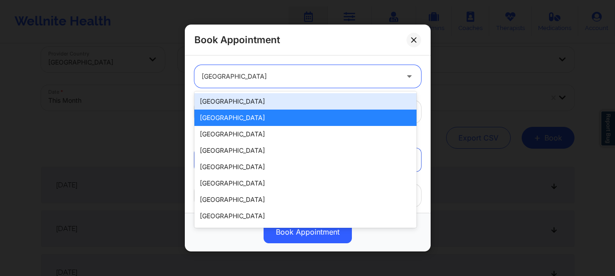
click at [247, 101] on div "[GEOGRAPHIC_DATA]" at bounding box center [305, 101] width 222 height 16
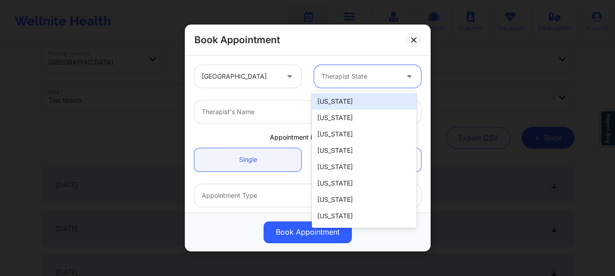
click at [335, 80] on div at bounding box center [359, 76] width 77 height 11
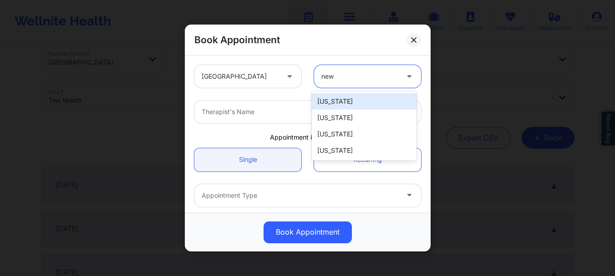
type input "new y"
click at [332, 101] on div "[US_STATE]" at bounding box center [364, 101] width 105 height 16
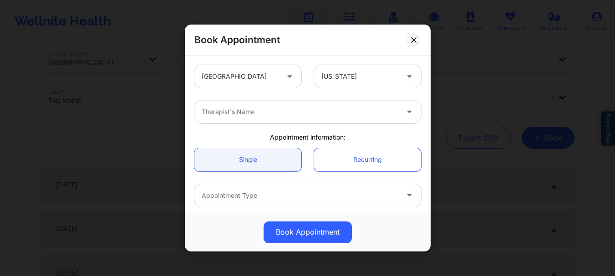
click at [259, 127] on div "Therapist's Name" at bounding box center [307, 111] width 239 height 35
click at [248, 115] on div at bounding box center [300, 111] width 197 height 11
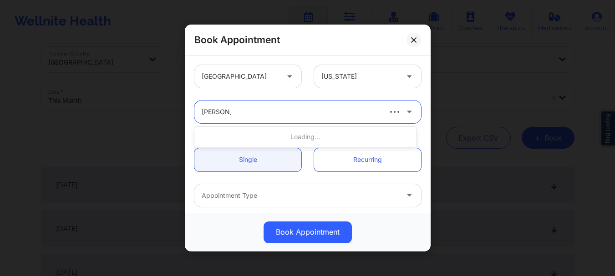
type input "melissa gl"
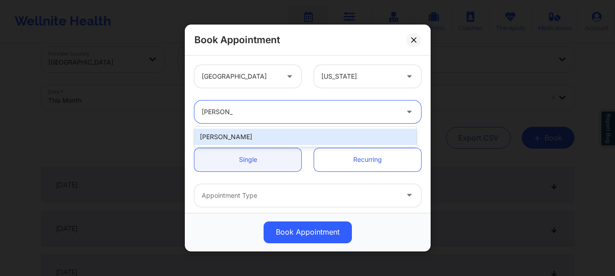
click at [251, 138] on div "[PERSON_NAME]" at bounding box center [305, 137] width 222 height 16
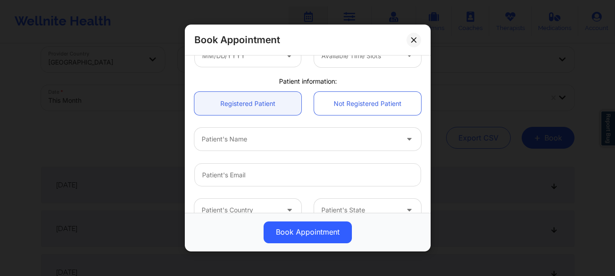
scroll to position [180, 0]
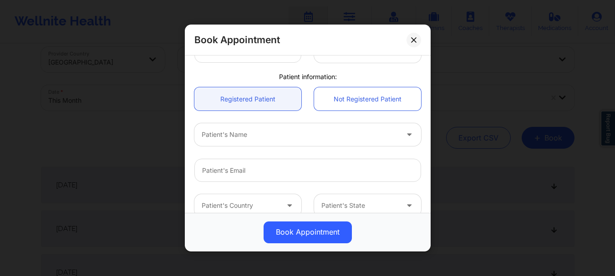
click at [267, 136] on div at bounding box center [300, 135] width 197 height 11
type input "[PERSON_NAME]"
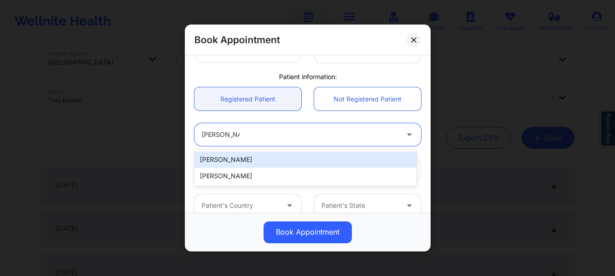
click at [253, 165] on div "[PERSON_NAME]" at bounding box center [305, 160] width 222 height 16
type input "[EMAIL_ADDRESS][DOMAIN_NAME]"
type input "[PHONE_NUMBER]"
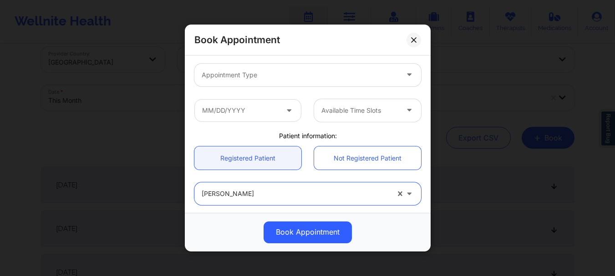
scroll to position [85, 0]
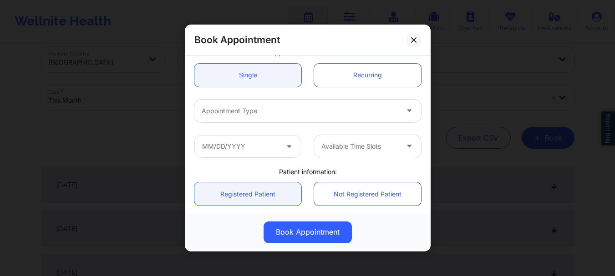
click at [256, 115] on div at bounding box center [300, 111] width 197 height 11
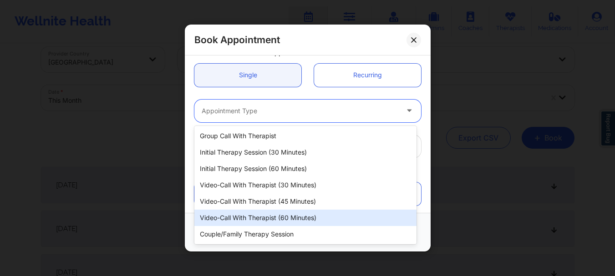
click at [260, 218] on div "Video-Call with Therapist (60 minutes)" at bounding box center [305, 218] width 222 height 16
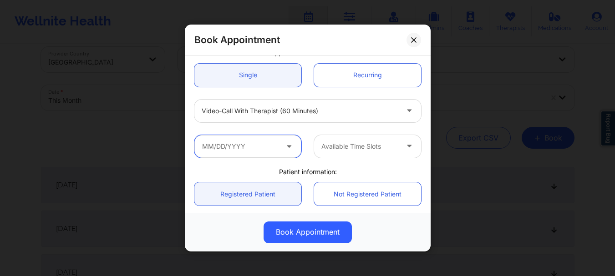
click at [276, 149] on input "text" at bounding box center [247, 146] width 107 height 23
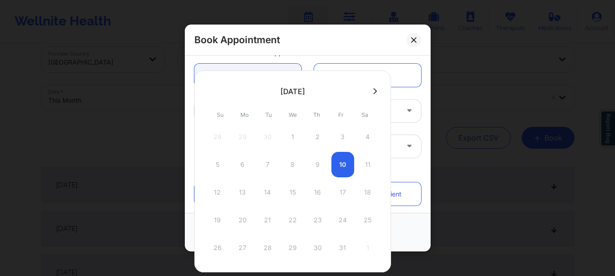
click at [375, 91] on button at bounding box center [374, 91] width 9 height 8
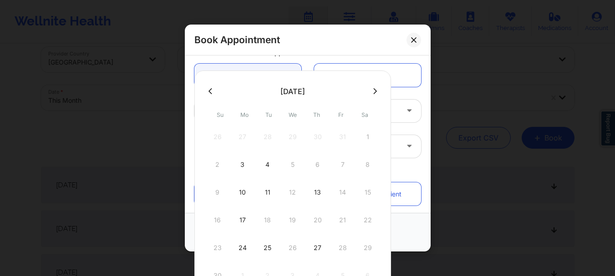
click at [373, 94] on icon at bounding box center [375, 91] width 4 height 6
click at [320, 137] on div "4" at bounding box center [317, 136] width 23 height 25
type input "12/04/2025"
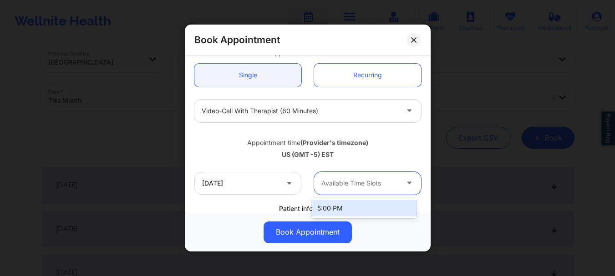
click at [332, 178] on div at bounding box center [359, 183] width 77 height 11
click at [330, 209] on div "5:00 PM" at bounding box center [364, 208] width 105 height 16
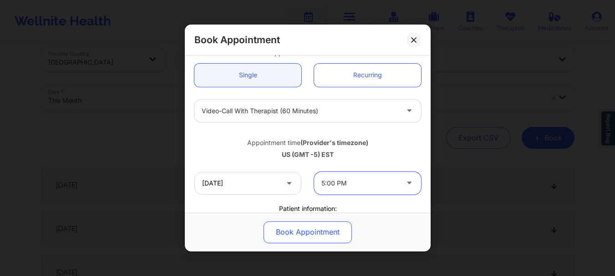
click at [308, 231] on button "Book Appointment" at bounding box center [308, 233] width 88 height 22
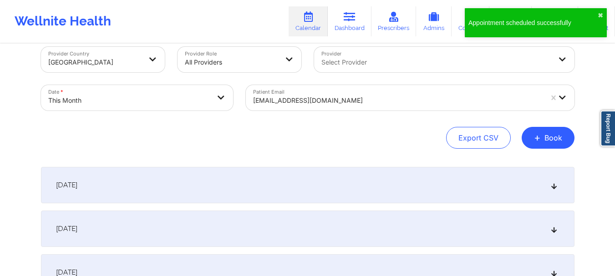
click at [281, 103] on div at bounding box center [397, 100] width 289 height 11
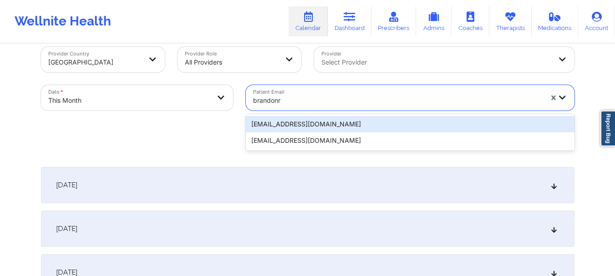
type input "brandonr"
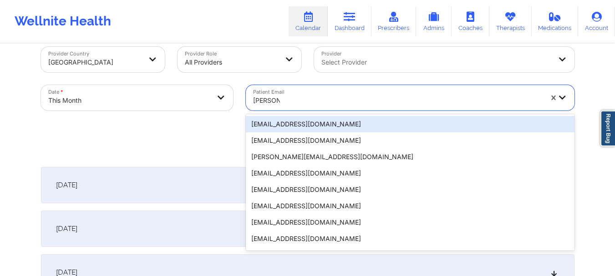
type input "brandon."
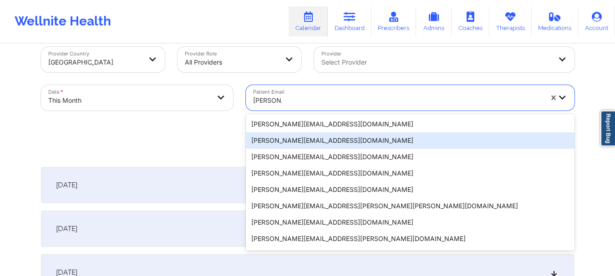
click at [294, 137] on div "[PERSON_NAME][EMAIL_ADDRESS][DOMAIN_NAME]" at bounding box center [410, 140] width 329 height 16
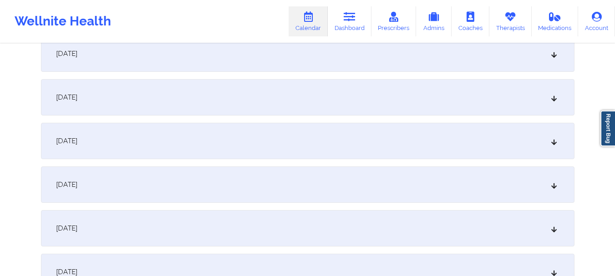
scroll to position [661, 0]
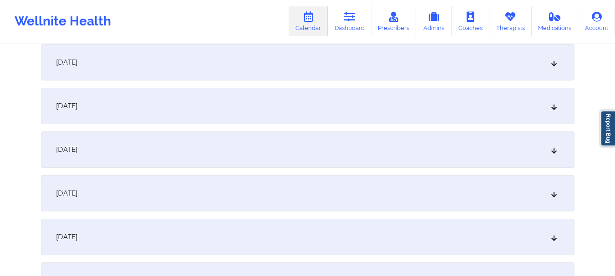
click at [557, 114] on div "October 14, 2025" at bounding box center [307, 106] width 533 height 36
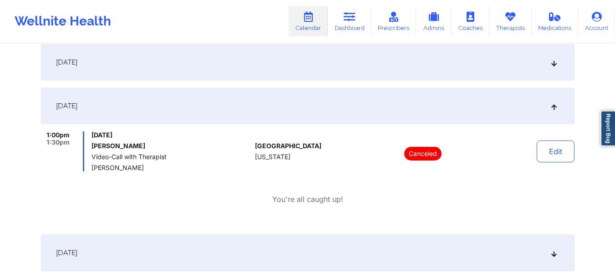
scroll to position [0, 0]
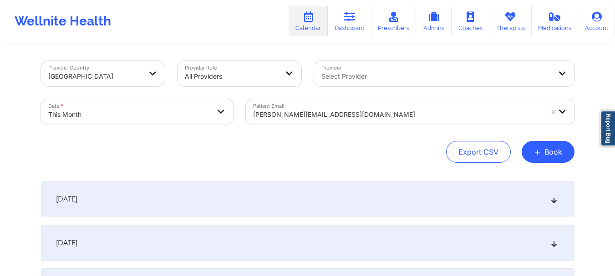
click at [306, 113] on div at bounding box center [397, 114] width 289 height 11
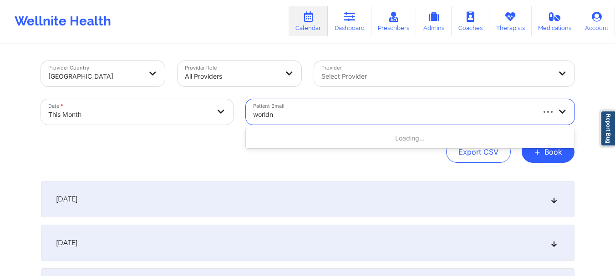
type input "worldnu"
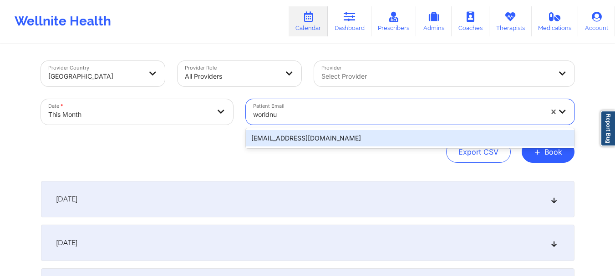
click at [301, 141] on div "[EMAIL_ADDRESS][DOMAIN_NAME]" at bounding box center [410, 138] width 329 height 16
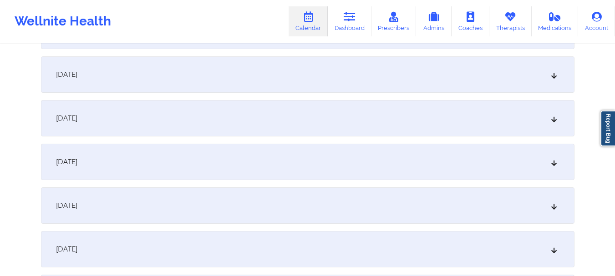
scroll to position [390, 0]
click at [528, 114] on div "October 8, 2025" at bounding box center [307, 115] width 533 height 36
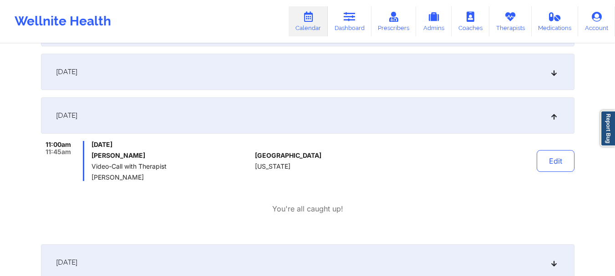
scroll to position [411, 0]
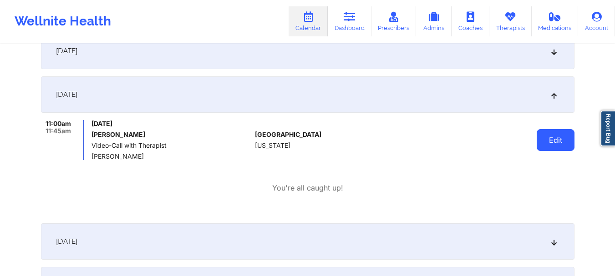
click at [545, 144] on button "Edit" at bounding box center [556, 140] width 38 height 22
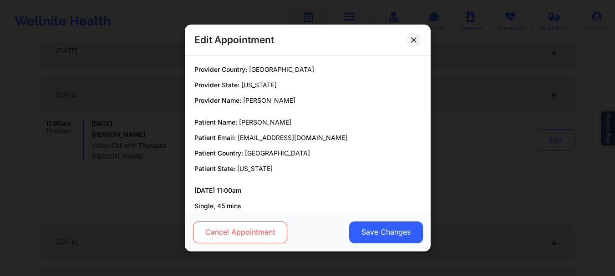
click at [243, 239] on button "Cancel Appointment" at bounding box center [240, 233] width 94 height 22
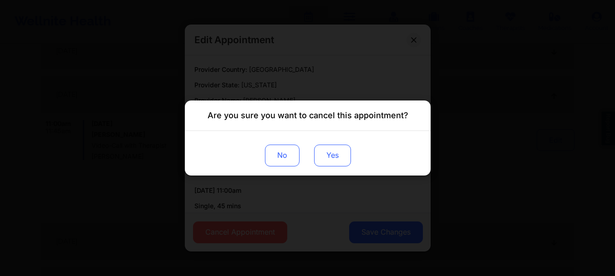
click at [321, 157] on button "Yes" at bounding box center [332, 156] width 37 height 22
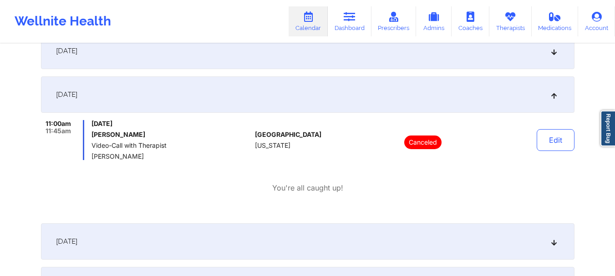
scroll to position [0, 0]
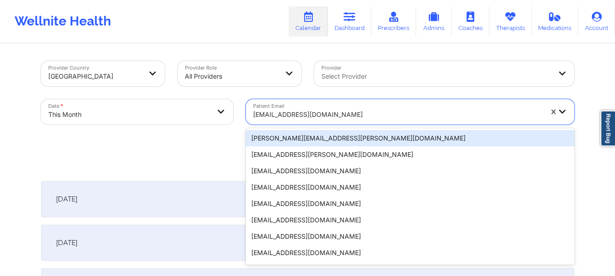
click at [291, 114] on div at bounding box center [397, 114] width 289 height 11
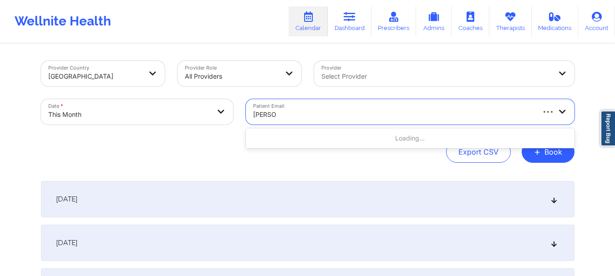
type input "andy@l"
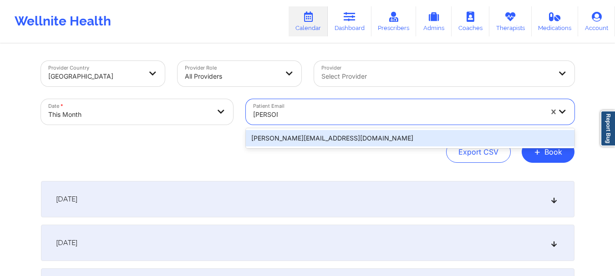
click at [289, 140] on div "[PERSON_NAME][EMAIL_ADDRESS][DOMAIN_NAME]" at bounding box center [410, 138] width 329 height 16
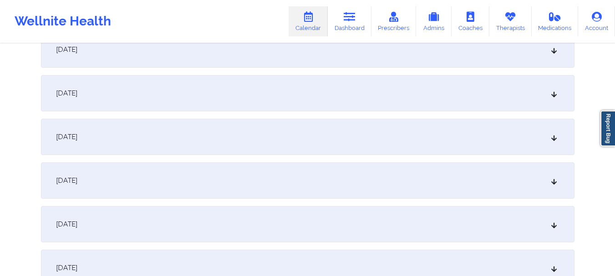
scroll to position [465, 0]
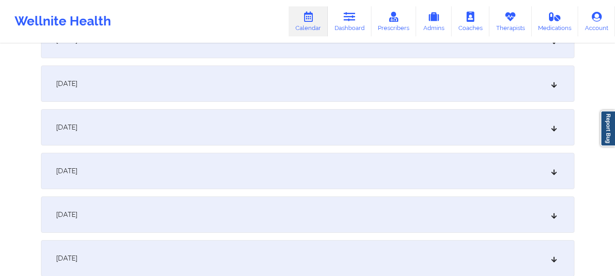
click at [488, 131] on div "October 10, 2025" at bounding box center [307, 127] width 533 height 36
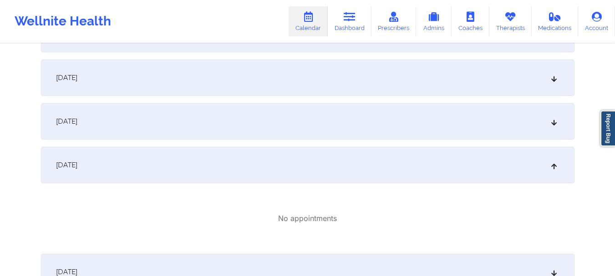
scroll to position [404, 0]
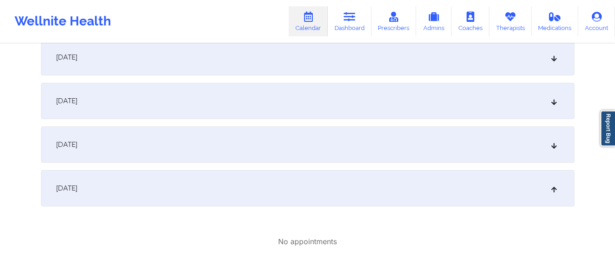
click at [544, 103] on div "October 8, 2025" at bounding box center [307, 101] width 533 height 36
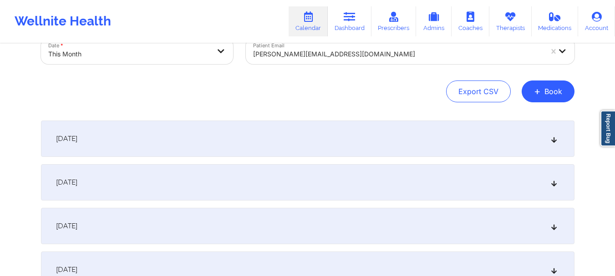
scroll to position [0, 0]
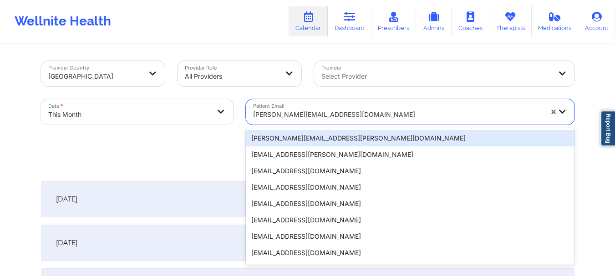
click at [287, 121] on div "[PERSON_NAME][EMAIL_ADDRESS][DOMAIN_NAME]" at bounding box center [397, 115] width 289 height 20
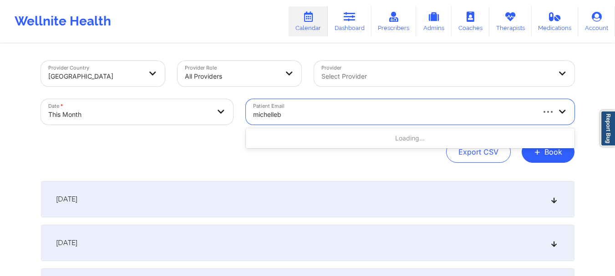
type input "michellebo"
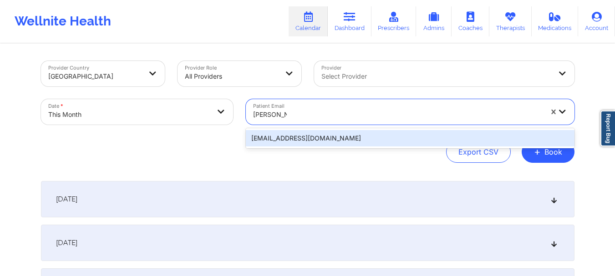
click at [289, 142] on div "[EMAIL_ADDRESS][DOMAIN_NAME]" at bounding box center [410, 138] width 329 height 16
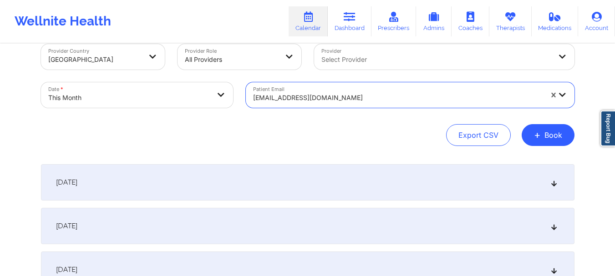
scroll to position [14, 0]
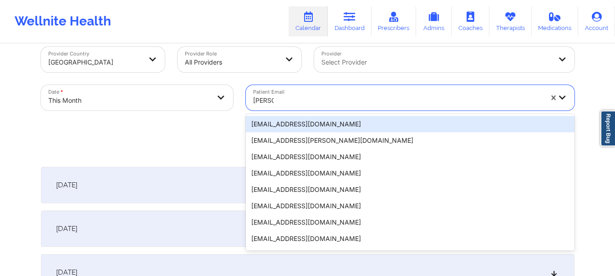
type input "annabe"
click at [353, 124] on div "[EMAIL_ADDRESS][DOMAIN_NAME]" at bounding box center [410, 124] width 329 height 16
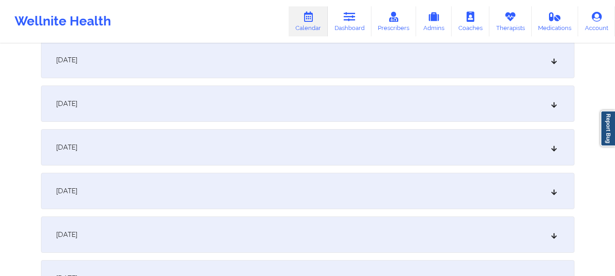
scroll to position [535, 0]
click at [554, 94] on div "October 11, 2025" at bounding box center [307, 101] width 533 height 36
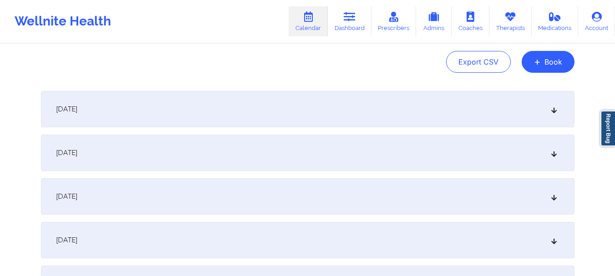
scroll to position [0, 0]
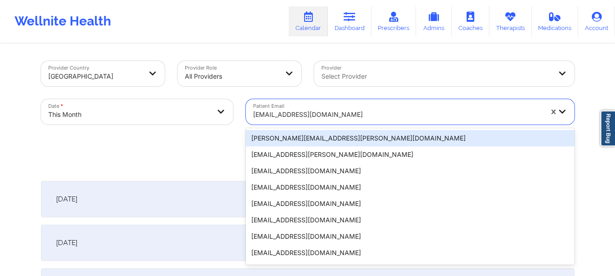
click at [305, 110] on div at bounding box center [397, 114] width 289 height 11
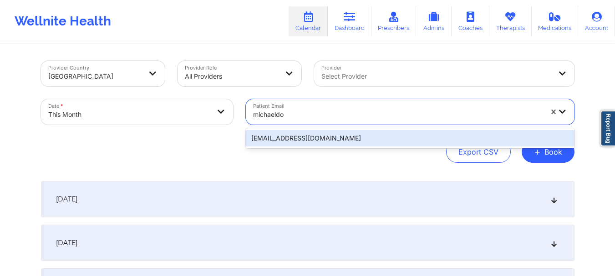
type input "michaeldon"
click at [295, 138] on div "[EMAIL_ADDRESS][DOMAIN_NAME]" at bounding box center [410, 138] width 329 height 16
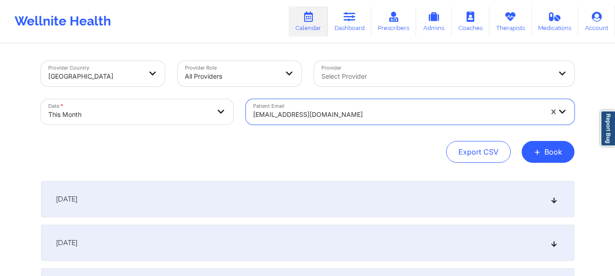
select select "2025-9"
select select "2025-10"
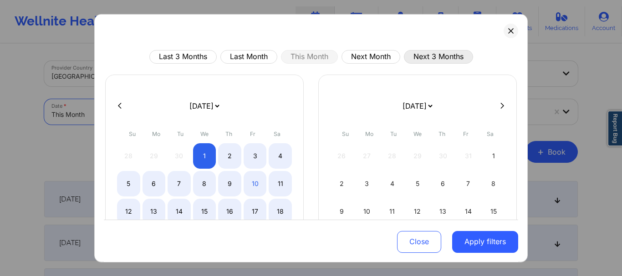
click at [423, 54] on button "Next 3 Months" at bounding box center [438, 57] width 69 height 14
select select "2025-10"
select select "2025-11"
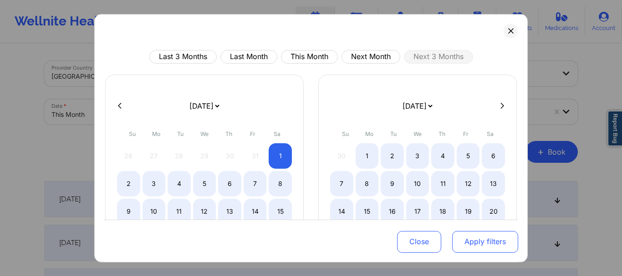
click at [468, 240] on button "Apply filters" at bounding box center [485, 242] width 66 height 22
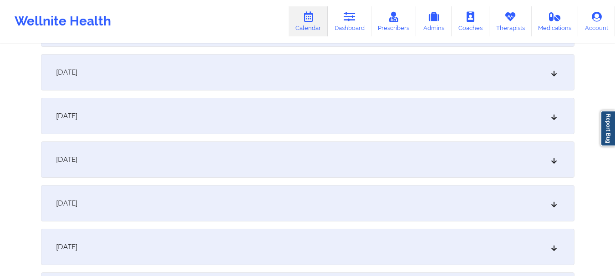
scroll to position [1256, 0]
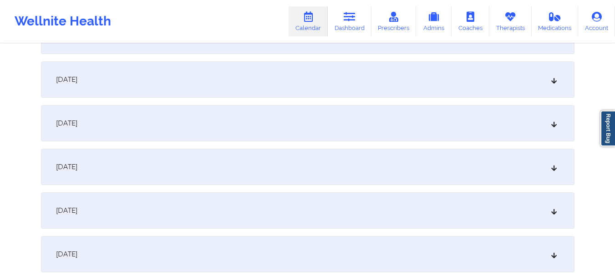
click at [561, 90] on div "November 27, 2025" at bounding box center [307, 79] width 533 height 36
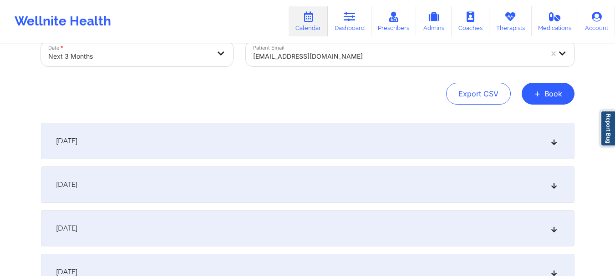
scroll to position [28, 0]
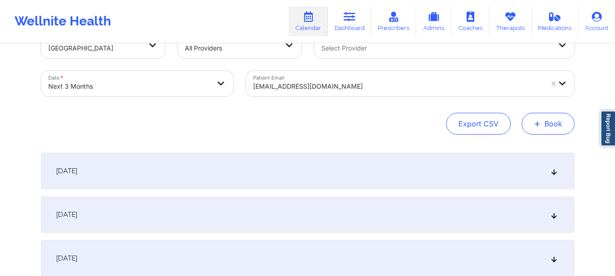
click at [549, 126] on button "+ Book" at bounding box center [548, 124] width 53 height 22
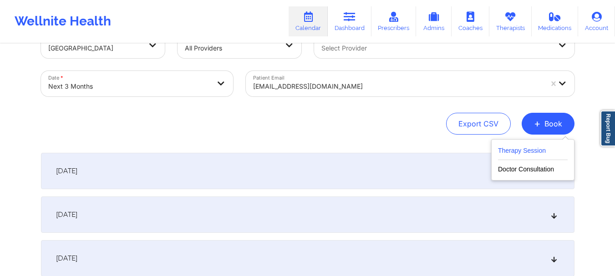
click at [507, 147] on button "Therapy Session" at bounding box center [533, 152] width 70 height 15
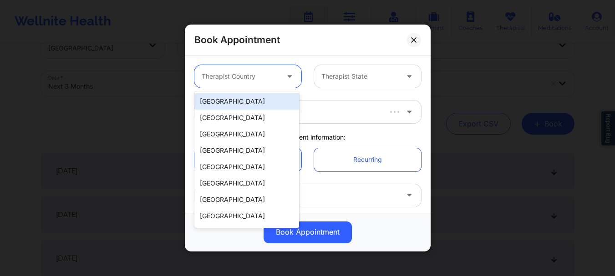
click at [254, 74] on div at bounding box center [240, 76] width 77 height 11
click at [247, 104] on div "[GEOGRAPHIC_DATA]" at bounding box center [246, 101] width 105 height 16
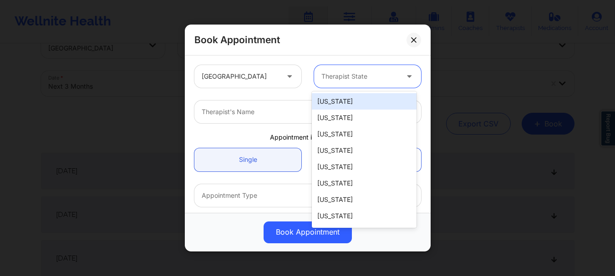
click at [332, 77] on div at bounding box center [359, 76] width 77 height 11
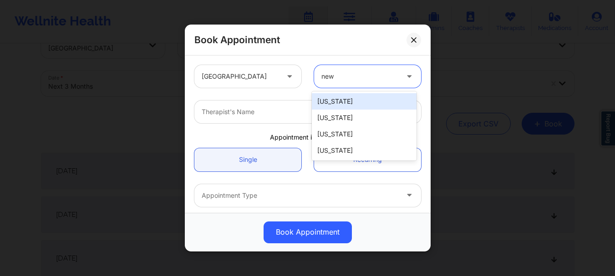
type input "new y"
click at [343, 97] on div "[US_STATE]" at bounding box center [364, 101] width 105 height 16
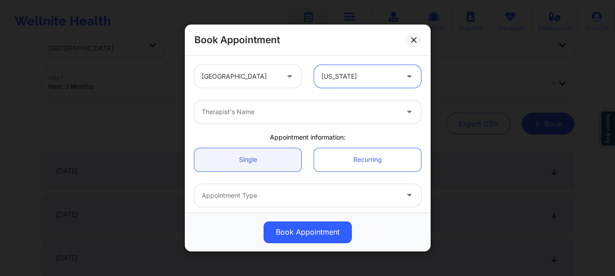
click at [328, 109] on div at bounding box center [300, 111] width 197 height 11
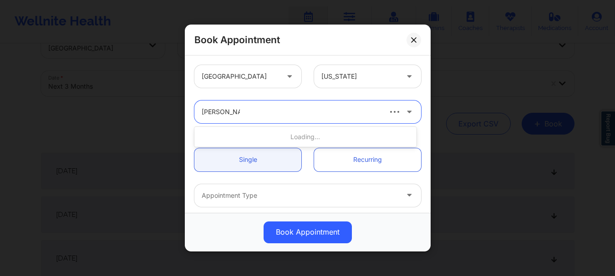
type input "melissa glenn"
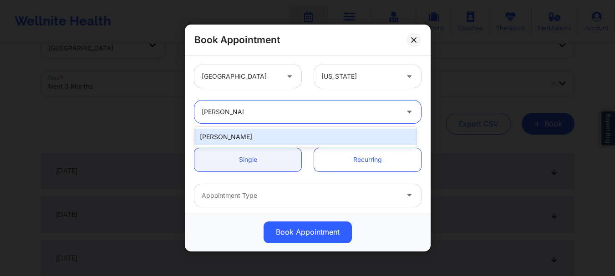
click at [258, 137] on div "[PERSON_NAME]" at bounding box center [305, 137] width 222 height 16
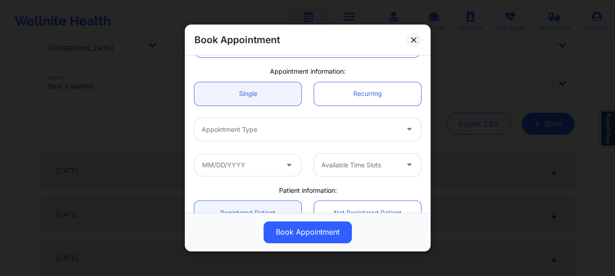
scroll to position [86, 0]
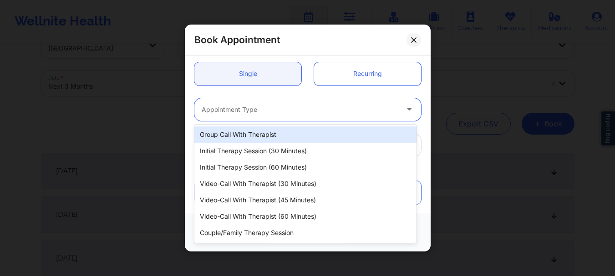
click at [291, 106] on div at bounding box center [300, 109] width 197 height 11
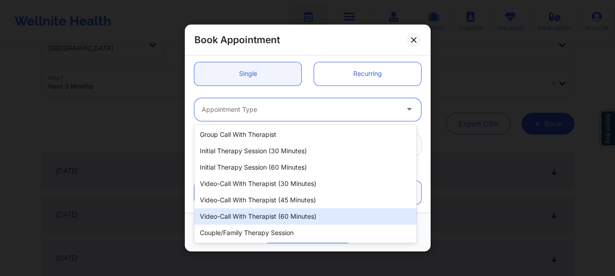
click at [279, 210] on div "Video-Call with Therapist (60 minutes)" at bounding box center [305, 216] width 222 height 16
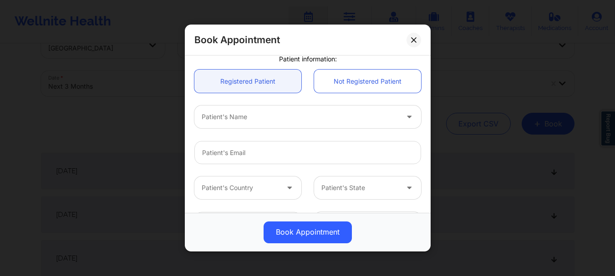
scroll to position [220, 0]
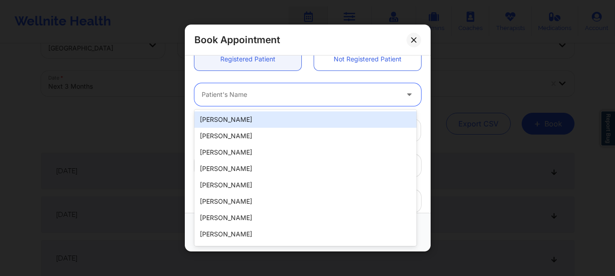
click at [219, 96] on div at bounding box center [300, 95] width 197 height 11
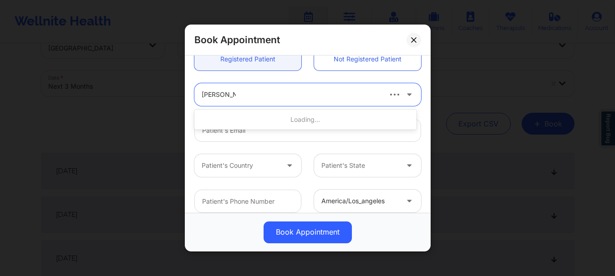
type input "[PERSON_NAME]"
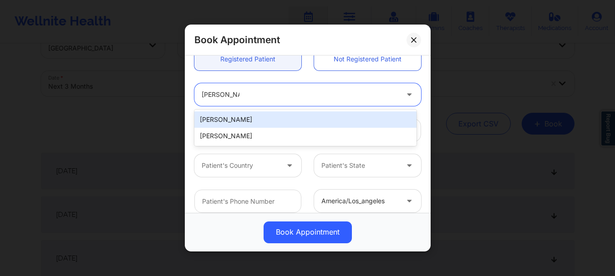
click at [221, 122] on div "[PERSON_NAME]" at bounding box center [305, 120] width 222 height 16
type input "[EMAIL_ADDRESS][DOMAIN_NAME]"
type input "[PHONE_NUMBER]"
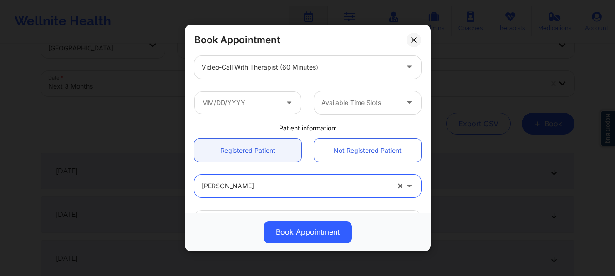
scroll to position [116, 0]
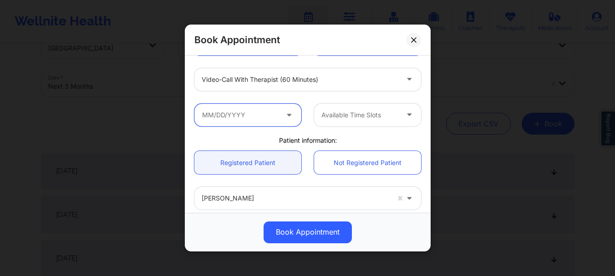
click at [250, 115] on input "text" at bounding box center [247, 115] width 107 height 23
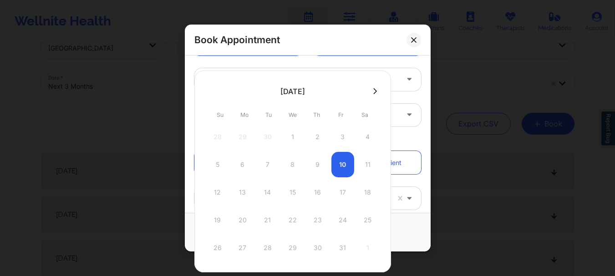
click at [374, 90] on icon at bounding box center [375, 91] width 4 height 7
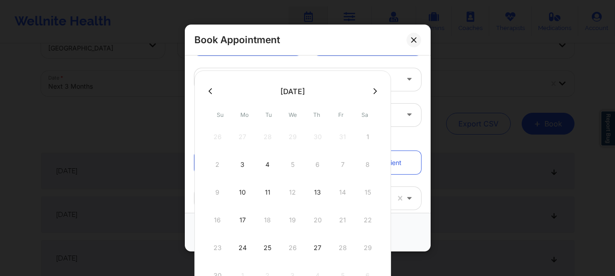
click at [373, 90] on icon at bounding box center [375, 91] width 4 height 7
click at [315, 137] on div "30 1 2 3 4 5 6" at bounding box center [292, 136] width 173 height 25
click at [412, 42] on icon at bounding box center [413, 39] width 5 height 5
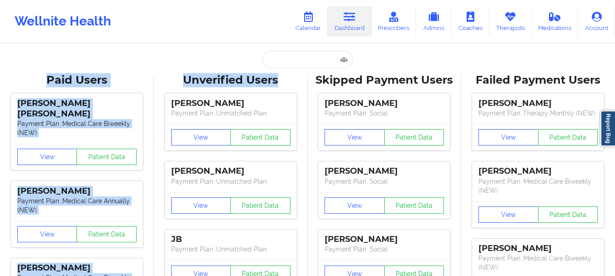
drag, startPoint x: 296, startPoint y: 70, endPoint x: 289, endPoint y: 56, distance: 15.5
click at [289, 56] on input "text" at bounding box center [307, 59] width 90 height 17
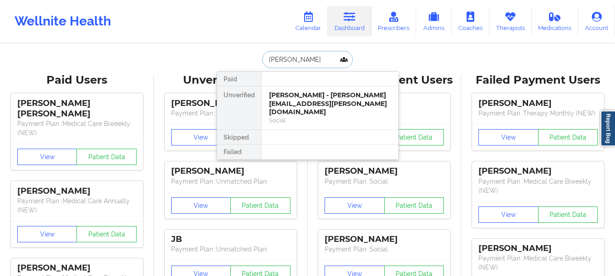
type input "Ann Zaka"
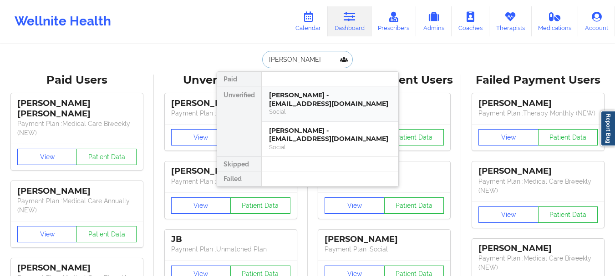
click at [291, 112] on div "Social" at bounding box center [330, 112] width 122 height 8
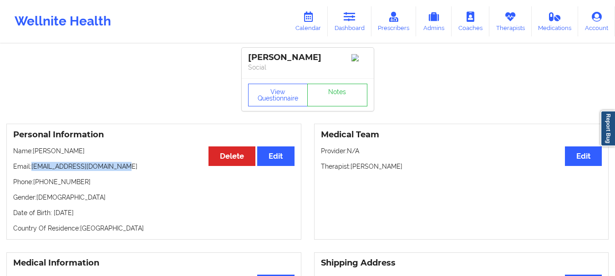
drag, startPoint x: 122, startPoint y: 169, endPoint x: 32, endPoint y: 171, distance: 90.6
click at [32, 171] on p "Email: annabellezakaluk@gmail.com" at bounding box center [153, 166] width 281 height 9
click at [337, 23] on link "Dashboard" at bounding box center [350, 21] width 44 height 30
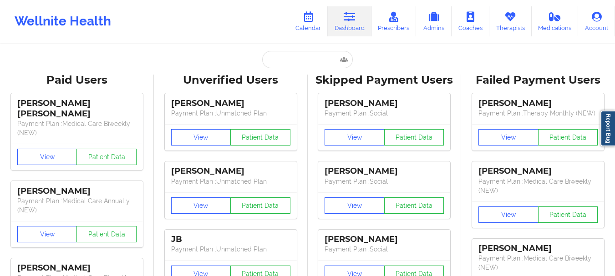
click at [284, 65] on input "text" at bounding box center [307, 59] width 90 height 17
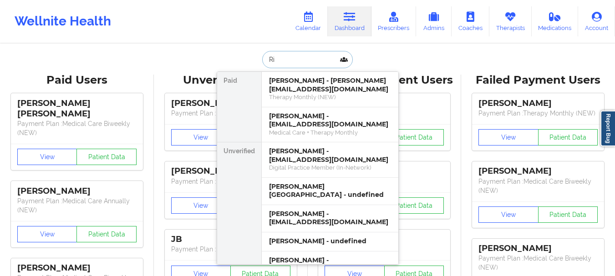
type input "R"
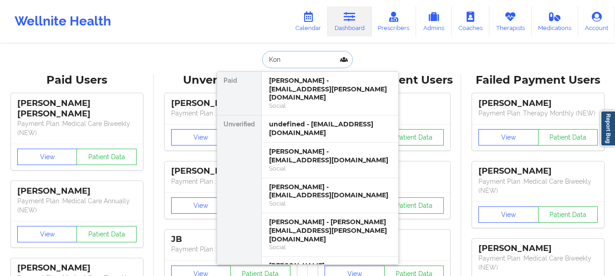
type input "Koni"
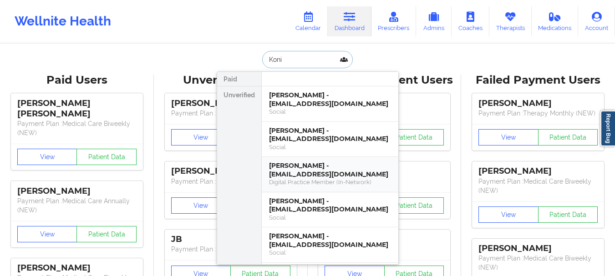
click at [310, 169] on div "Richard Ronald Konieczka - rkonieczka@tampabay.rr.com" at bounding box center [330, 170] width 122 height 17
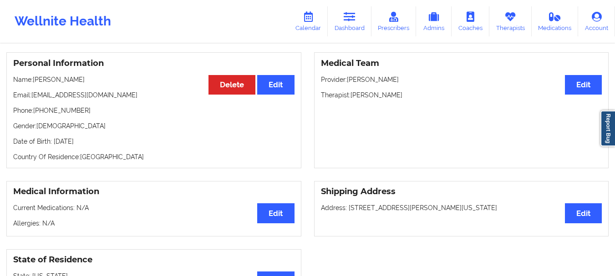
scroll to position [68, 0]
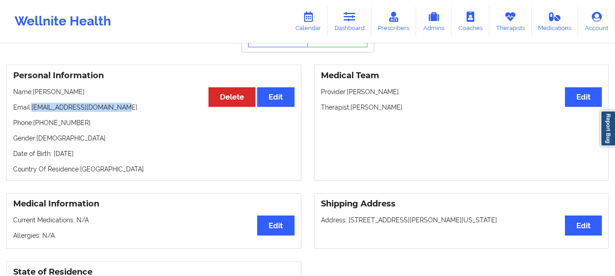
drag, startPoint x: 121, startPoint y: 117, endPoint x: 31, endPoint y: 117, distance: 89.7
click at [31, 112] on p "Email: rkonieczka@tampabay.rr.com" at bounding box center [153, 107] width 281 height 9
copy p "rkonieczka@tampabay.rr.com"
click at [87, 128] on div "Personal Information Edit Delete Name: Richard Ronald Konieczka Email: rkoniecz…" at bounding box center [153, 123] width 295 height 116
drag, startPoint x: 71, startPoint y: 132, endPoint x: 41, endPoint y: 134, distance: 30.1
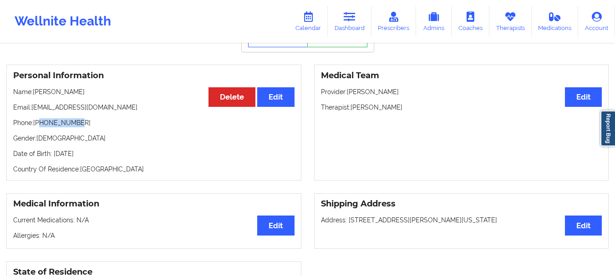
click at [41, 127] on p "Phone: +19417737179" at bounding box center [153, 122] width 281 height 9
copy p "9417737179"
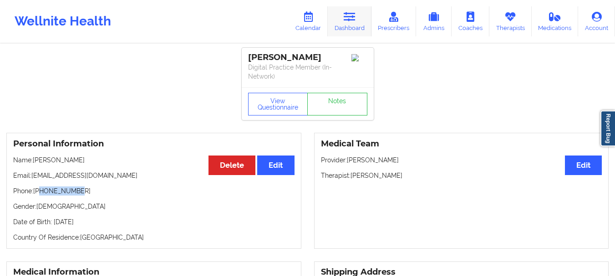
click at [358, 31] on link "Dashboard" at bounding box center [350, 21] width 44 height 30
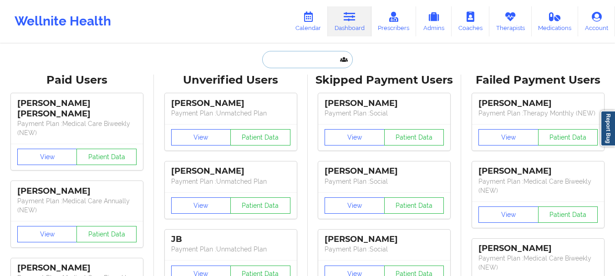
click at [320, 63] on input "text" at bounding box center [307, 59] width 90 height 17
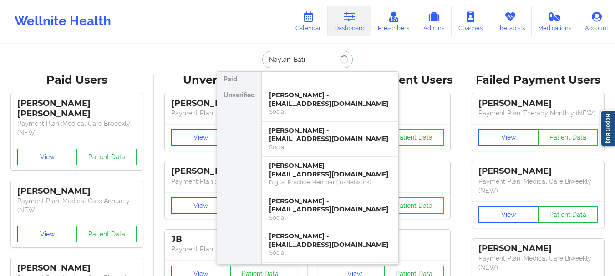
type input "Naylani Batis"
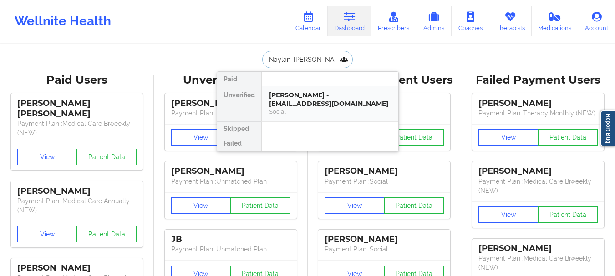
click at [309, 90] on div "Naylani Batista - naylanibatista@gmail.com Social" at bounding box center [330, 103] width 137 height 35
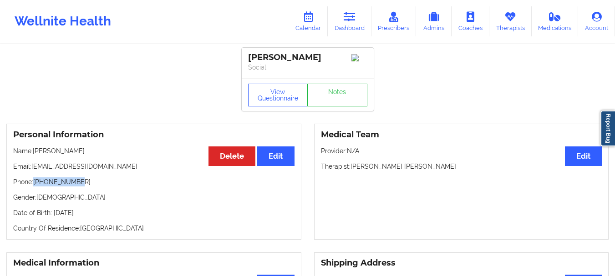
drag, startPoint x: 78, startPoint y: 185, endPoint x: 35, endPoint y: 188, distance: 42.9
click at [35, 187] on p "Phone: +13474040758" at bounding box center [153, 181] width 281 height 9
copy p "+13474040758"
click at [362, 28] on link "Dashboard" at bounding box center [350, 21] width 44 height 30
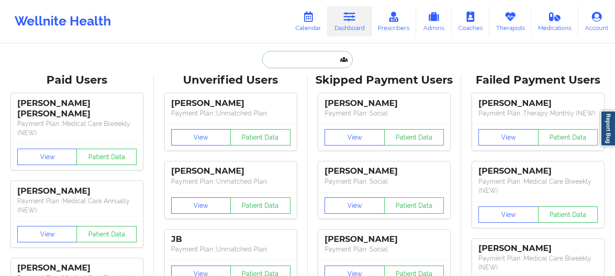
click at [311, 61] on input "text" at bounding box center [307, 59] width 90 height 17
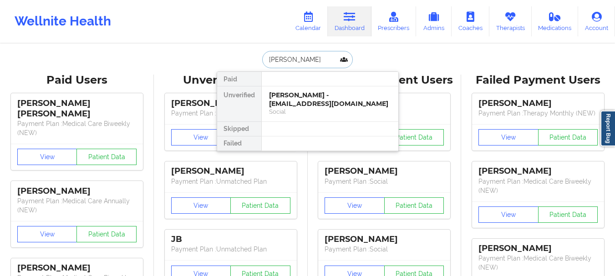
type input "Paulina Diaz"
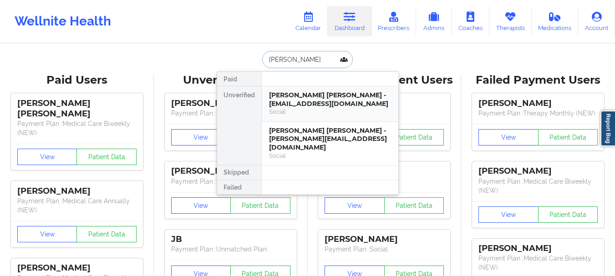
click at [308, 109] on div "Social" at bounding box center [330, 112] width 122 height 8
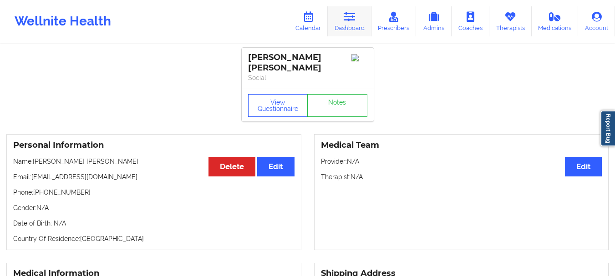
click at [355, 18] on icon at bounding box center [350, 17] width 12 height 10
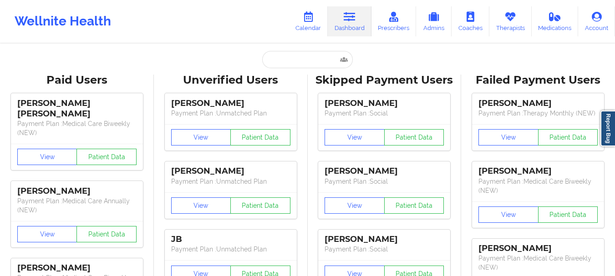
click at [296, 61] on input "text" at bounding box center [307, 59] width 90 height 17
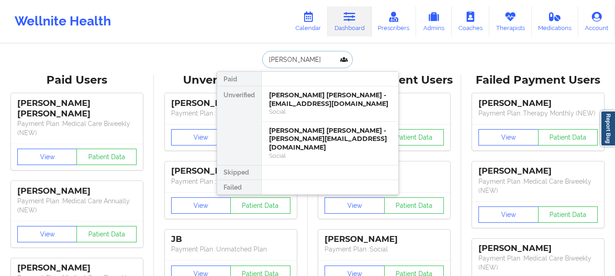
type input "paulina di"
click at [291, 130] on div "Paulina Diaz Eusse - camilodiaz@me.com" at bounding box center [330, 139] width 122 height 25
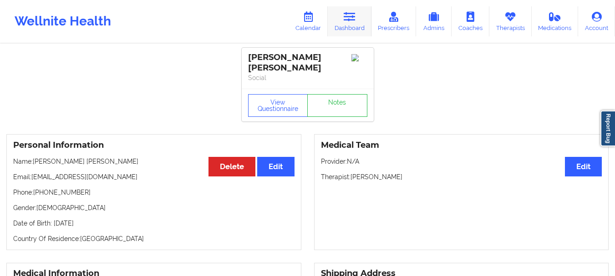
click at [344, 28] on link "Dashboard" at bounding box center [350, 21] width 44 height 30
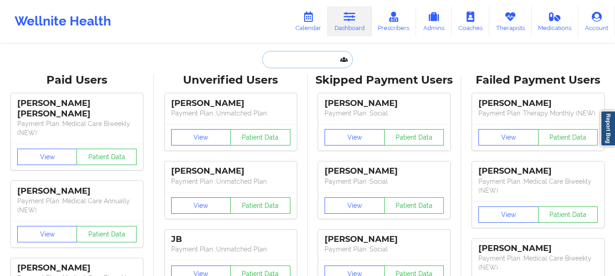
click at [295, 60] on input "text" at bounding box center [307, 59] width 90 height 17
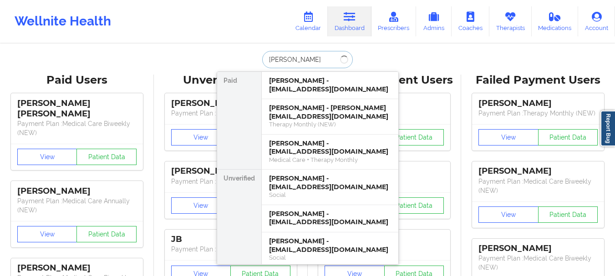
type input "naylani batis"
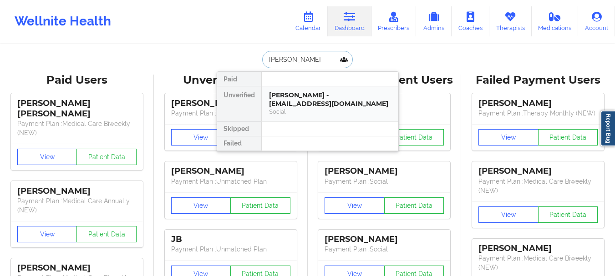
click at [312, 106] on div "[PERSON_NAME] - [EMAIL_ADDRESS][DOMAIN_NAME]" at bounding box center [330, 99] width 122 height 17
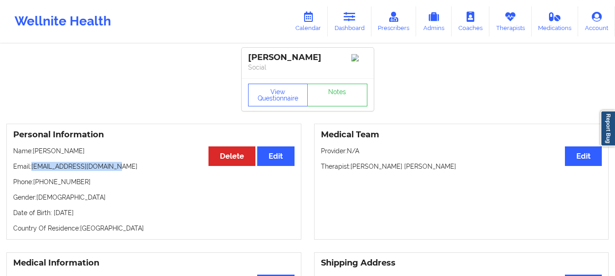
drag, startPoint x: 111, startPoint y: 170, endPoint x: 33, endPoint y: 169, distance: 77.8
click at [33, 169] on p "Email: naylanibatista@gmail.com" at bounding box center [153, 166] width 281 height 9
copy p "naylanibatista@gmail.com"
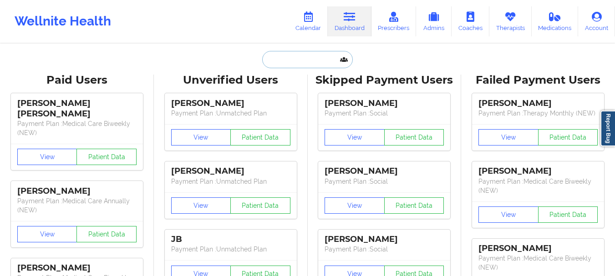
click at [304, 62] on input "text" at bounding box center [307, 59] width 90 height 17
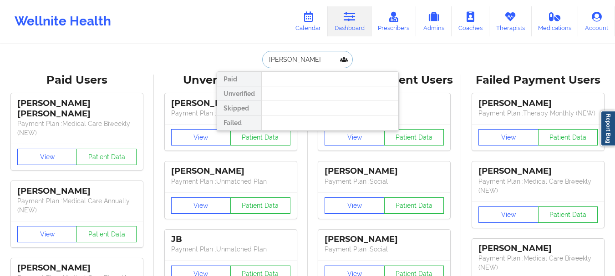
type input "Chynah"
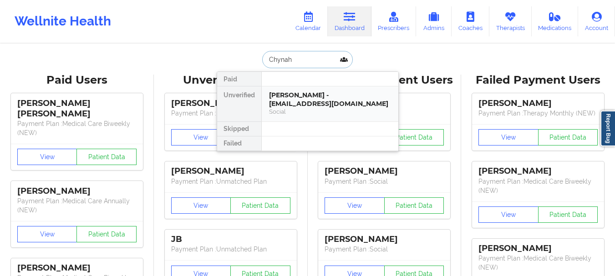
click at [302, 101] on div "[PERSON_NAME] - [EMAIL_ADDRESS][DOMAIN_NAME]" at bounding box center [330, 99] width 122 height 17
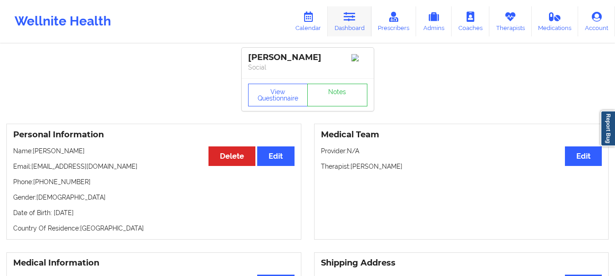
click at [345, 28] on link "Dashboard" at bounding box center [350, 21] width 44 height 30
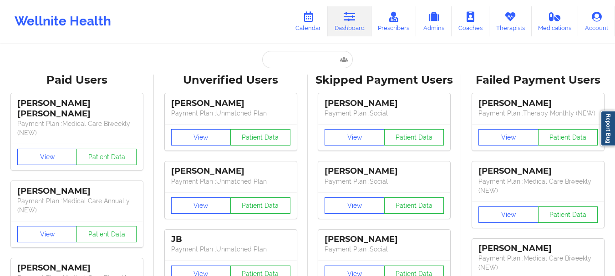
click at [291, 59] on input "text" at bounding box center [307, 59] width 90 height 17
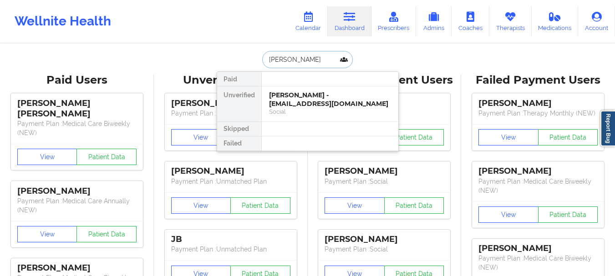
type input "[PERSON_NAME]"
click at [299, 92] on div "[PERSON_NAME] - [EMAIL_ADDRESS][DOMAIN_NAME]" at bounding box center [330, 99] width 122 height 17
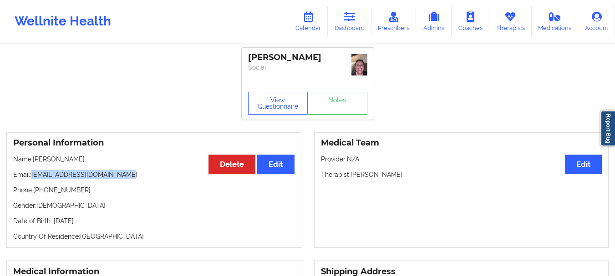
drag, startPoint x: 127, startPoint y: 173, endPoint x: 34, endPoint y: 171, distance: 93.3
click at [34, 171] on p "Email: [EMAIL_ADDRESS][DOMAIN_NAME]" at bounding box center [153, 174] width 281 height 9
drag, startPoint x: 41, startPoint y: 175, endPoint x: 72, endPoint y: 196, distance: 38.1
click at [72, 196] on div "Personal Information Edit Delete Name: [PERSON_NAME] Email: [EMAIL_ADDRESS][DOM…" at bounding box center [153, 190] width 295 height 116
drag, startPoint x: 84, startPoint y: 192, endPoint x: 41, endPoint y: 191, distance: 43.7
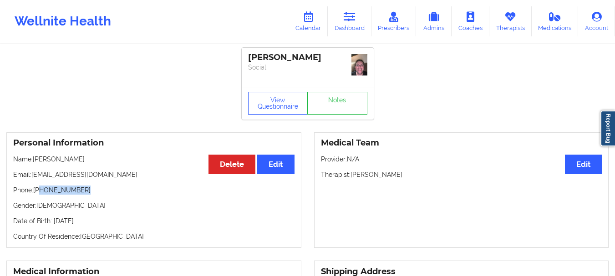
click at [41, 191] on p "Phone: [PHONE_NUMBER]" at bounding box center [153, 190] width 281 height 9
copy p "[PHONE_NUMBER]"
click at [340, 16] on link "Dashboard" at bounding box center [350, 21] width 44 height 30
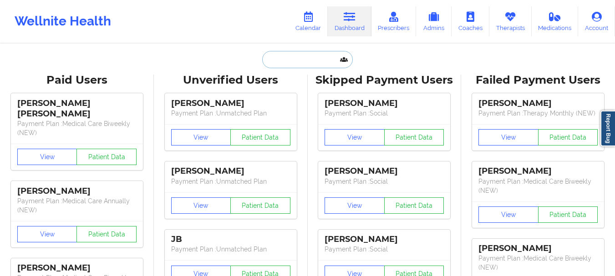
click at [307, 52] on input "text" at bounding box center [307, 59] width 90 height 17
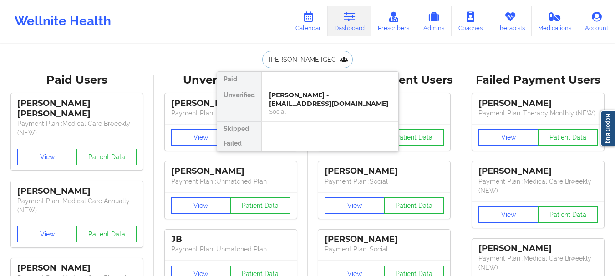
type input "[PERSON_NAME]"
click at [302, 112] on div "Social" at bounding box center [330, 112] width 122 height 8
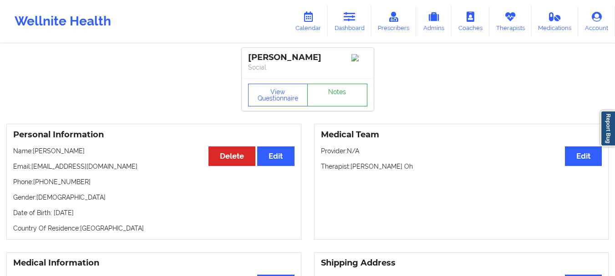
click at [339, 106] on link "Notes" at bounding box center [337, 95] width 60 height 23
drag, startPoint x: 86, startPoint y: 184, endPoint x: 41, endPoint y: 186, distance: 44.6
click at [41, 186] on p "Phone: [PHONE_NUMBER]" at bounding box center [153, 181] width 281 height 9
copy p "[PHONE_NUMBER]"
click at [345, 20] on link "Dashboard" at bounding box center [350, 21] width 44 height 30
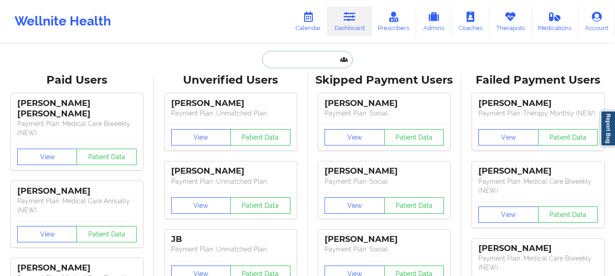
click at [295, 64] on input "text" at bounding box center [307, 59] width 90 height 17
paste input "[EMAIL_ADDRESS][DOMAIN_NAME]"
type input "[EMAIL_ADDRESS][DOMAIN_NAME]"
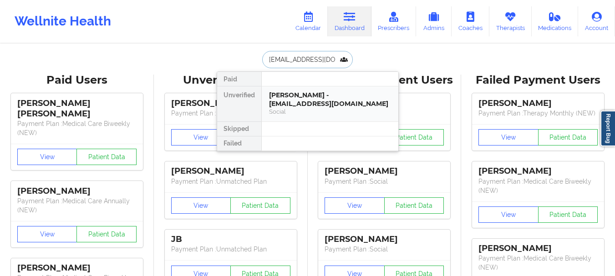
click at [284, 108] on div "Social" at bounding box center [330, 112] width 122 height 8
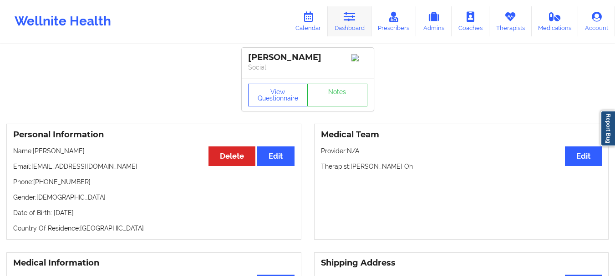
click at [361, 15] on link "Dashboard" at bounding box center [350, 21] width 44 height 30
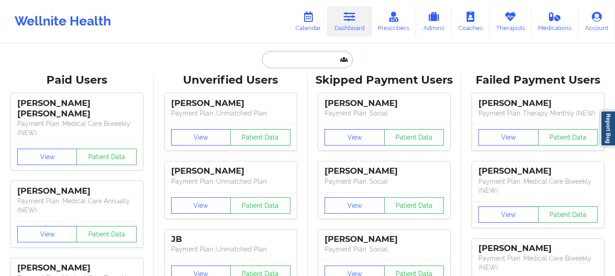
click at [299, 64] on input "text" at bounding box center [307, 59] width 90 height 17
paste input "[PERSON_NAME][EMAIL_ADDRESS][DOMAIN_NAME]"
type input "[PERSON_NAME][EMAIL_ADDRESS][DOMAIN_NAME]"
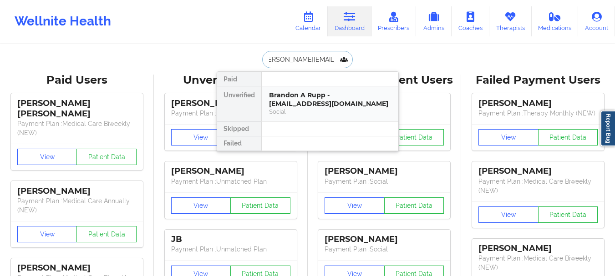
click at [274, 96] on div "Brandon A Rupp - [EMAIL_ADDRESS][DOMAIN_NAME]" at bounding box center [330, 99] width 122 height 17
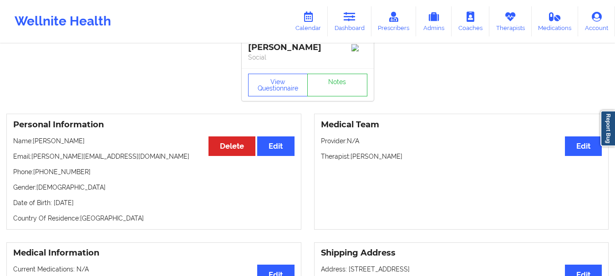
scroll to position [7, 0]
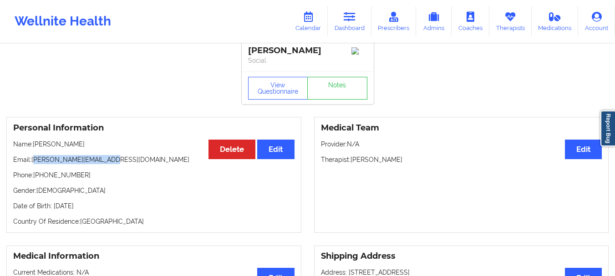
drag, startPoint x: 113, startPoint y: 161, endPoint x: 35, endPoint y: 164, distance: 78.8
click at [35, 164] on p "Email: [PERSON_NAME][EMAIL_ADDRESS][DOMAIN_NAME]" at bounding box center [153, 159] width 281 height 9
drag, startPoint x: 83, startPoint y: 181, endPoint x: 41, endPoint y: 179, distance: 41.5
click at [41, 179] on p "Phone: [PHONE_NUMBER]" at bounding box center [153, 175] width 281 height 9
copy p "[PHONE_NUMBER]"
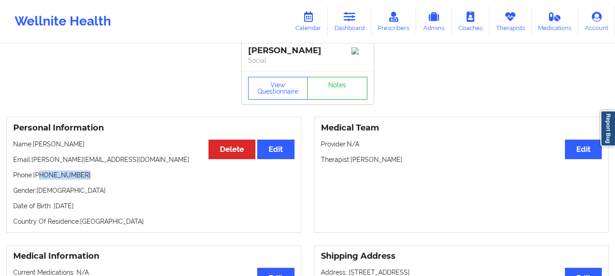
click at [347, 100] on link "Notes" at bounding box center [337, 88] width 60 height 23
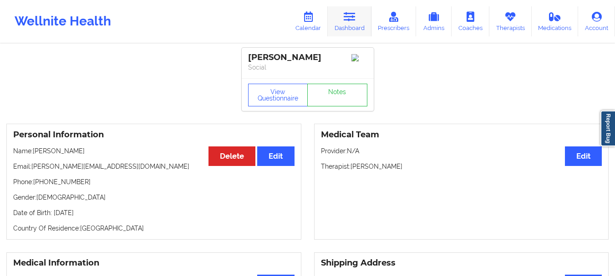
click at [363, 17] on link "Dashboard" at bounding box center [350, 21] width 44 height 30
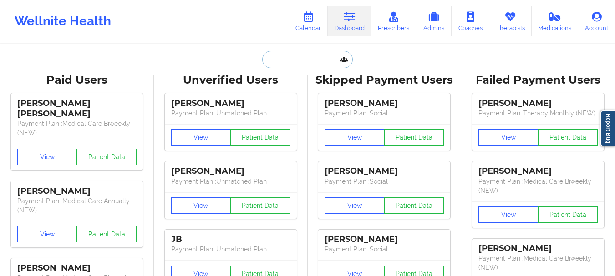
click at [281, 64] on input "text" at bounding box center [307, 59] width 90 height 17
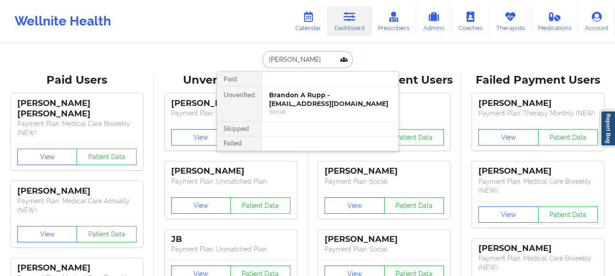
type input "[PERSON_NAME]"
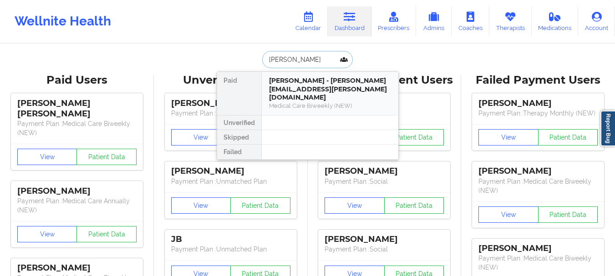
click at [283, 83] on div "[PERSON_NAME] - [PERSON_NAME][EMAIL_ADDRESS][PERSON_NAME][DOMAIN_NAME]" at bounding box center [330, 88] width 122 height 25
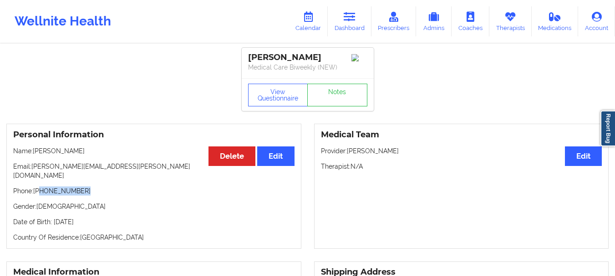
drag, startPoint x: 83, startPoint y: 182, endPoint x: 41, endPoint y: 185, distance: 42.4
click at [41, 187] on p "Phone: [PHONE_NUMBER]" at bounding box center [153, 191] width 281 height 9
copy p "[PHONE_NUMBER]"
click at [366, 22] on link "Dashboard" at bounding box center [350, 21] width 44 height 30
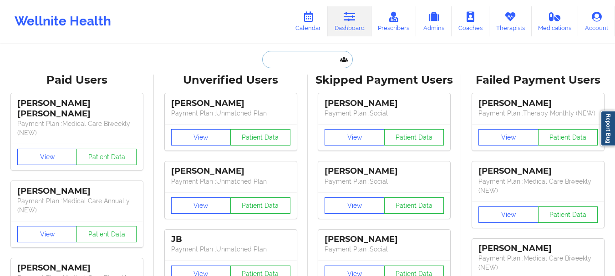
click at [315, 55] on input "text" at bounding box center [307, 59] width 90 height 17
paste input "[EMAIL_ADDRESS][DOMAIN_NAME]"
type input "[EMAIL_ADDRESS][DOMAIN_NAME]"
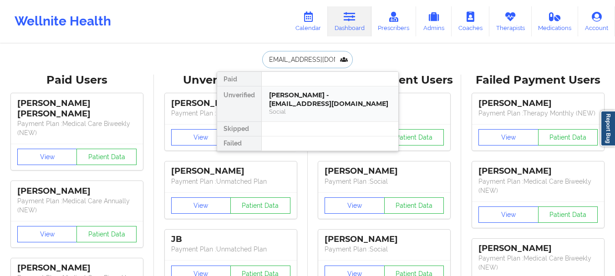
click at [319, 100] on div "[PERSON_NAME] - [EMAIL_ADDRESS][DOMAIN_NAME]" at bounding box center [330, 99] width 122 height 17
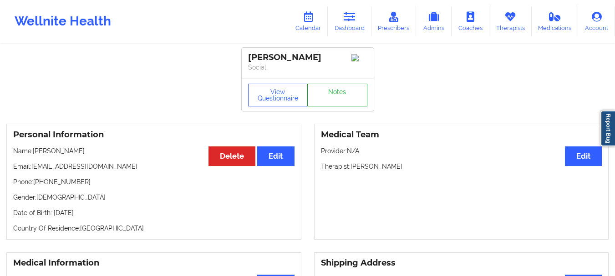
click at [329, 95] on link "Notes" at bounding box center [337, 95] width 60 height 23
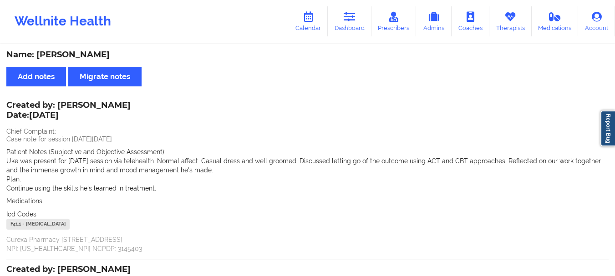
scroll to position [3, 0]
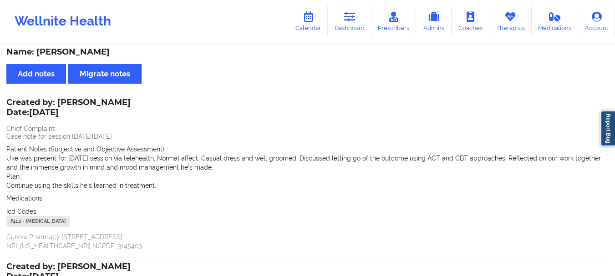
click at [614, 258] on div "Name: [PERSON_NAME] Add notes Migrate notes Created by: [PERSON_NAME] Date: [DA…" at bounding box center [307, 253] width 615 height 423
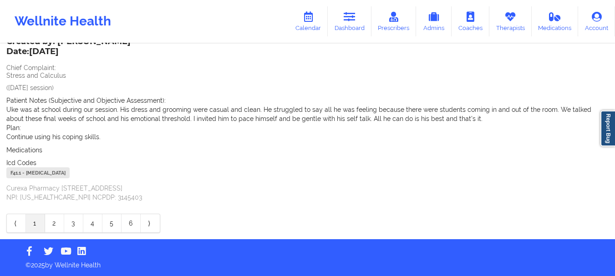
scroll to position [0, 0]
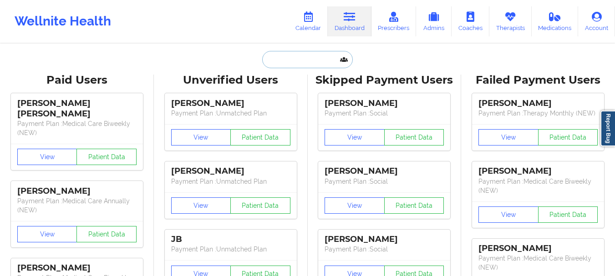
click at [290, 61] on input "text" at bounding box center [307, 59] width 90 height 17
paste input "[EMAIL_ADDRESS][DOMAIN_NAME]"
type input "[EMAIL_ADDRESS][DOMAIN_NAME]"
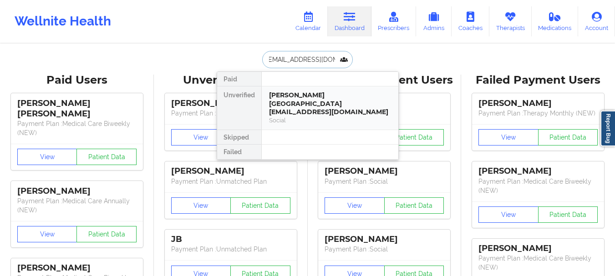
click at [307, 117] on div "Social" at bounding box center [330, 121] width 122 height 8
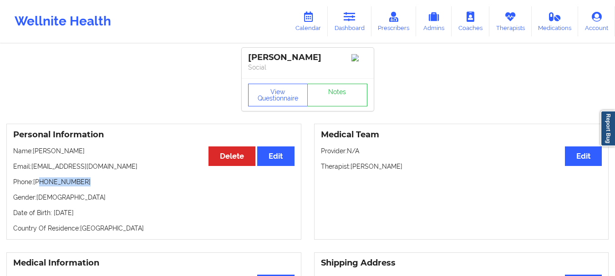
drag, startPoint x: 81, startPoint y: 184, endPoint x: 39, endPoint y: 188, distance: 41.6
click at [39, 187] on p "Phone: [PHONE_NUMBER]" at bounding box center [153, 181] width 281 height 9
copy p "[PHONE_NUMBER]"
click at [356, 27] on link "Dashboard" at bounding box center [350, 21] width 44 height 30
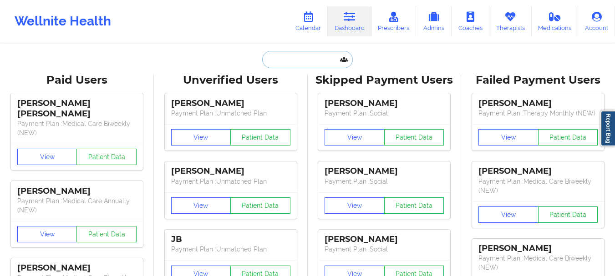
click at [281, 55] on input "text" at bounding box center [307, 59] width 90 height 17
paste input "[EMAIL_ADDRESS][DOMAIN_NAME]"
type input "[EMAIL_ADDRESS][DOMAIN_NAME]"
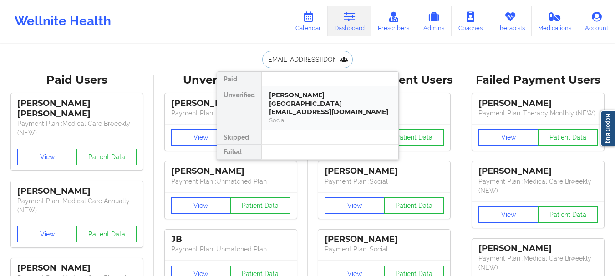
click at [294, 101] on div "[PERSON_NAME][GEOGRAPHIC_DATA][EMAIL_ADDRESS][DOMAIN_NAME]" at bounding box center [330, 103] width 122 height 25
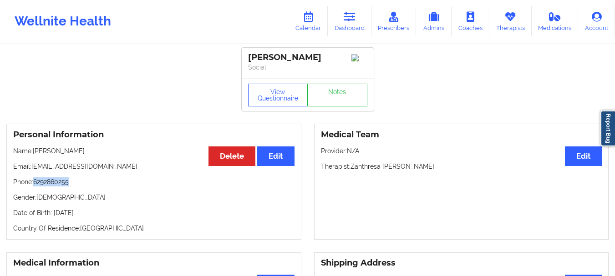
drag, startPoint x: 72, startPoint y: 185, endPoint x: 35, endPoint y: 187, distance: 37.4
click at [35, 187] on p "Phone: [PHONE_NUMBER]" at bounding box center [153, 181] width 281 height 9
copy p "6292860255"
click at [353, 30] on link "Dashboard" at bounding box center [350, 21] width 44 height 30
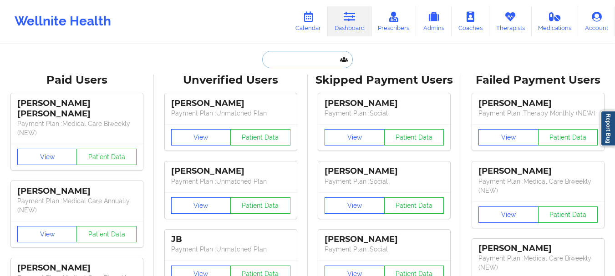
click at [287, 61] on input "text" at bounding box center [307, 59] width 90 height 17
paste input "[EMAIL_ADDRESS][DOMAIN_NAME]"
type input "[EMAIL_ADDRESS][DOMAIN_NAME]"
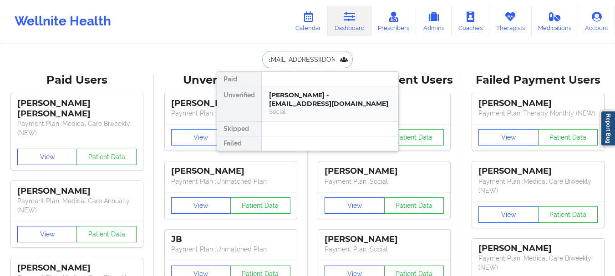
click at [294, 103] on div "[PERSON_NAME] - [EMAIL_ADDRESS][DOMAIN_NAME]" at bounding box center [330, 99] width 122 height 17
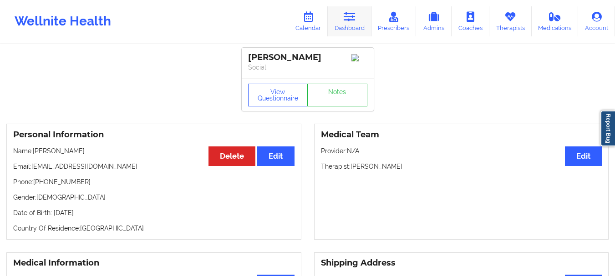
click at [355, 33] on link "Dashboard" at bounding box center [350, 21] width 44 height 30
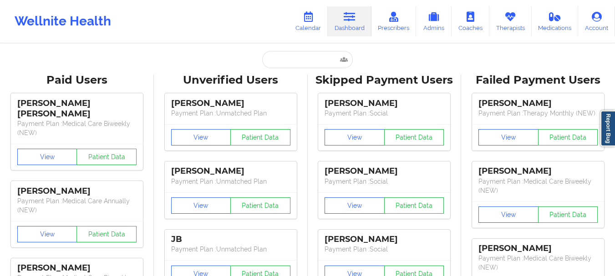
paste input "[EMAIL_ADDRESS][DOMAIN_NAME]"
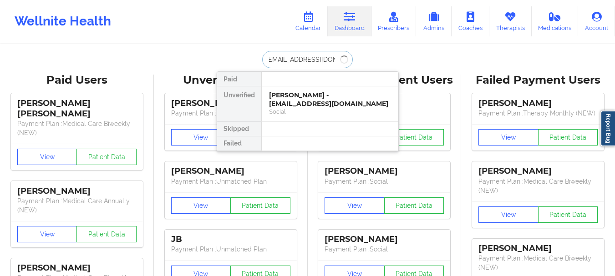
type input "[EMAIL_ADDRESS][DOMAIN_NAME]"
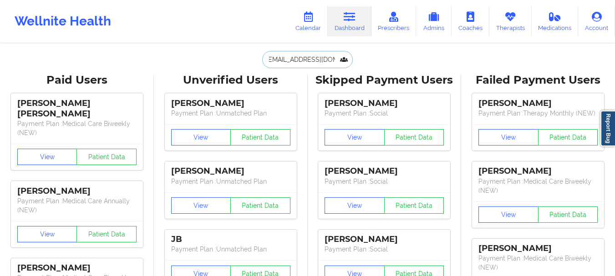
scroll to position [0, 0]
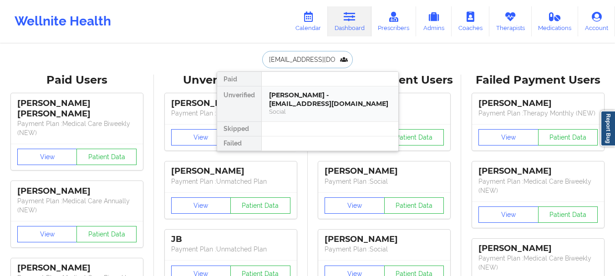
click at [296, 98] on div "[PERSON_NAME] - [EMAIL_ADDRESS][DOMAIN_NAME]" at bounding box center [330, 99] width 122 height 17
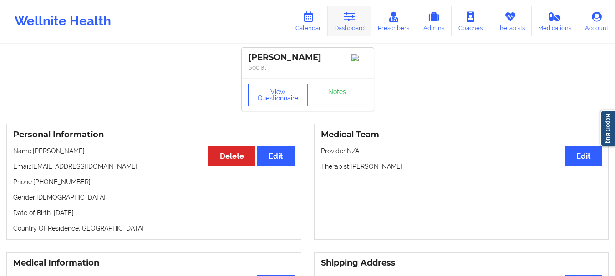
click at [351, 26] on link "Dashboard" at bounding box center [350, 21] width 44 height 30
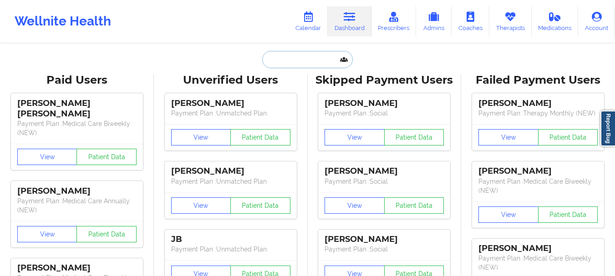
click at [306, 56] on input "text" at bounding box center [307, 59] width 90 height 17
paste input "[EMAIL_ADDRESS][DOMAIN_NAME]"
type input "[EMAIL_ADDRESS][DOMAIN_NAME]"
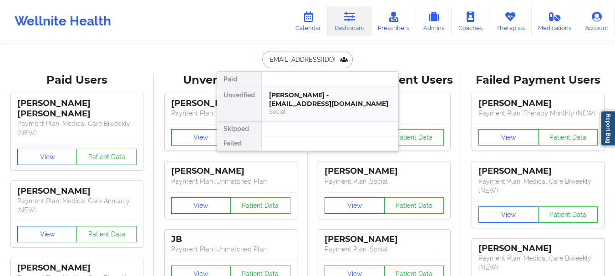
click at [307, 101] on div "[PERSON_NAME] - [EMAIL_ADDRESS][DOMAIN_NAME]" at bounding box center [330, 99] width 122 height 17
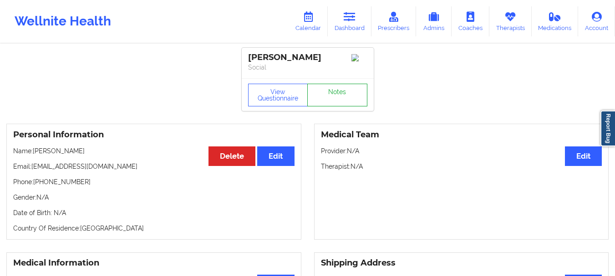
click at [320, 101] on link "Notes" at bounding box center [337, 95] width 60 height 23
click at [359, 32] on link "Dashboard" at bounding box center [350, 21] width 44 height 30
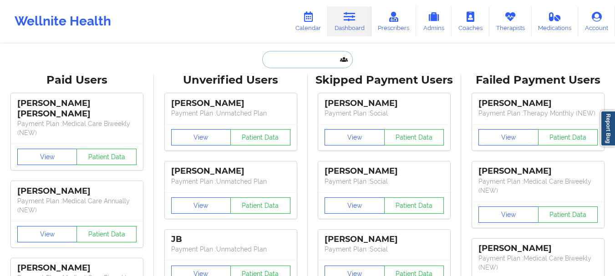
click at [301, 63] on input "text" at bounding box center [307, 59] width 90 height 17
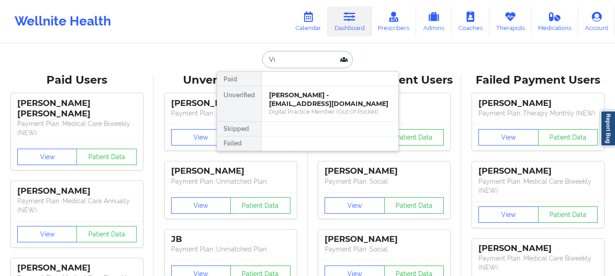
type input "V"
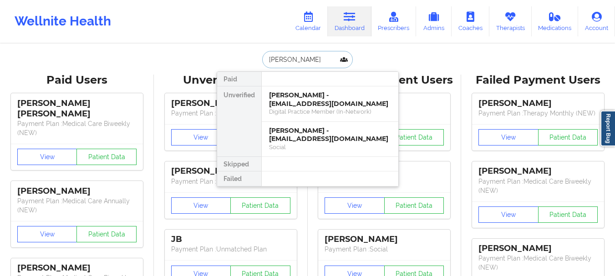
click at [314, 54] on input "[PERSON_NAME]" at bounding box center [307, 59] width 90 height 17
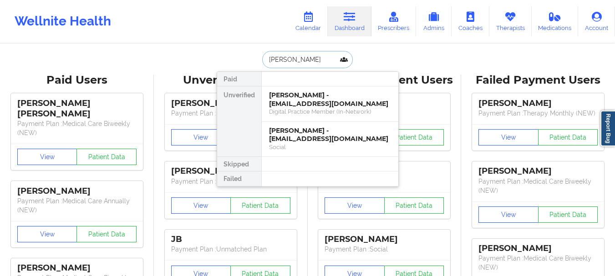
type input "[PERSON_NAME]"
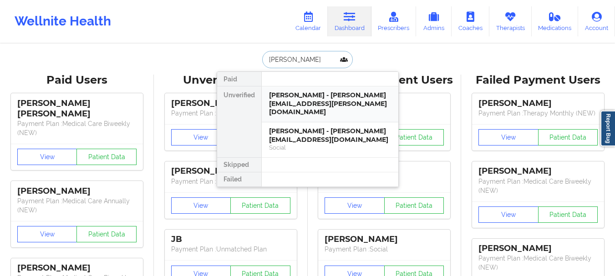
click at [303, 102] on div "[PERSON_NAME] - [PERSON_NAME][EMAIL_ADDRESS][PERSON_NAME][DOMAIN_NAME]" at bounding box center [330, 103] width 122 height 25
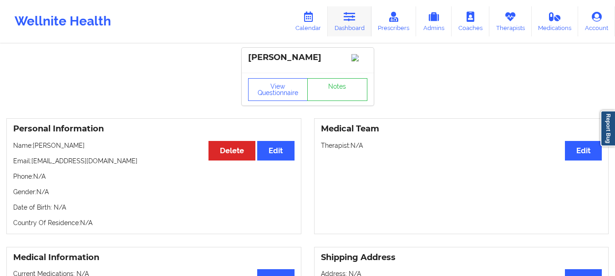
click at [357, 29] on link "Dashboard" at bounding box center [350, 21] width 44 height 30
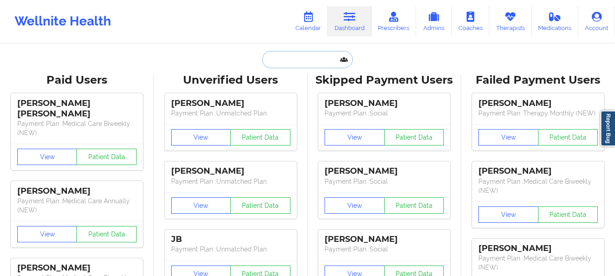
click at [299, 61] on input "text" at bounding box center [307, 59] width 90 height 17
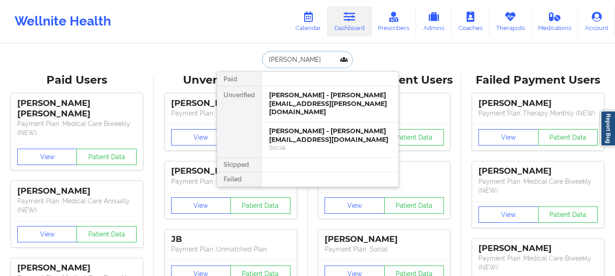
type input "[PERSON_NAME]"
click at [279, 144] on div "Social" at bounding box center [330, 148] width 122 height 8
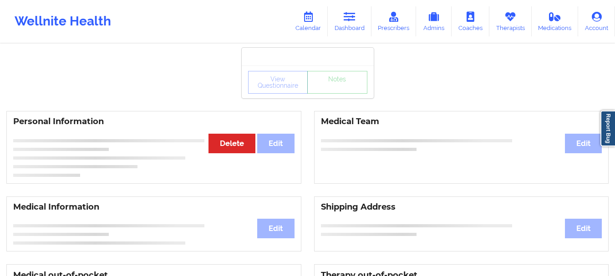
click at [279, 135] on div "Personal Information Edit Delete" at bounding box center [153, 147] width 295 height 73
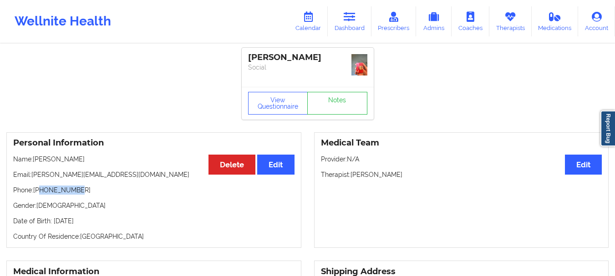
drag, startPoint x: 80, startPoint y: 189, endPoint x: 41, endPoint y: 192, distance: 38.8
click at [41, 192] on p "Phone: [PHONE_NUMBER]" at bounding box center [153, 190] width 281 height 9
click at [75, 189] on p "Phone: [PHONE_NUMBER]" at bounding box center [153, 190] width 281 height 9
drag, startPoint x: 78, startPoint y: 191, endPoint x: 41, endPoint y: 192, distance: 36.9
click at [41, 192] on p "Phone: [PHONE_NUMBER]" at bounding box center [153, 190] width 281 height 9
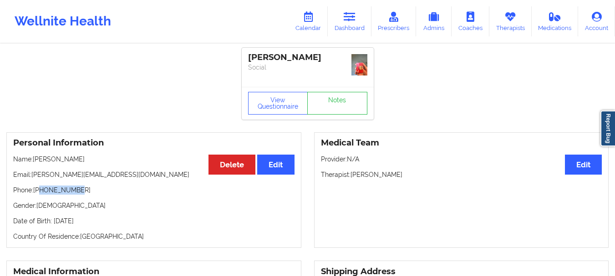
copy p "8168773586"
click at [350, 21] on icon at bounding box center [350, 17] width 12 height 10
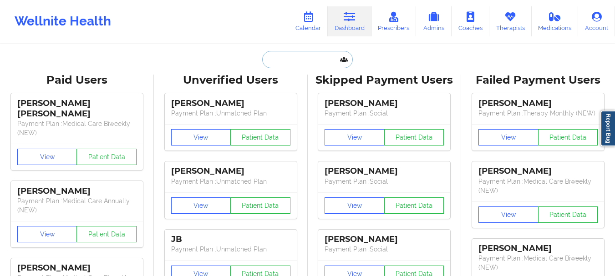
click at [291, 56] on input "text" at bounding box center [307, 59] width 90 height 17
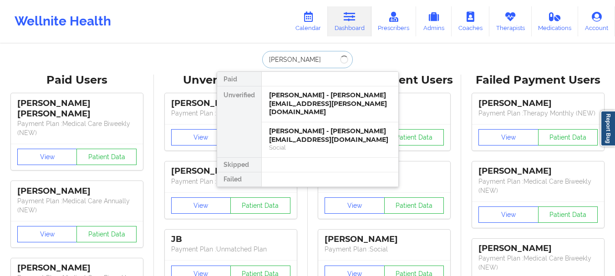
type input "[PERSON_NAME]"
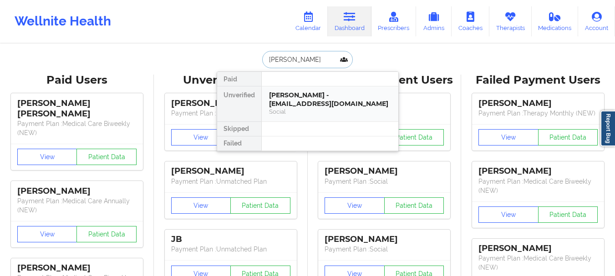
click at [311, 117] on div "[PERSON_NAME] - [EMAIL_ADDRESS][DOMAIN_NAME] Social" at bounding box center [330, 103] width 137 height 35
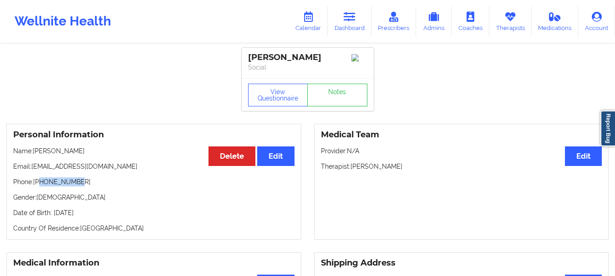
drag, startPoint x: 79, startPoint y: 192, endPoint x: 41, endPoint y: 195, distance: 37.9
click at [41, 187] on p "Phone: [PHONE_NUMBER]" at bounding box center [153, 181] width 281 height 9
copy p "8168688564"
click at [350, 30] on link "Dashboard" at bounding box center [350, 21] width 44 height 30
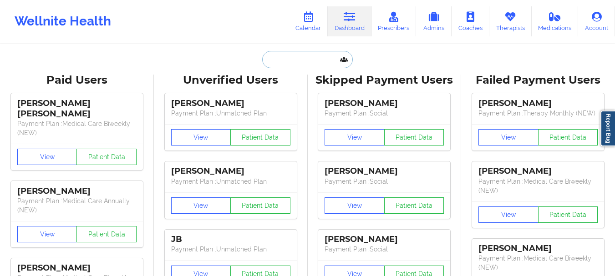
click at [310, 62] on input "text" at bounding box center [307, 59] width 90 height 17
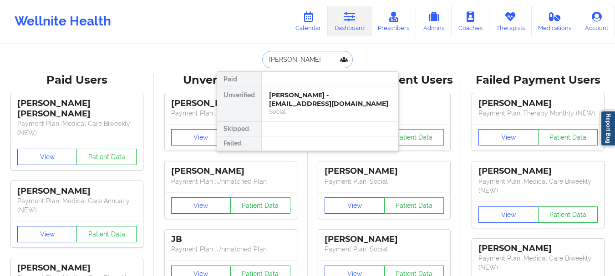
type input "[PERSON_NAME]"
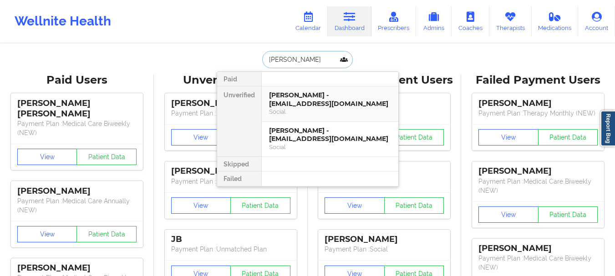
click at [313, 103] on div "[PERSON_NAME] - [EMAIL_ADDRESS][DOMAIN_NAME]" at bounding box center [330, 99] width 122 height 17
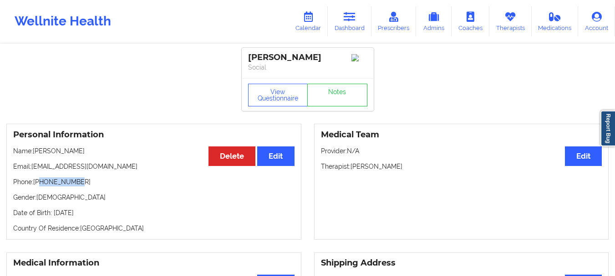
drag, startPoint x: 79, startPoint y: 186, endPoint x: 41, endPoint y: 187, distance: 38.2
click at [41, 187] on p "Phone: [PHONE_NUMBER]" at bounding box center [153, 181] width 281 height 9
copy p "6462393265"
click at [338, 21] on link "Dashboard" at bounding box center [350, 21] width 44 height 30
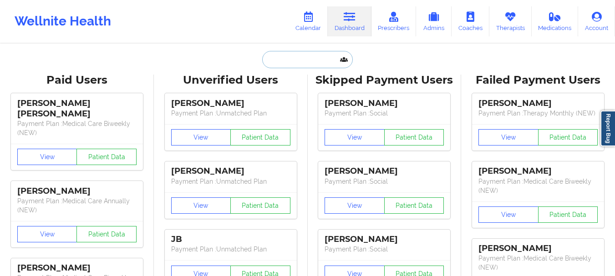
drag, startPoint x: 338, startPoint y: 21, endPoint x: 295, endPoint y: 63, distance: 60.5
click at [295, 63] on input "text" at bounding box center [307, 59] width 90 height 17
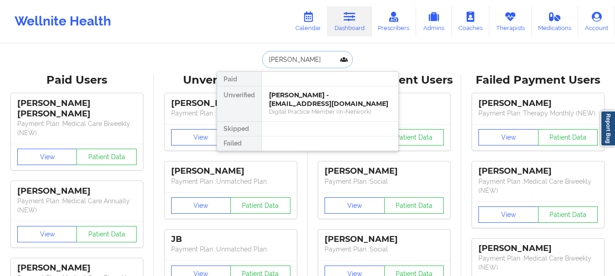
click at [294, 63] on input "[PERSON_NAME]" at bounding box center [307, 59] width 90 height 17
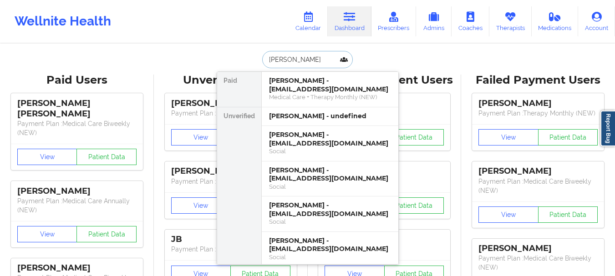
type input "[PERSON_NAME]"
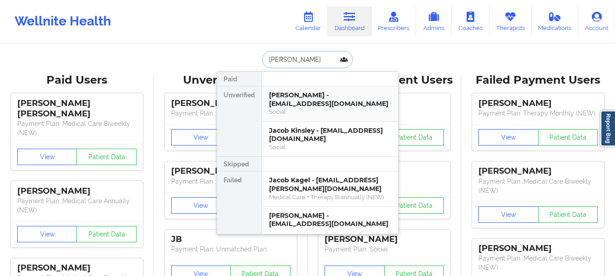
click at [287, 106] on div "[PERSON_NAME] - [EMAIL_ADDRESS][DOMAIN_NAME]" at bounding box center [330, 99] width 122 height 17
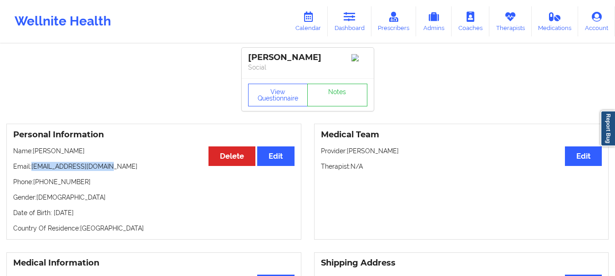
drag, startPoint x: 109, startPoint y: 169, endPoint x: 32, endPoint y: 173, distance: 76.6
click at [32, 171] on p "Email: [EMAIL_ADDRESS][DOMAIN_NAME]" at bounding box center [153, 166] width 281 height 9
click at [369, 30] on link "Dashboard" at bounding box center [350, 21] width 44 height 30
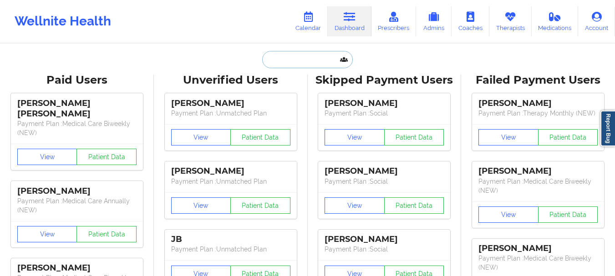
click at [287, 62] on input "text" at bounding box center [307, 59] width 90 height 17
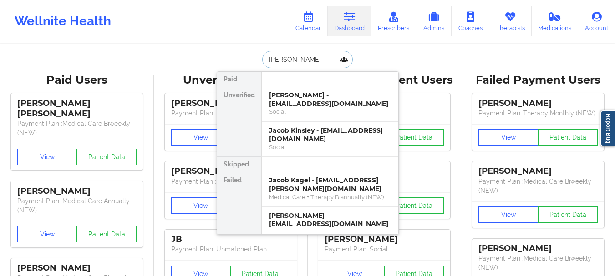
type input "[PERSON_NAME]"
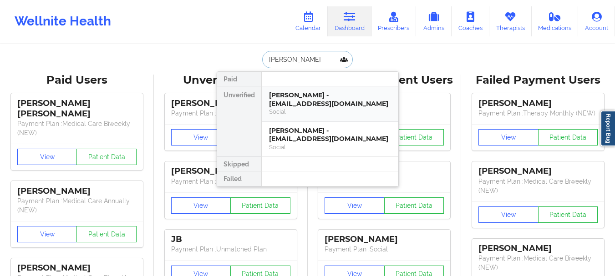
click at [293, 109] on div "Social" at bounding box center [330, 112] width 122 height 8
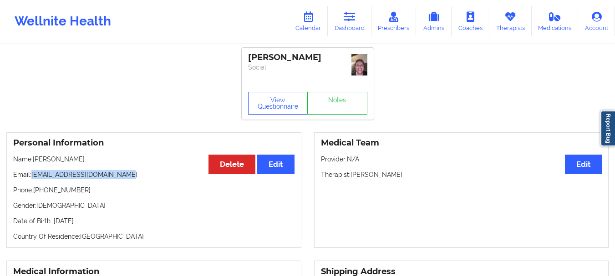
drag, startPoint x: 128, startPoint y: 175, endPoint x: 35, endPoint y: 176, distance: 93.3
click at [35, 176] on p "Email: [EMAIL_ADDRESS][DOMAIN_NAME]" at bounding box center [153, 174] width 281 height 9
drag, startPoint x: 84, startPoint y: 192, endPoint x: 40, endPoint y: 193, distance: 44.6
click at [40, 193] on p "Phone: [PHONE_NUMBER]" at bounding box center [153, 190] width 281 height 9
drag, startPoint x: 128, startPoint y: 176, endPoint x: 34, endPoint y: 175, distance: 93.8
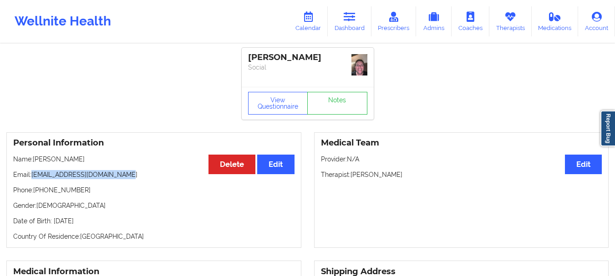
click at [34, 175] on p "Email: [EMAIL_ADDRESS][DOMAIN_NAME]" at bounding box center [153, 174] width 281 height 9
click at [349, 14] on icon at bounding box center [350, 17] width 12 height 10
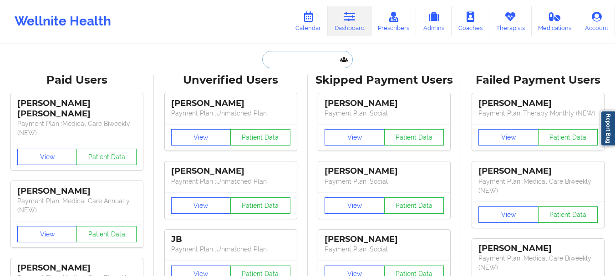
click at [307, 61] on input "text" at bounding box center [307, 59] width 90 height 17
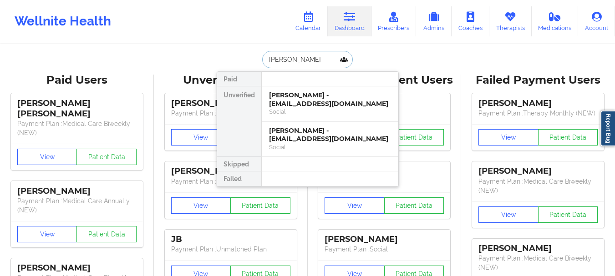
type input "[PERSON_NAME]"
click at [307, 96] on div "[PERSON_NAME] - [EMAIL_ADDRESS][DOMAIN_NAME]" at bounding box center [330, 99] width 122 height 17
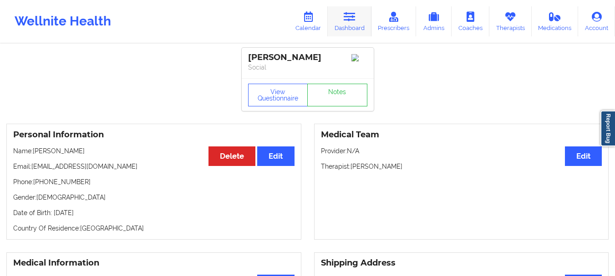
click at [357, 23] on link "Dashboard" at bounding box center [350, 21] width 44 height 30
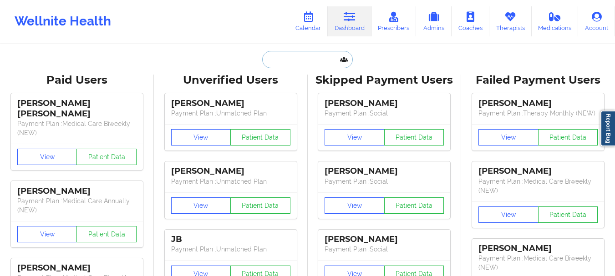
click at [292, 60] on input "text" at bounding box center [307, 59] width 90 height 17
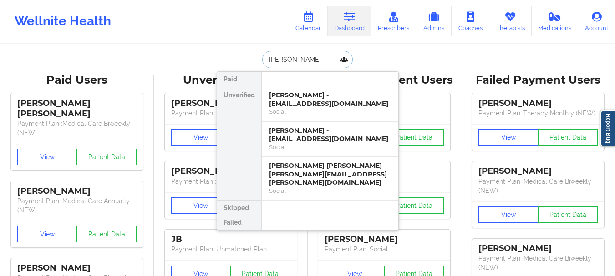
type input "[PERSON_NAME]"
click at [316, 142] on div "[PERSON_NAME] - [EMAIL_ADDRESS][DOMAIN_NAME]" at bounding box center [330, 135] width 122 height 17
